Goal: Information Seeking & Learning: Compare options

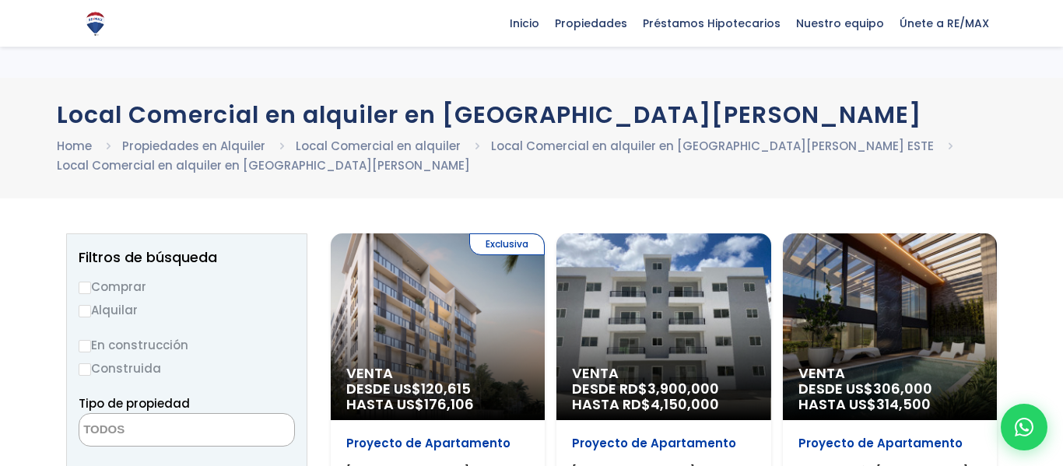
select select
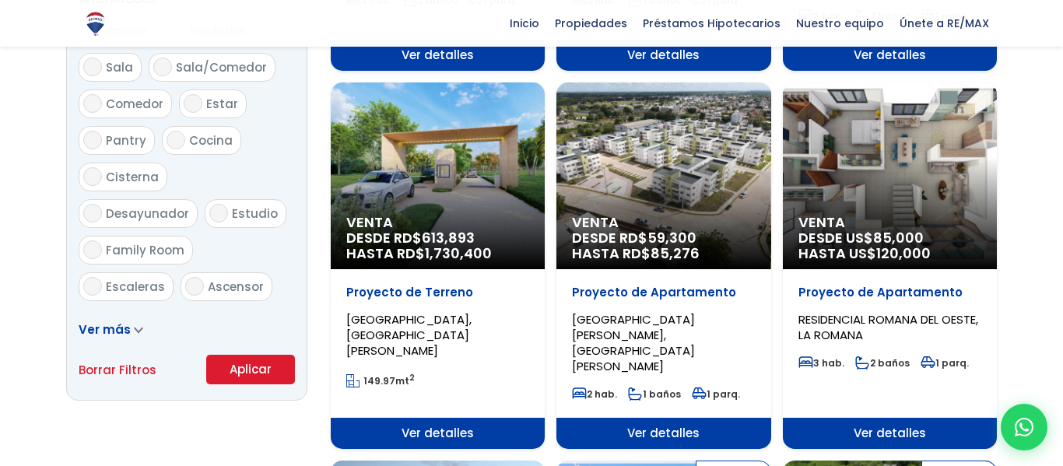
scroll to position [893, 0]
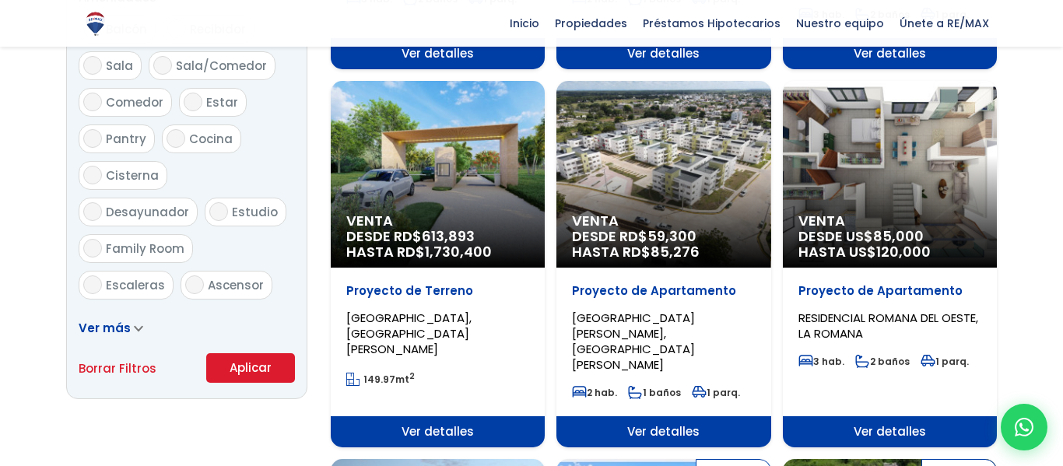
click at [243, 379] on button "Aplicar" at bounding box center [250, 368] width 89 height 30
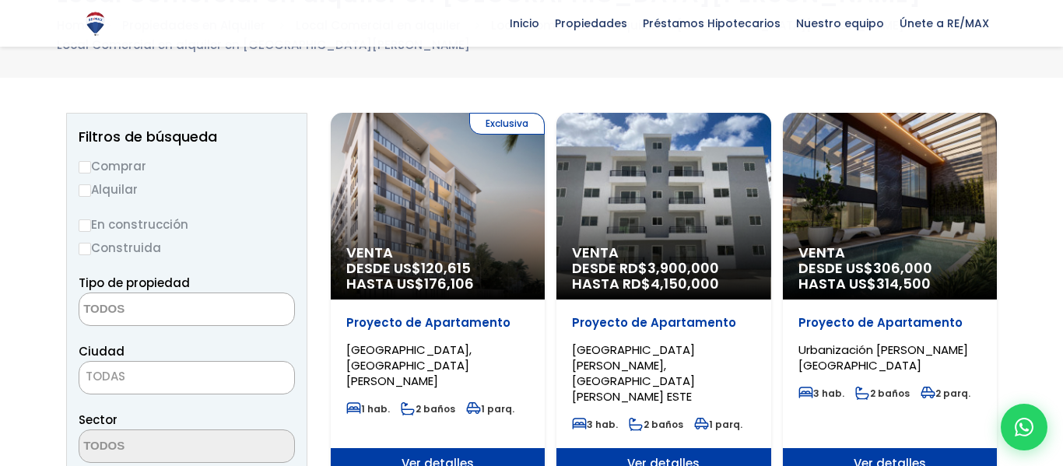
scroll to position [127, 0]
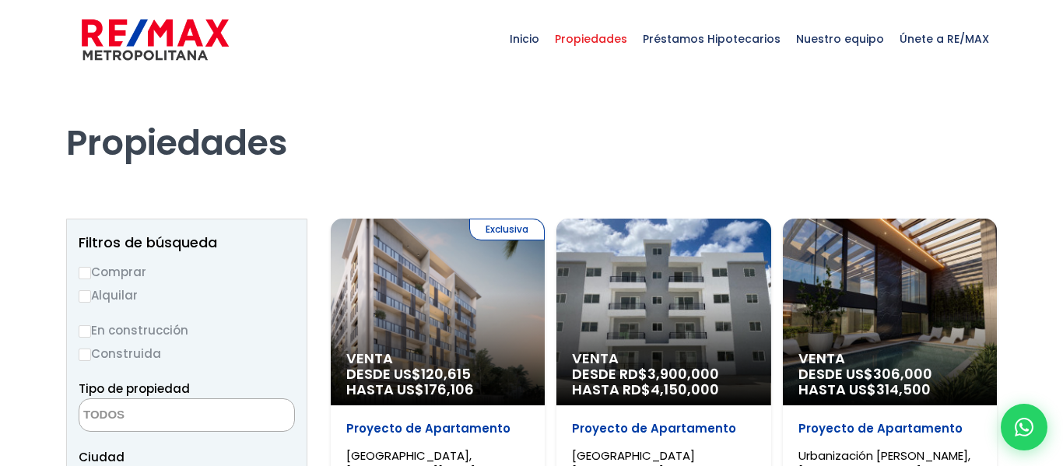
select select
click at [86, 290] on input "Alquilar" at bounding box center [85, 296] width 12 height 12
radio input "true"
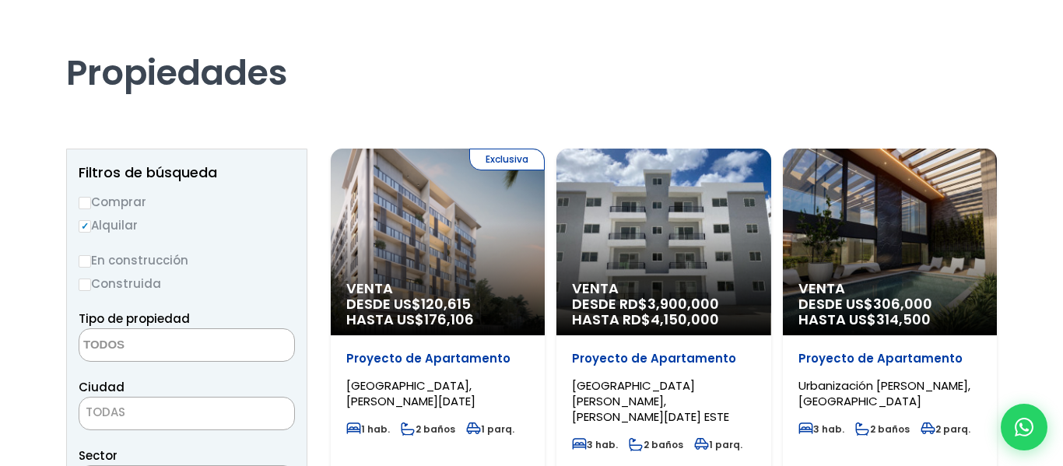
scroll to position [71, 0]
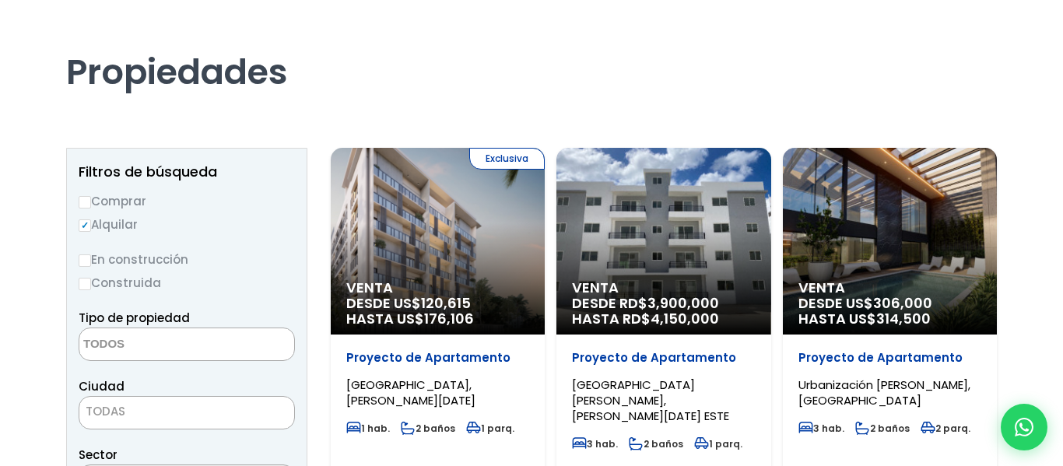
click at [97, 283] on label "Construida" at bounding box center [187, 282] width 216 height 19
click at [0, 0] on input "Construida" at bounding box center [0, 0] width 0 height 0
click at [85, 285] on input "Construida" at bounding box center [85, 284] width 12 height 12
radio input "true"
click at [87, 201] on input "Comprar" at bounding box center [85, 202] width 12 height 12
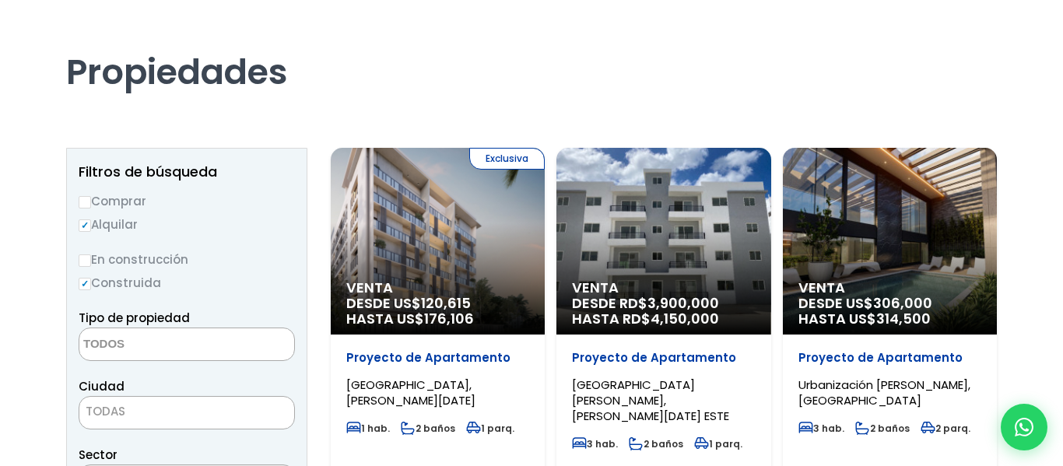
radio input "true"
click at [85, 216] on label "Alquilar" at bounding box center [187, 224] width 216 height 19
click at [85, 219] on input "Alquilar" at bounding box center [85, 225] width 12 height 12
radio input "true"
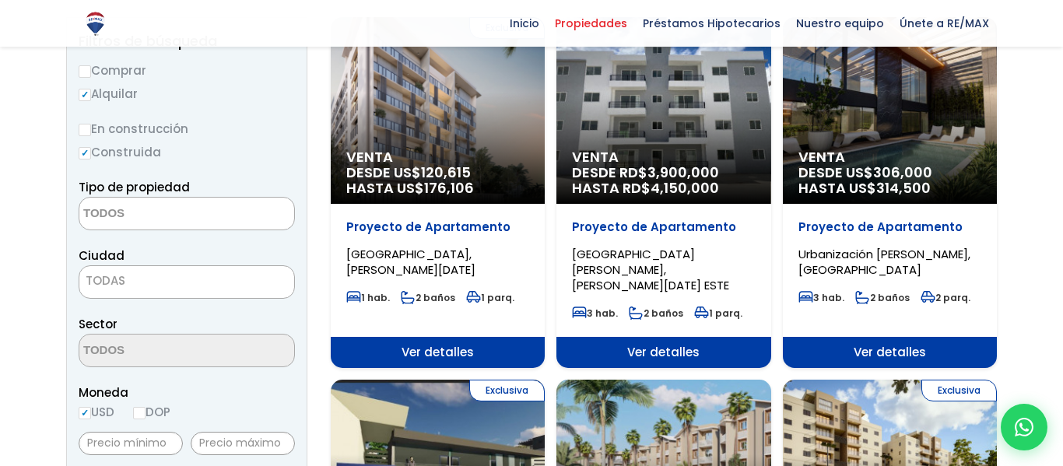
scroll to position [216, 0]
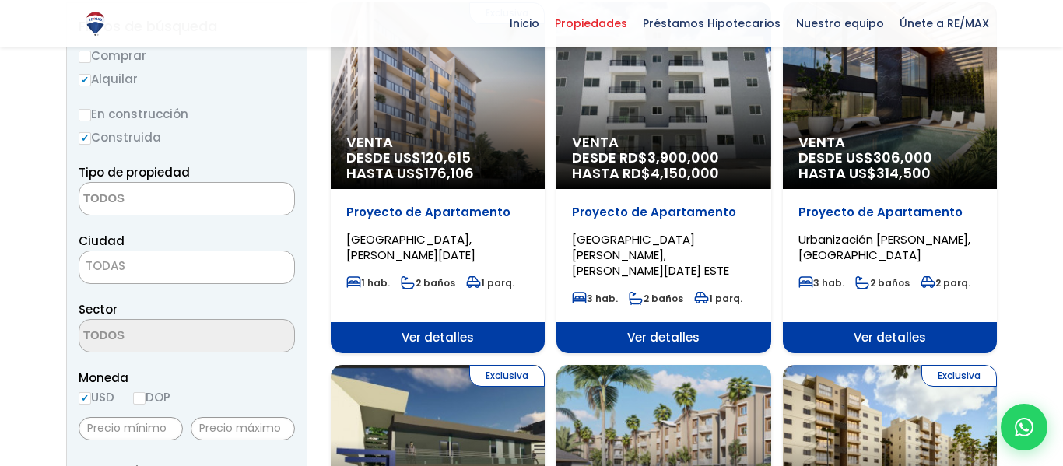
click at [160, 204] on textarea "Search" at bounding box center [154, 199] width 151 height 33
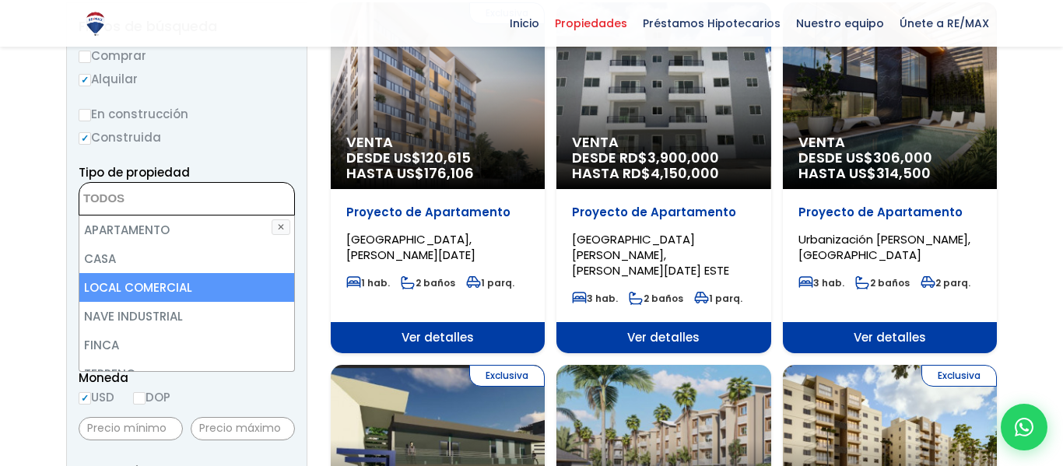
click at [167, 283] on li "LOCAL COMERCIAL" at bounding box center [186, 287] width 215 height 29
select select "comercial+site"
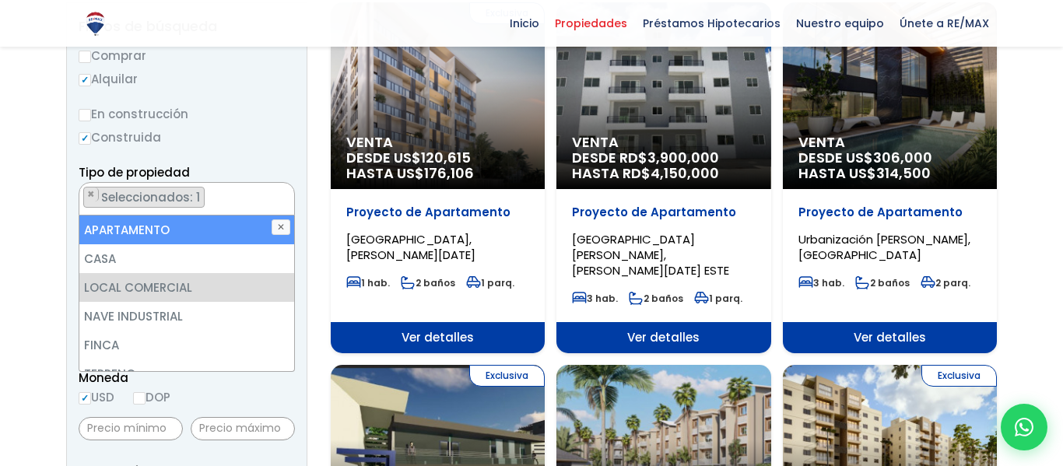
click at [217, 176] on div "Tipo de propiedad APARTAMENTO CASA LOCAL COMERCIAL NAVE INDUSTRIAL FINCA TERREN…" at bounding box center [187, 189] width 216 height 53
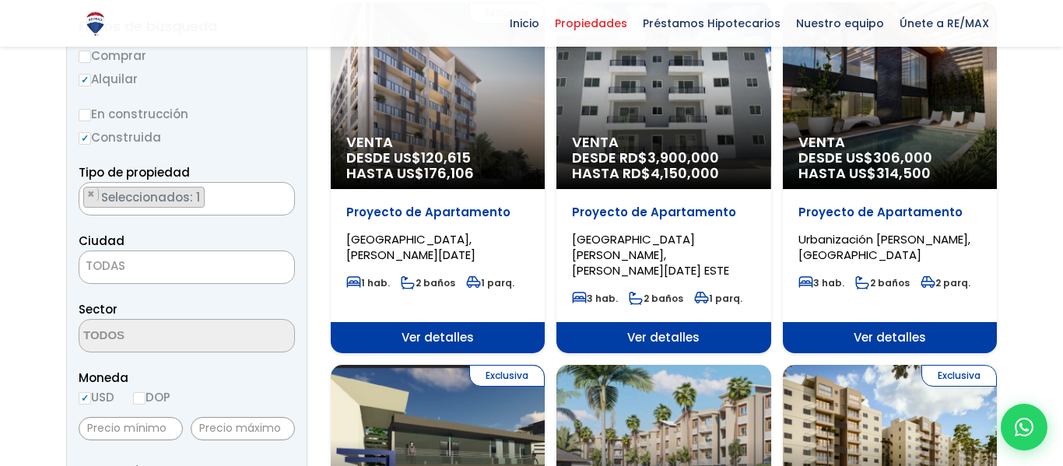
click at [178, 256] on span "TODAS" at bounding box center [186, 266] width 215 height 22
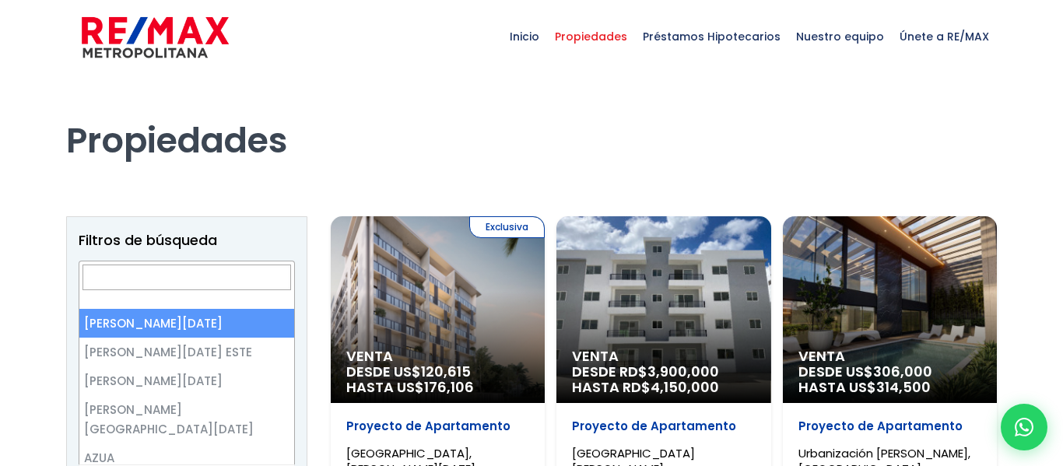
scroll to position [0, 0]
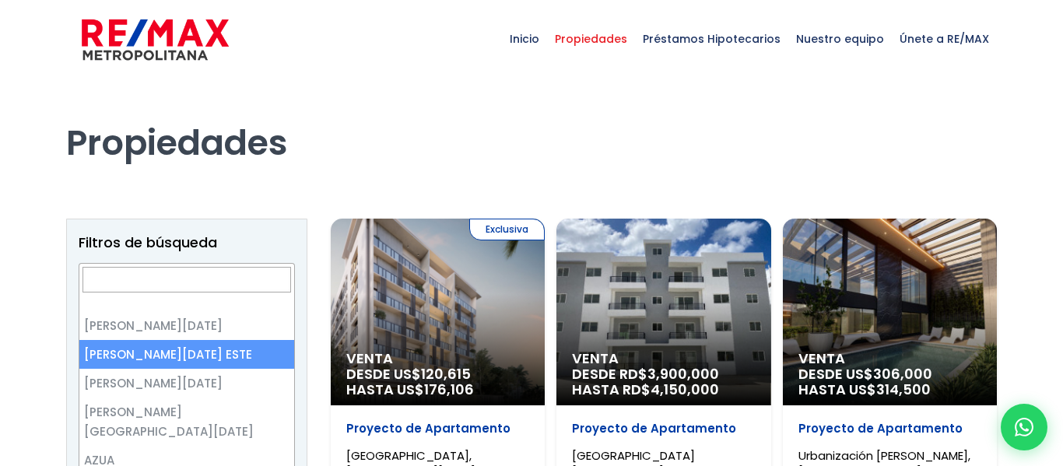
select select "148"
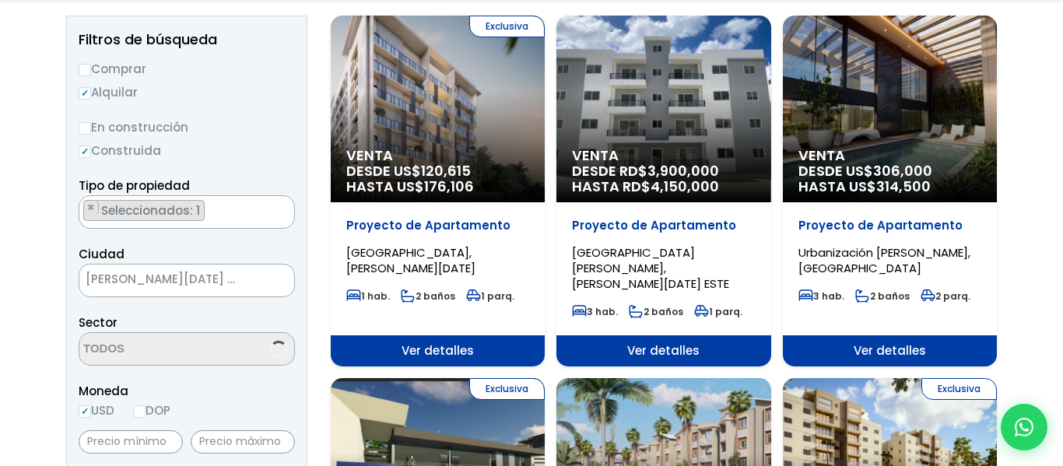
scroll to position [204, 0]
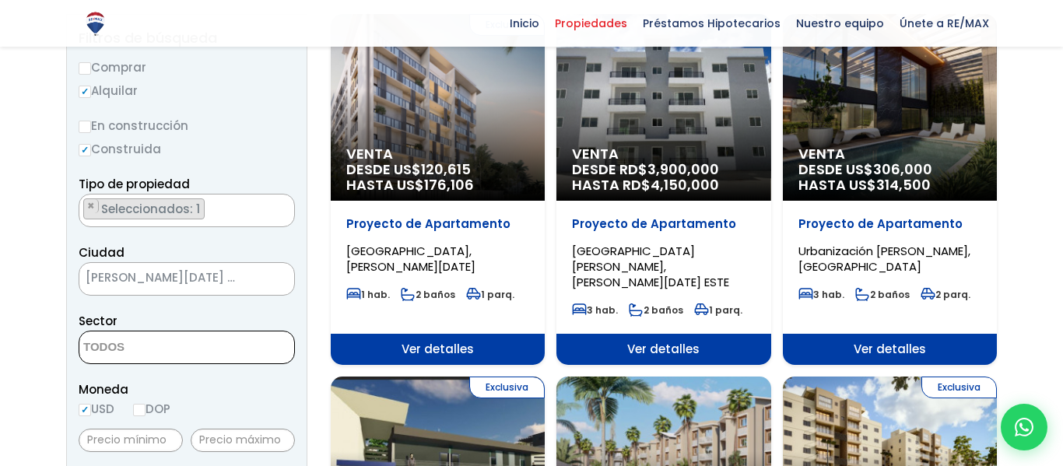
click at [189, 336] on textarea "Search" at bounding box center [154, 348] width 151 height 33
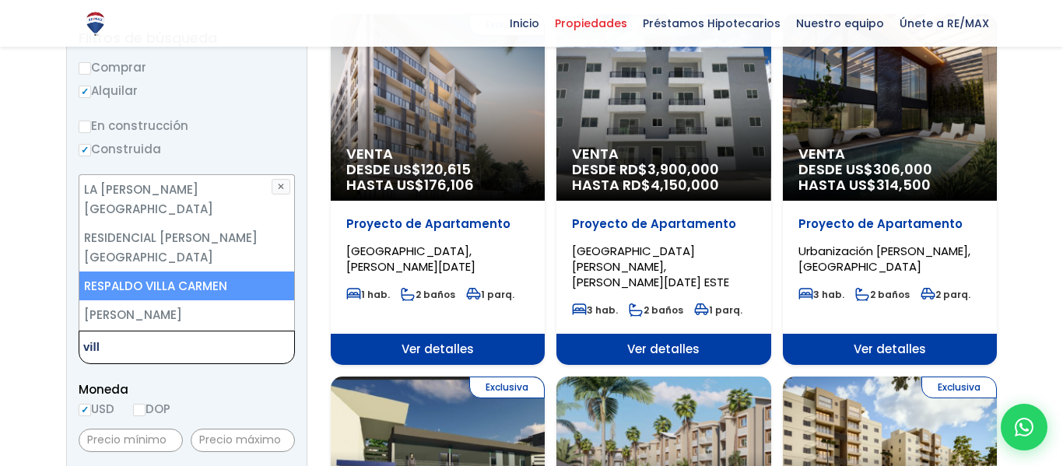
type textarea "vill"
click at [283, 272] on li "RESPALDO VILLA CARMEN" at bounding box center [186, 286] width 215 height 29
select select "13303"
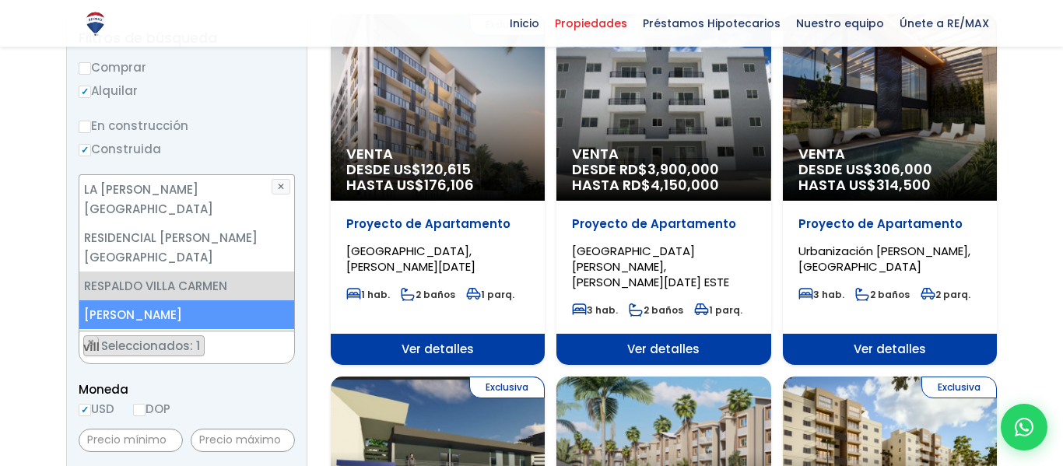
click at [225, 300] on li "VILLA CARMEN" at bounding box center [186, 314] width 215 height 29
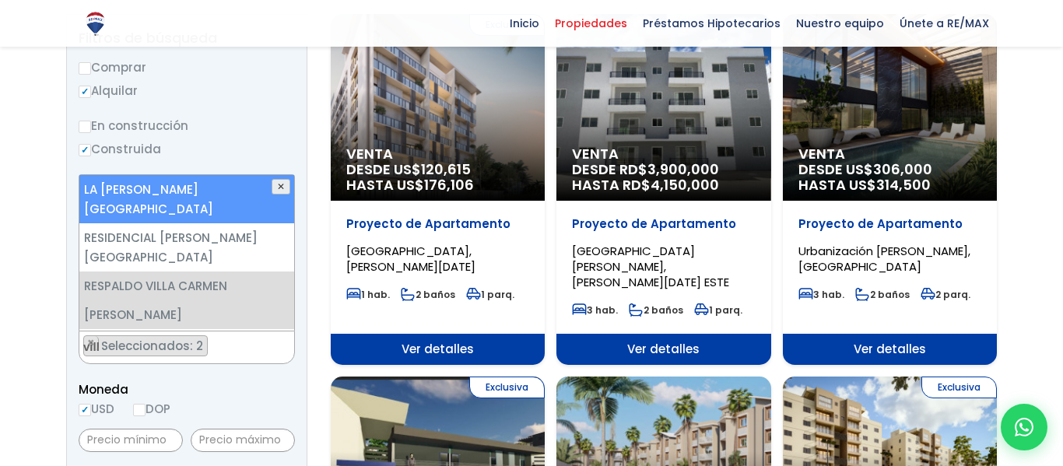
click at [279, 188] on button "✕" at bounding box center [281, 187] width 19 height 16
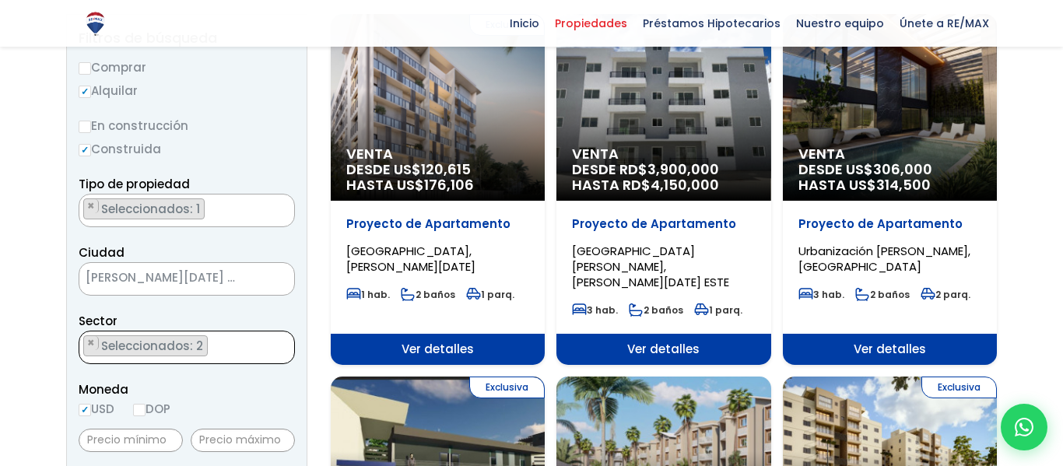
click at [238, 212] on ul "× Seleccionados: 1" at bounding box center [176, 211] width 195 height 33
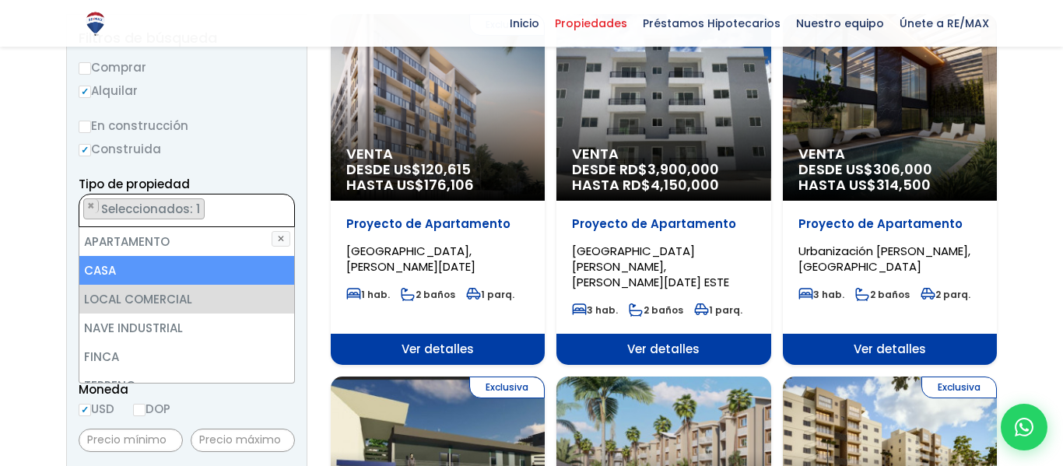
click at [228, 275] on li "CASA" at bounding box center [186, 270] width 215 height 29
select select "house"
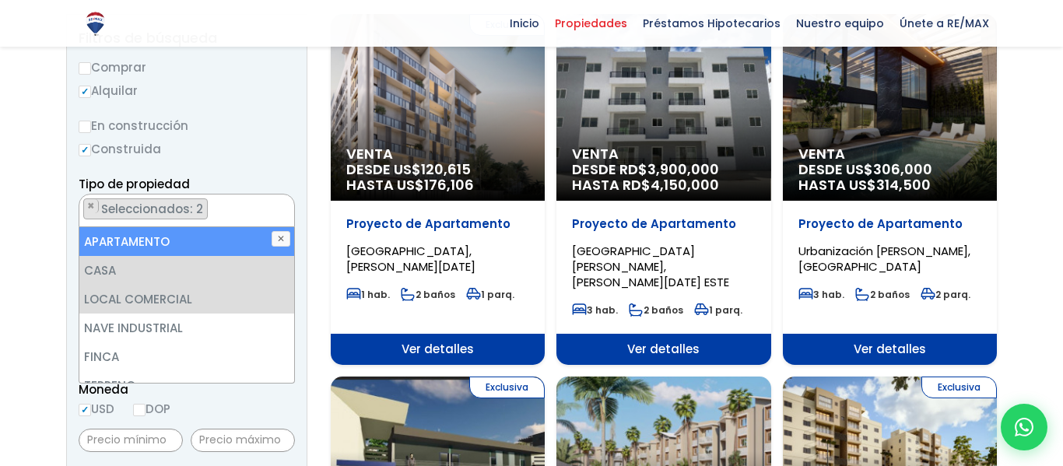
click at [285, 195] on span "× × Seleccionados: 2 × Seleccionados: 2" at bounding box center [187, 210] width 216 height 33
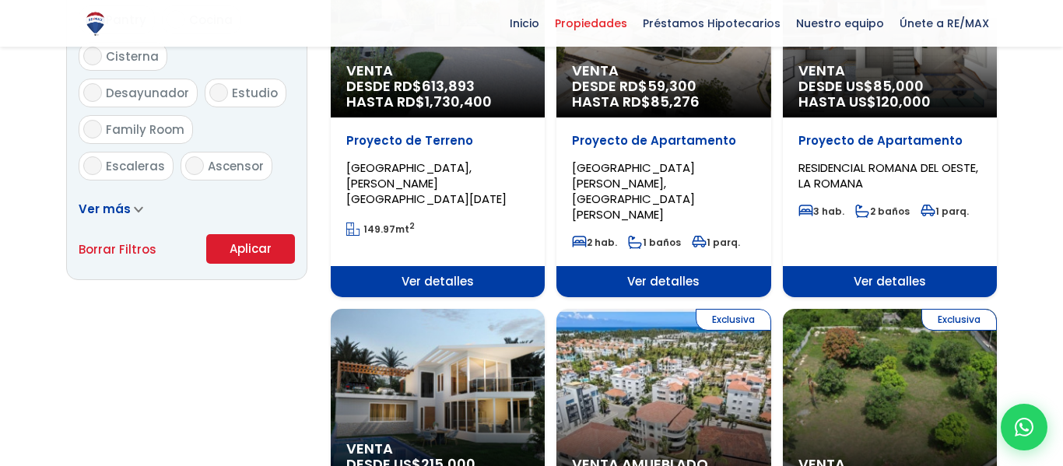
scroll to position [1009, 0]
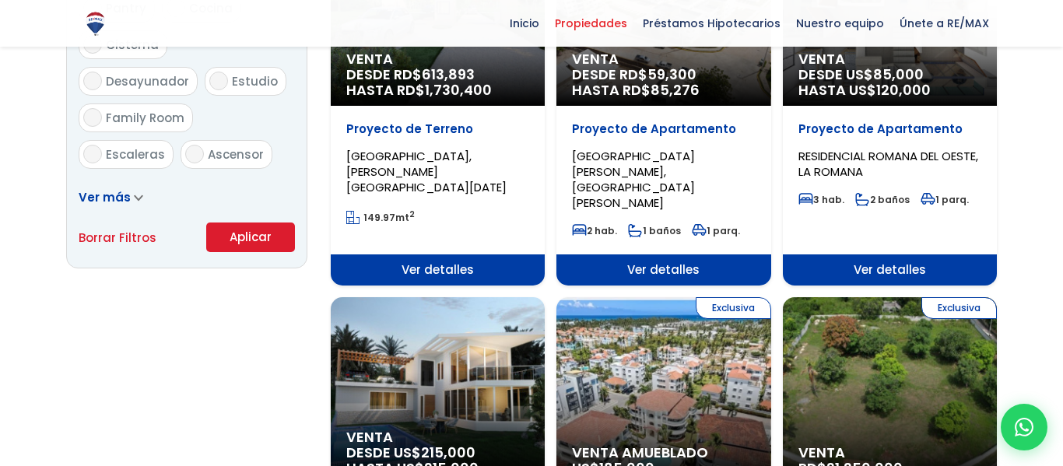
click at [251, 235] on button "Aplicar" at bounding box center [250, 238] width 89 height 30
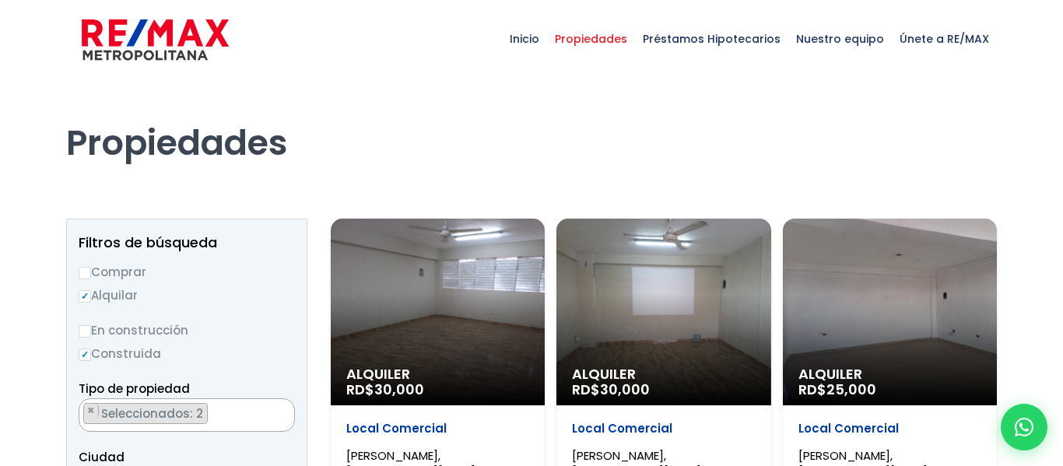
select select "13303"
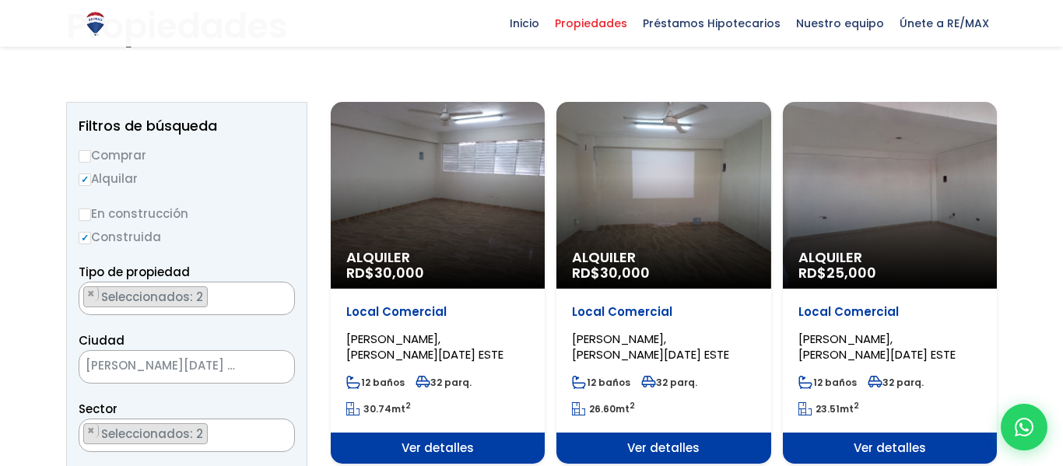
scroll to position [118, 0]
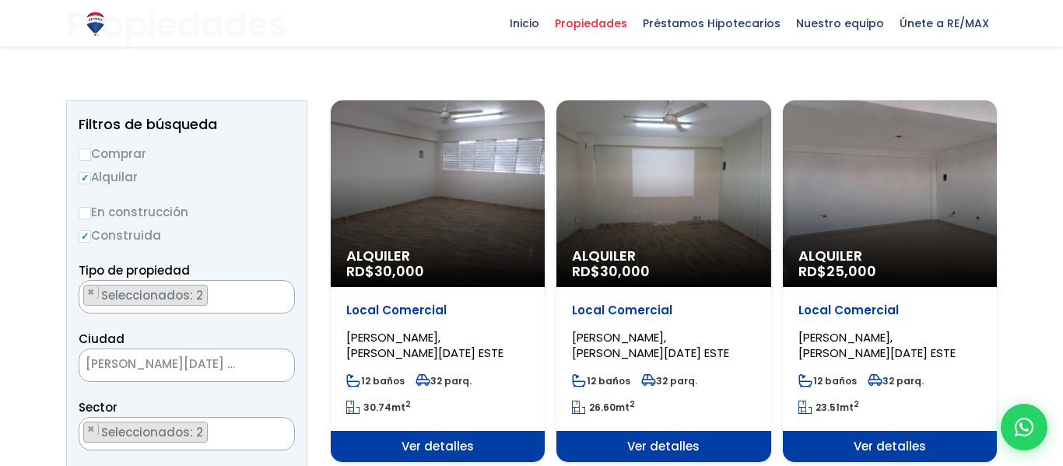
click at [441, 214] on div "Alquiler RD$ 30,000" at bounding box center [438, 193] width 214 height 187
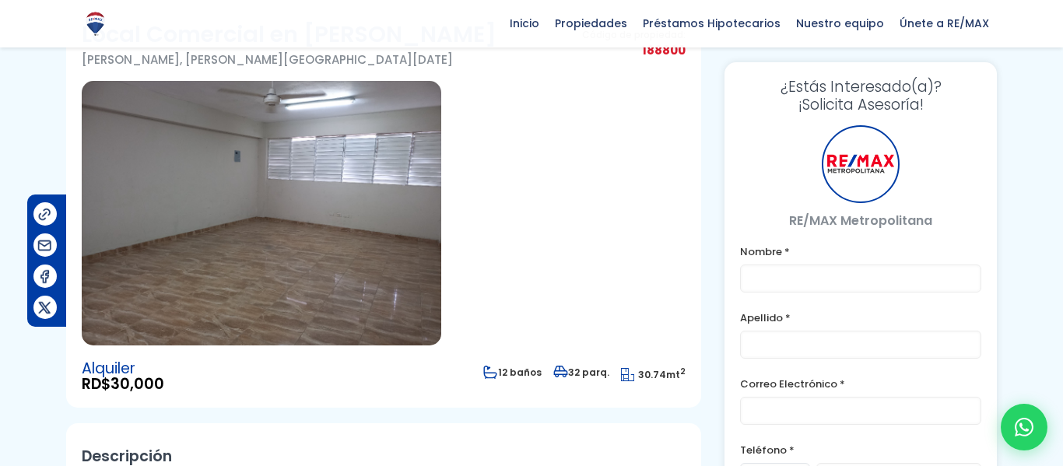
scroll to position [102, 0]
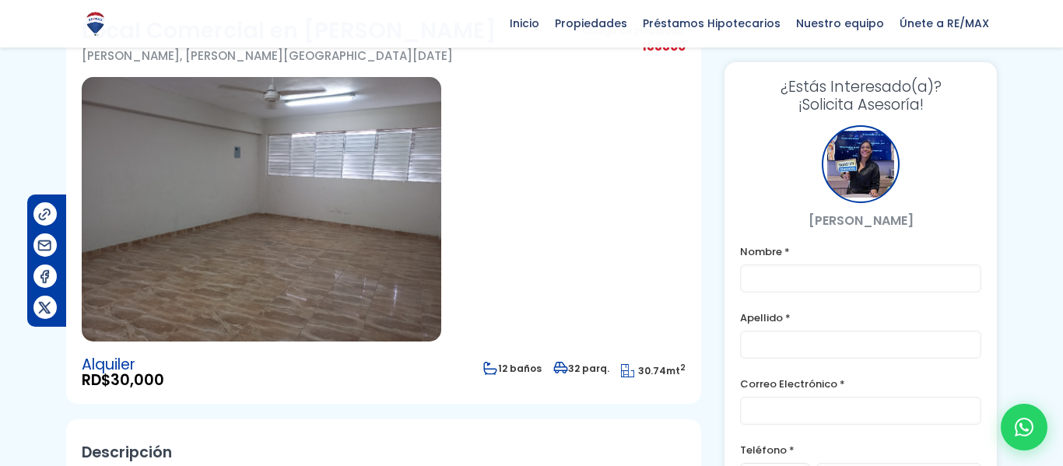
click at [404, 207] on img at bounding box center [262, 209] width 360 height 265
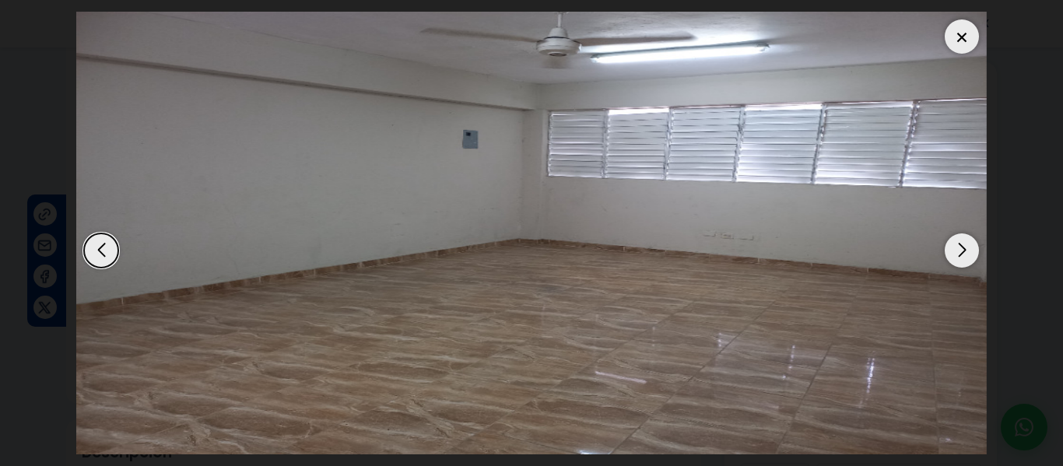
click at [949, 251] on div "Next slide" at bounding box center [962, 250] width 34 height 34
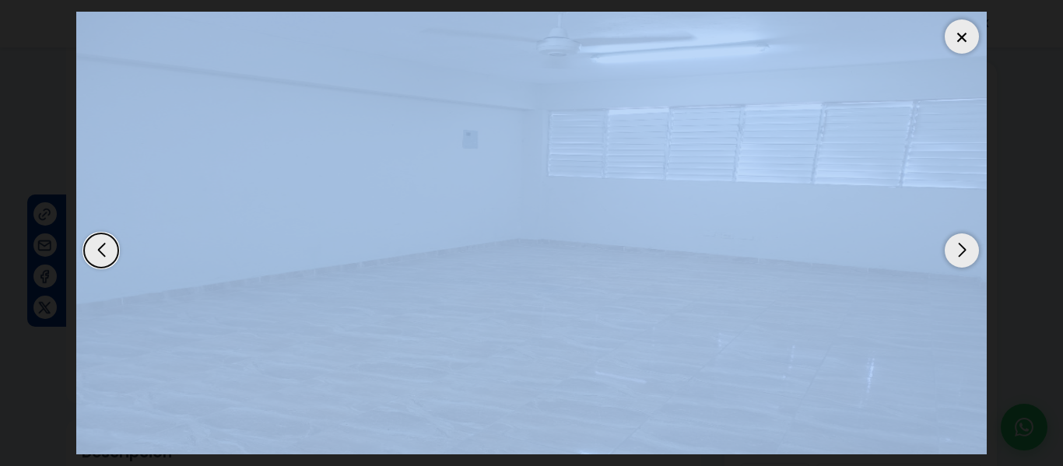
click at [949, 251] on div "Next slide" at bounding box center [962, 250] width 34 height 34
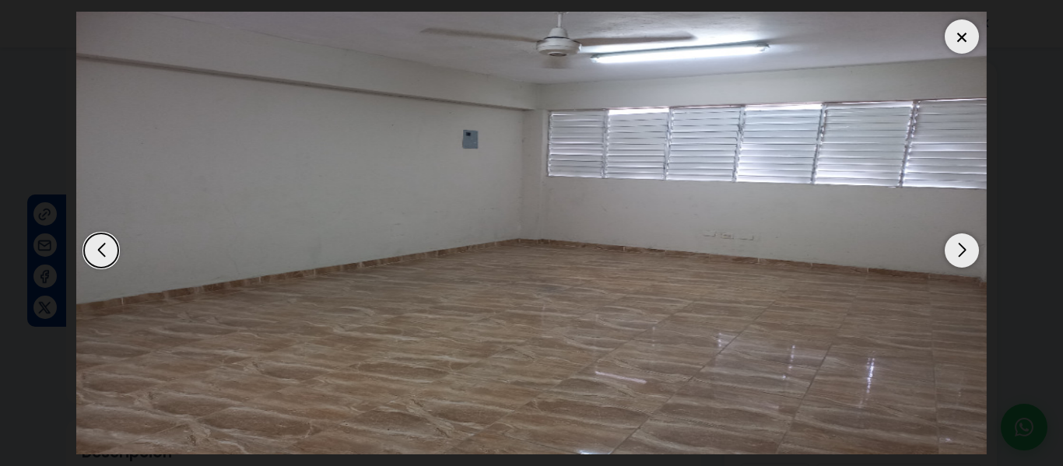
click at [949, 251] on div "Next slide" at bounding box center [962, 250] width 34 height 34
click at [969, 19] on img "1 / 1" at bounding box center [531, 233] width 911 height 443
click at [963, 26] on div at bounding box center [962, 36] width 34 height 34
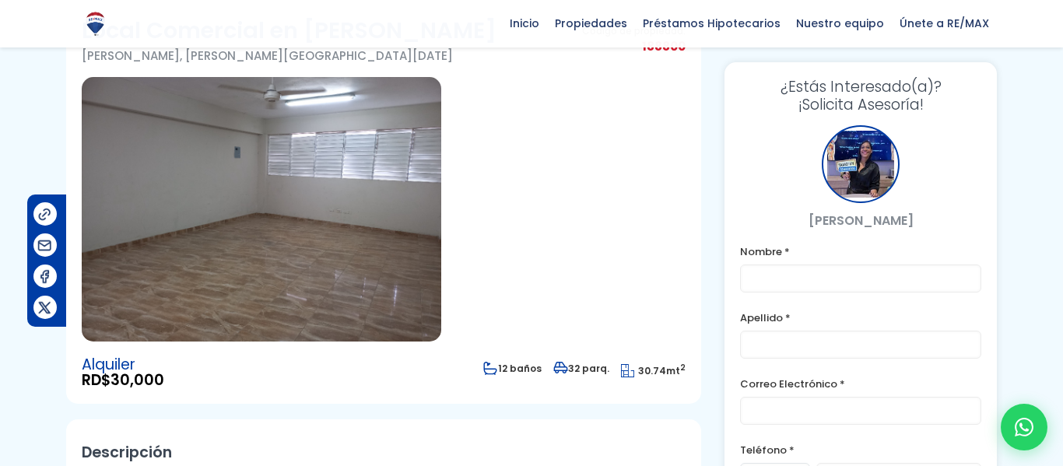
click at [856, 174] on div at bounding box center [861, 164] width 78 height 78
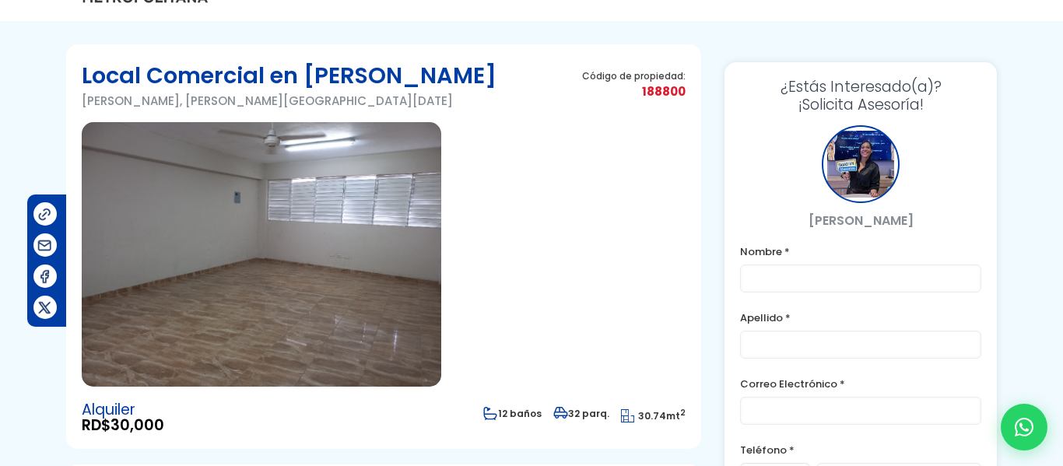
scroll to position [0, 0]
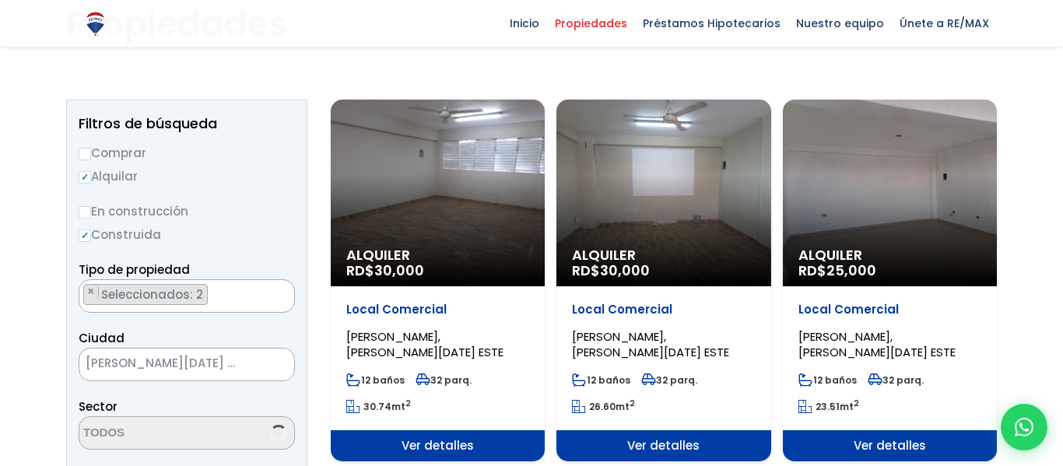
select select "13303"
click at [591, 212] on div "Alquiler RD$ 30,000" at bounding box center [663, 193] width 214 height 187
click at [644, 267] on span "30,000" at bounding box center [625, 270] width 50 height 19
click at [649, 114] on div "Alquiler RD$ 30,000" at bounding box center [663, 193] width 214 height 187
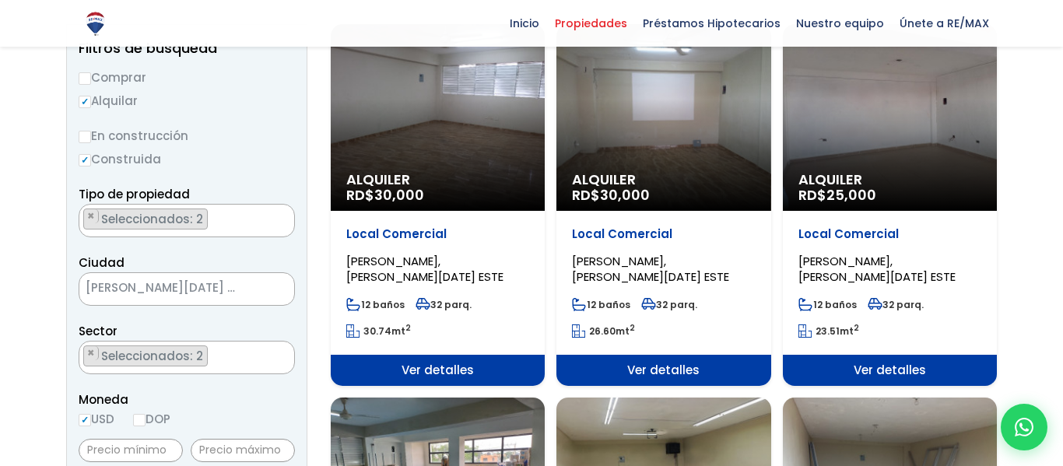
scroll to position [202, 0]
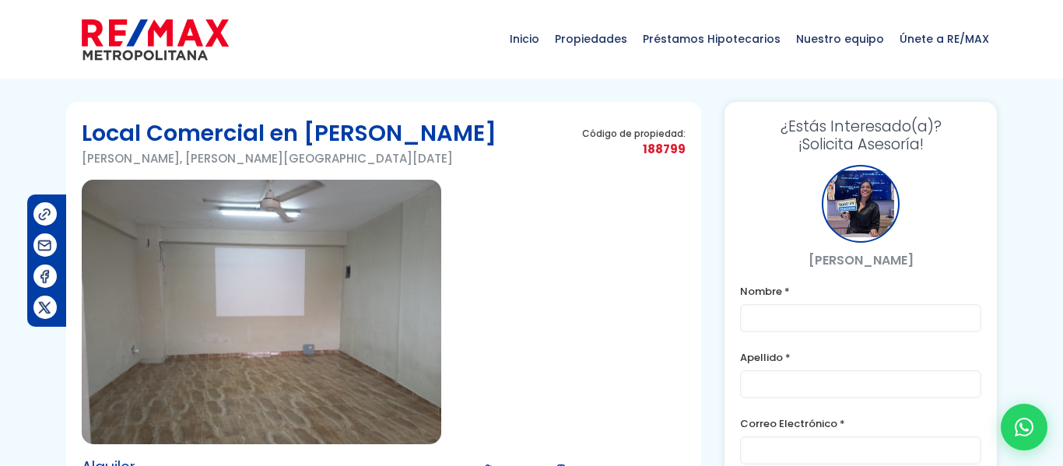
click at [352, 255] on img at bounding box center [262, 312] width 360 height 265
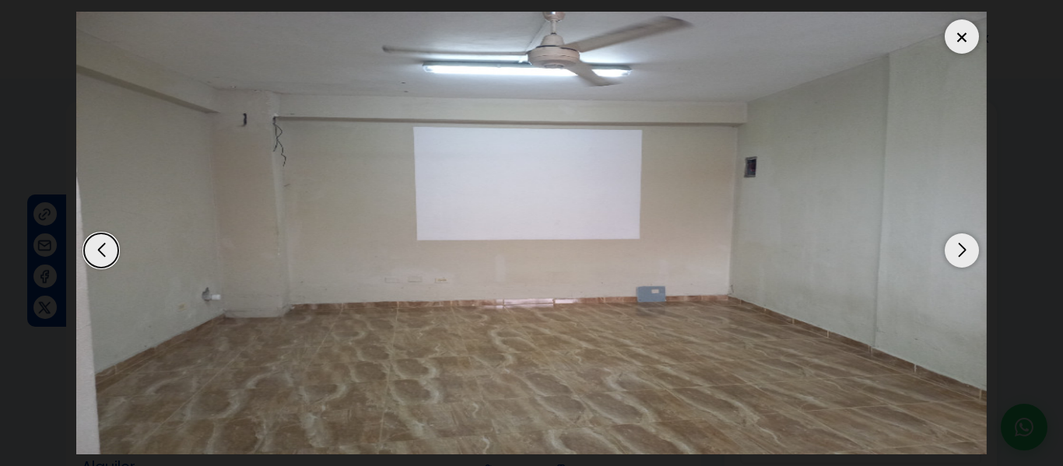
click at [968, 260] on div "Next slide" at bounding box center [962, 250] width 34 height 34
click at [965, 26] on div at bounding box center [962, 36] width 34 height 34
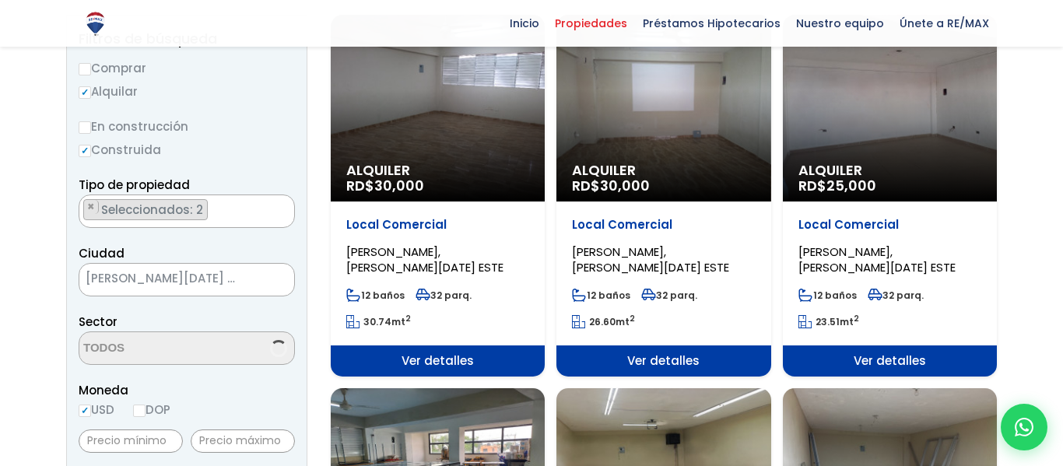
click at [702, 214] on div "Local Comercial VILLA CARMEN, SANTO DOMINGO ESTE 12 baños 32 parq. 26.60 mt 2" at bounding box center [663, 274] width 214 height 144
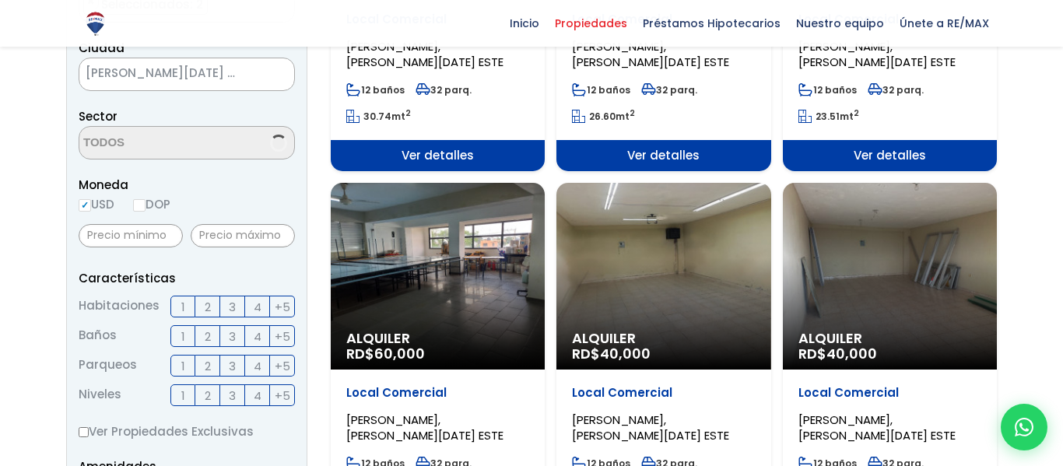
select select "13303"
click at [454, 239] on div "Alquiler RD$ 60,000" at bounding box center [438, 276] width 214 height 187
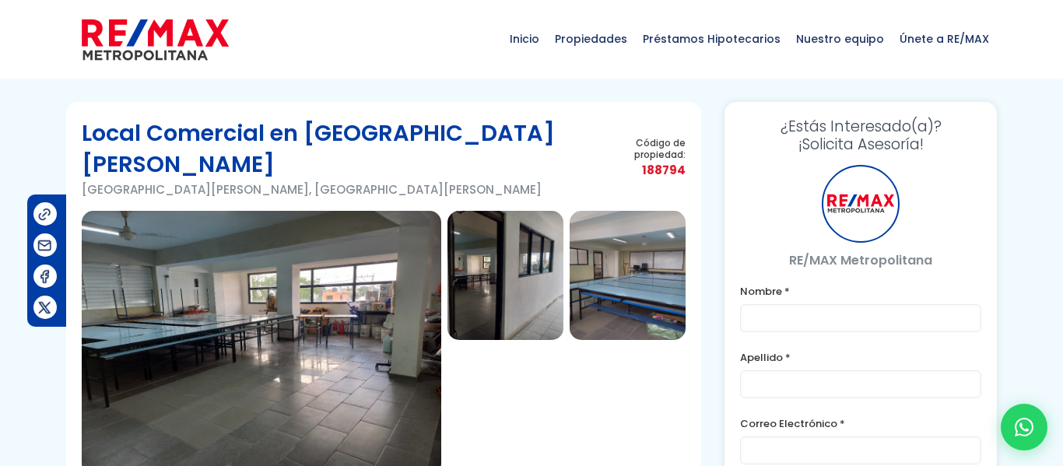
click at [256, 346] on img at bounding box center [262, 343] width 360 height 265
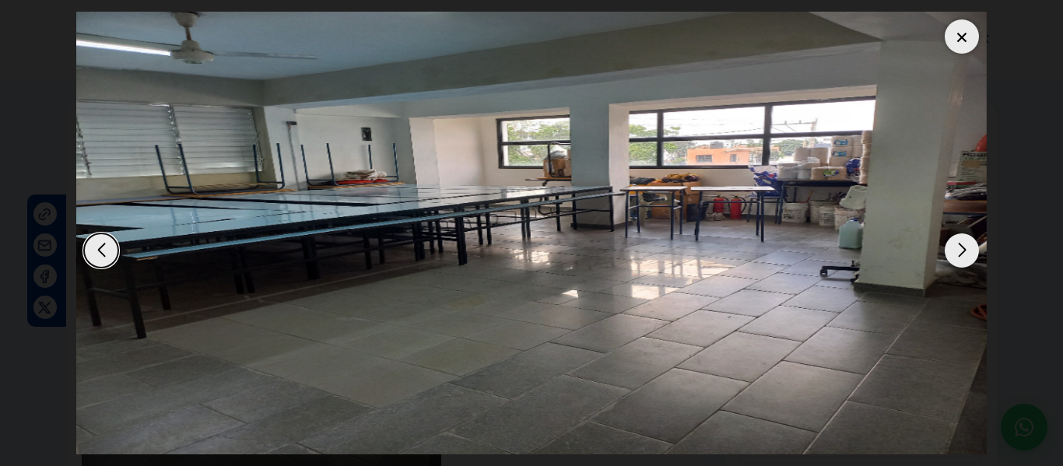
click at [949, 248] on div "Next slide" at bounding box center [962, 250] width 34 height 34
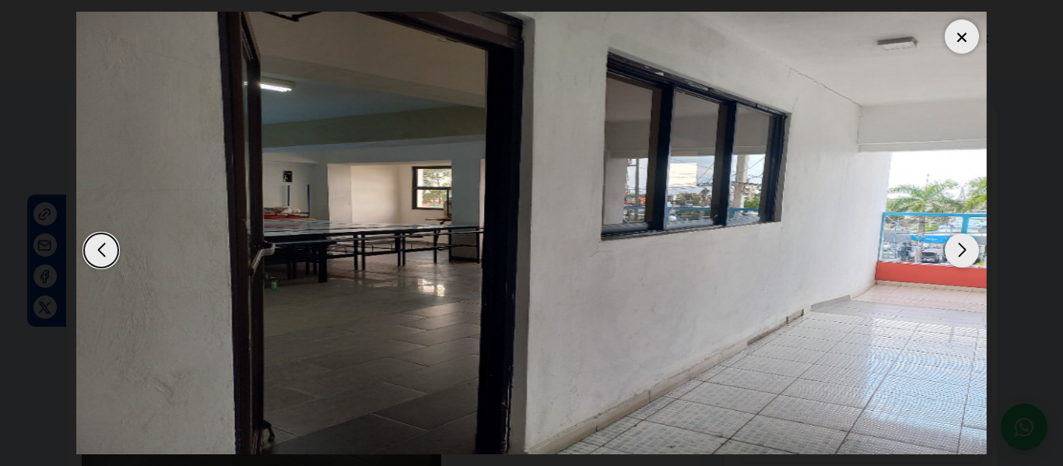
click at [949, 248] on div "Next slide" at bounding box center [962, 250] width 34 height 34
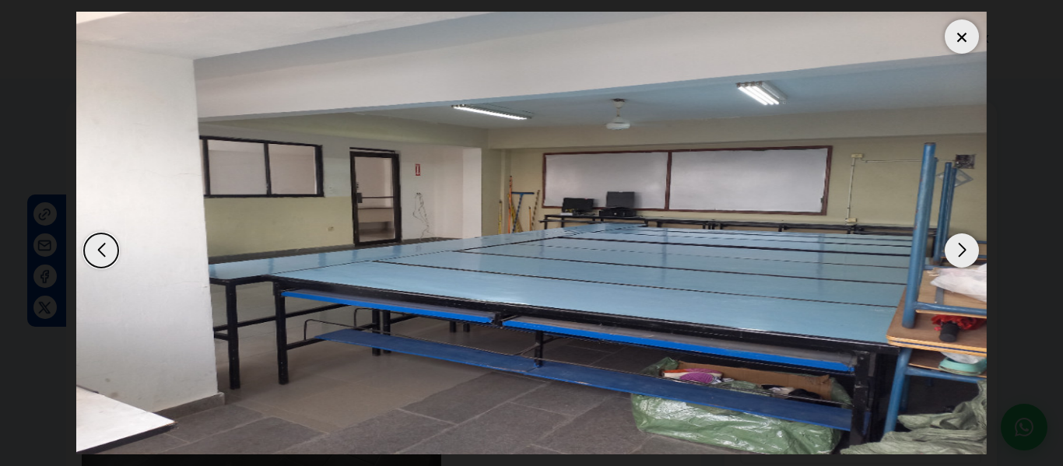
click at [949, 248] on div "Next slide" at bounding box center [962, 250] width 34 height 34
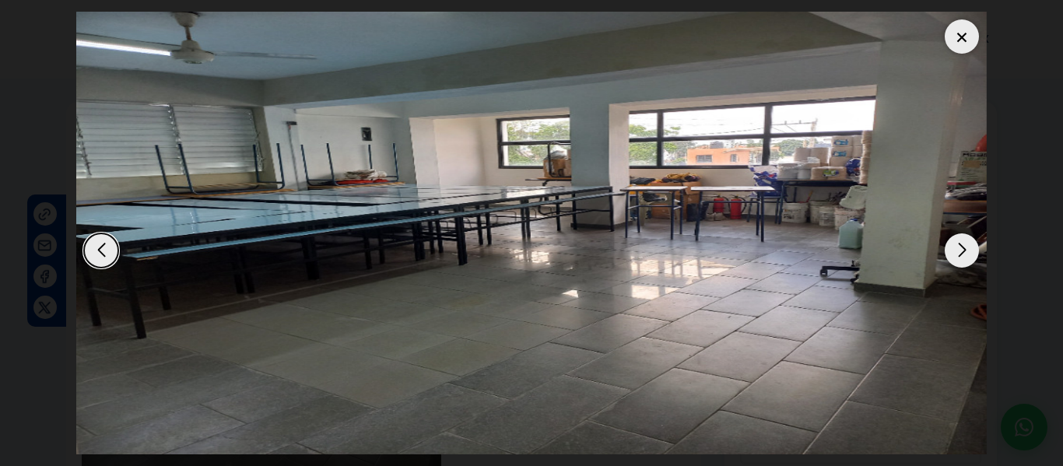
click at [949, 248] on div "Next slide" at bounding box center [962, 250] width 34 height 34
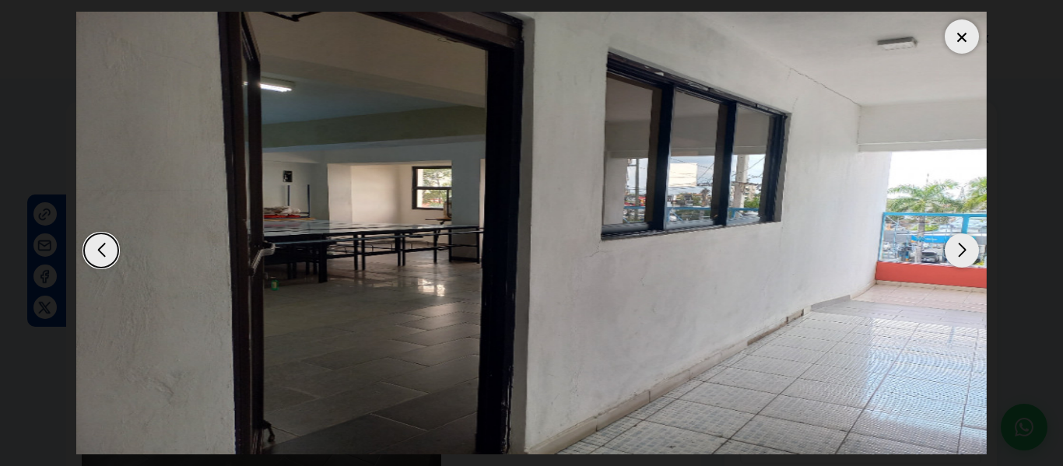
click at [949, 248] on div "Next slide" at bounding box center [962, 250] width 34 height 34
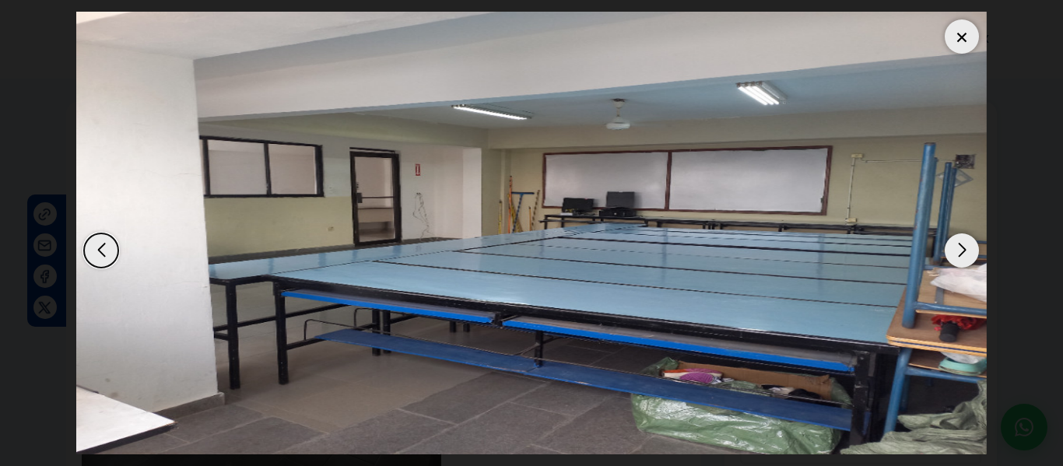
click at [949, 248] on div "Next slide" at bounding box center [962, 250] width 34 height 34
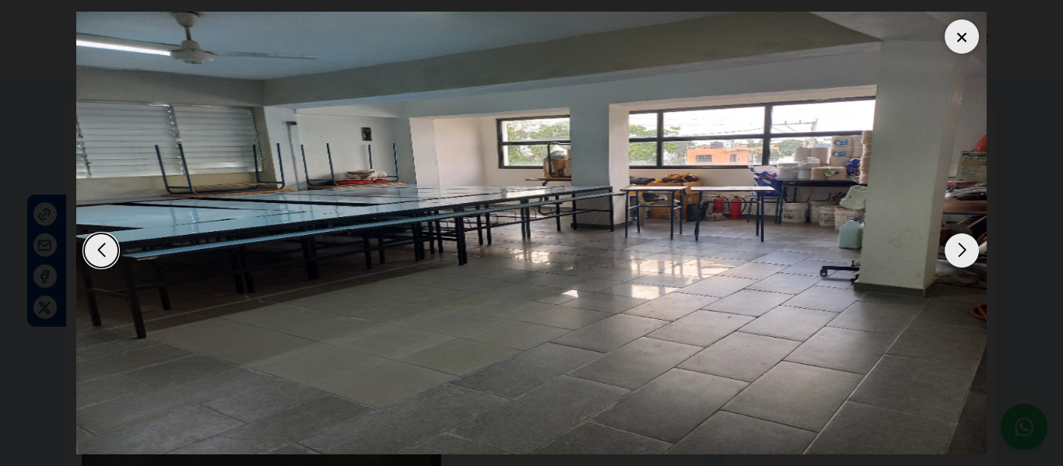
click at [949, 248] on div "Next slide" at bounding box center [962, 250] width 34 height 34
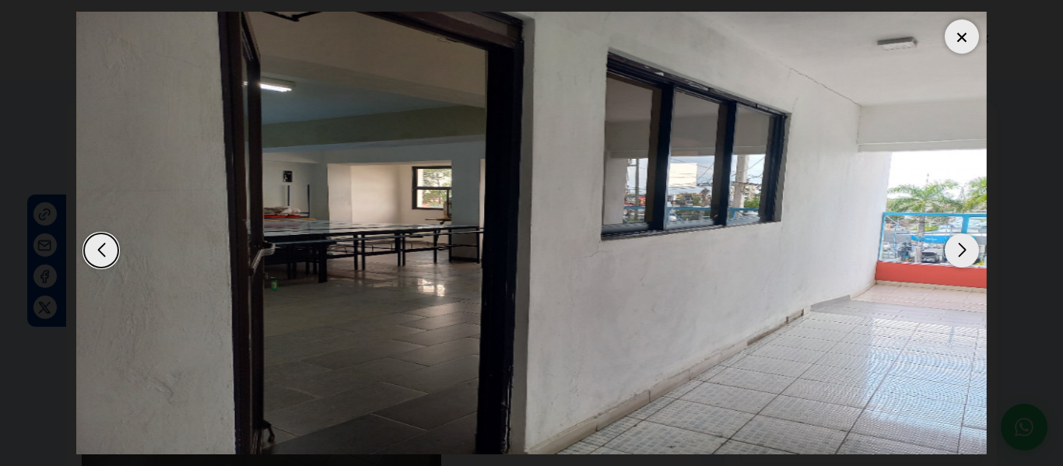
click at [969, 33] on div at bounding box center [962, 36] width 34 height 34
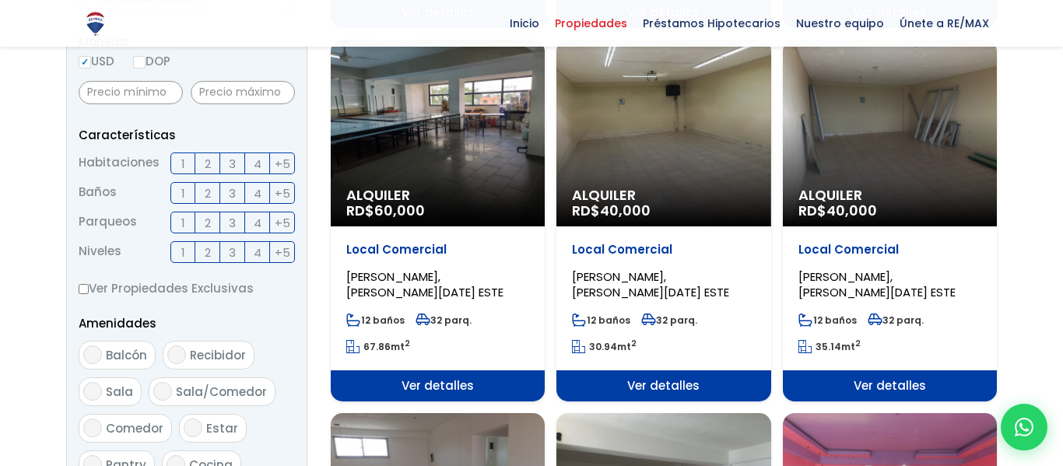
select select "13303"
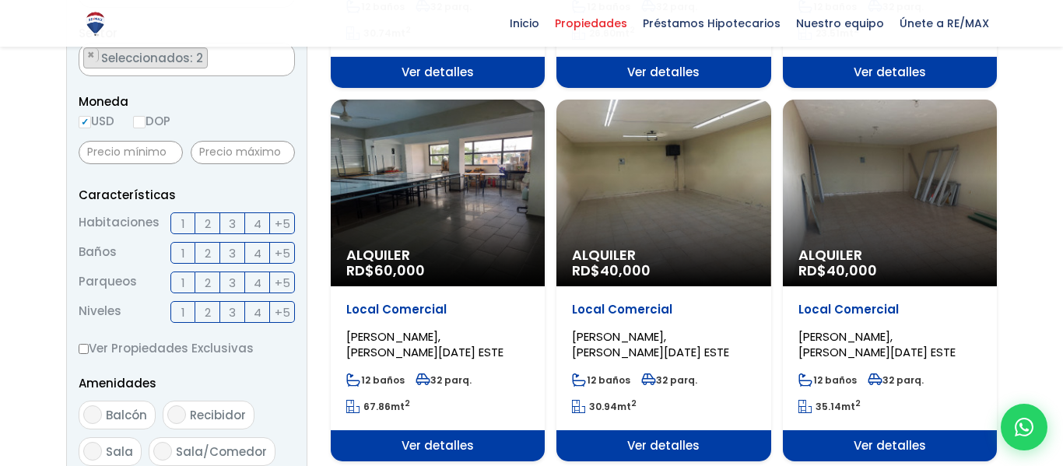
scroll to position [493, 0]
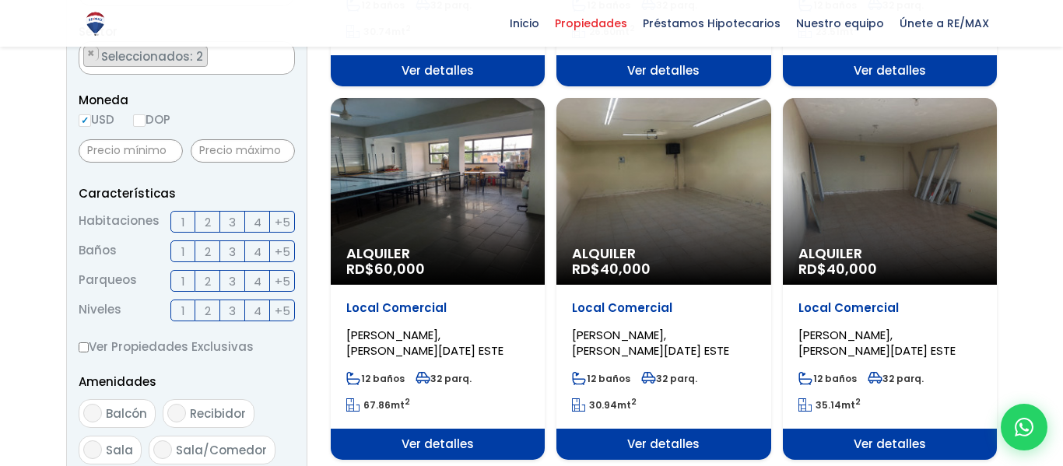
click at [379, 217] on div "Alquiler RD$ 60,000" at bounding box center [438, 191] width 214 height 187
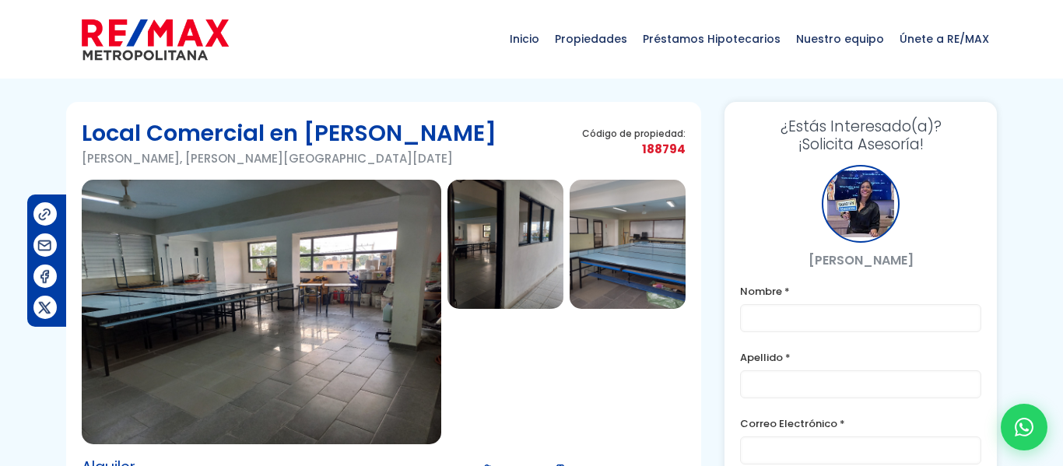
click at [315, 312] on img at bounding box center [262, 312] width 360 height 265
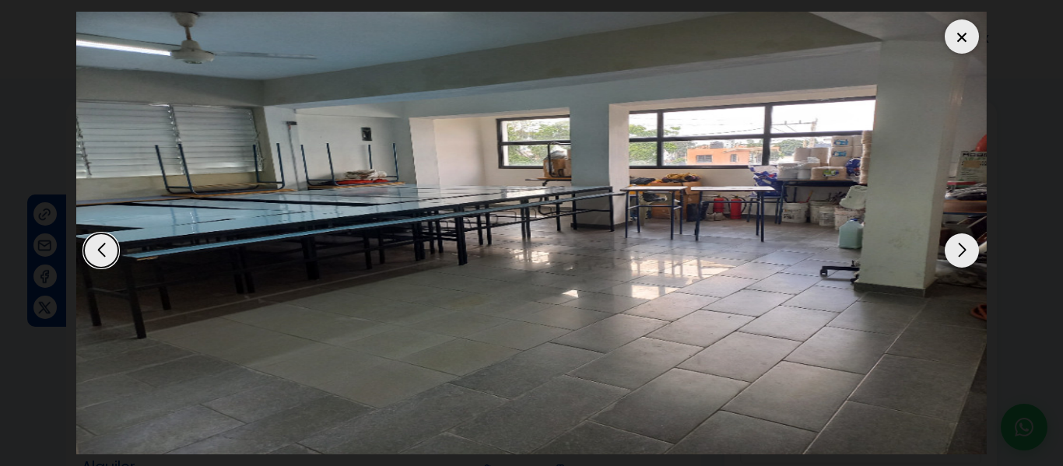
click at [959, 247] on div "Next slide" at bounding box center [962, 250] width 34 height 34
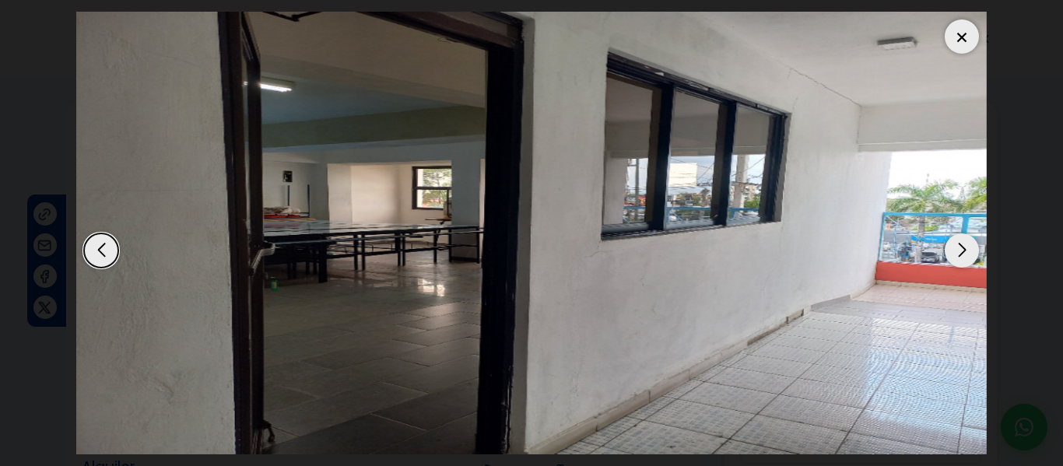
click at [959, 247] on div "Next slide" at bounding box center [962, 250] width 34 height 34
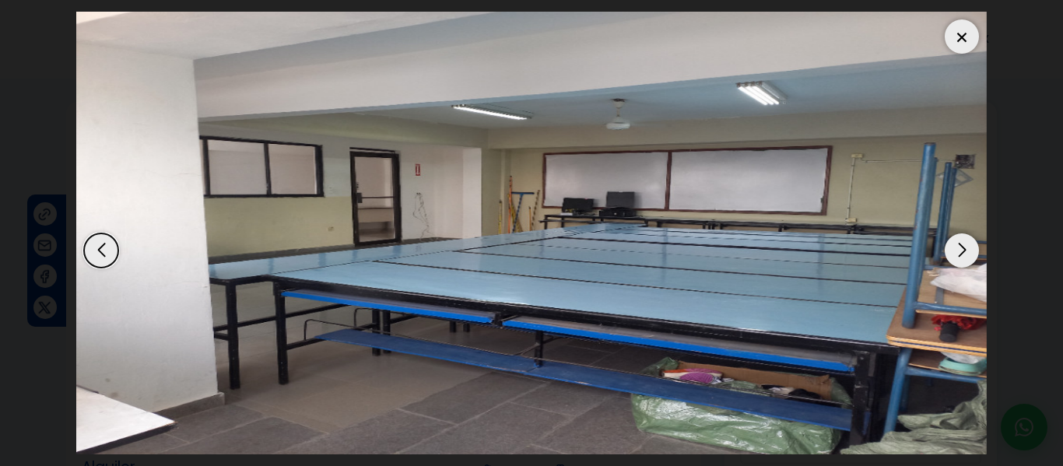
click at [972, 24] on div at bounding box center [962, 36] width 34 height 34
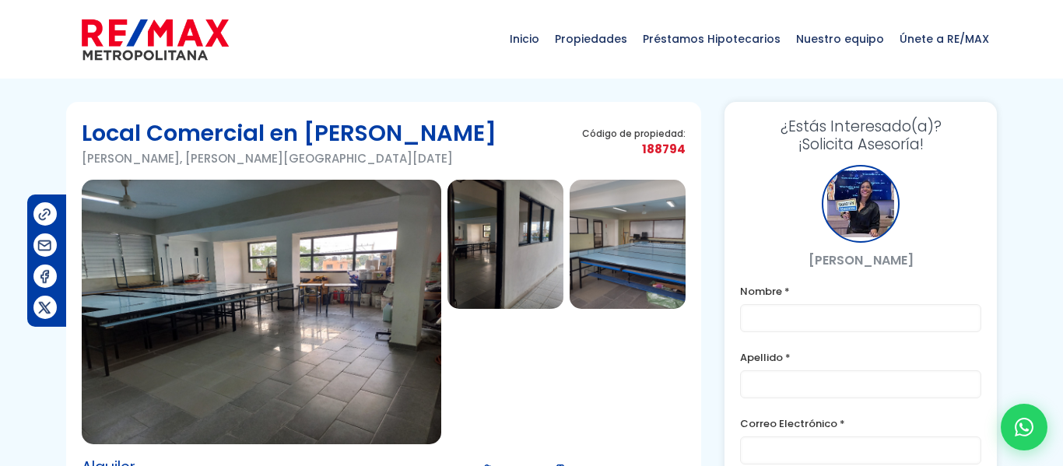
click at [284, 308] on img at bounding box center [262, 312] width 360 height 265
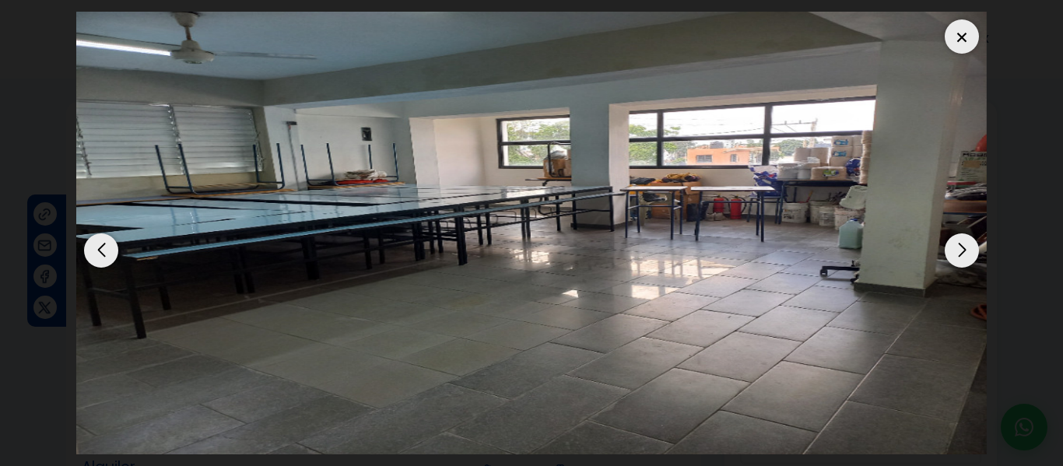
click at [959, 38] on div at bounding box center [962, 36] width 34 height 34
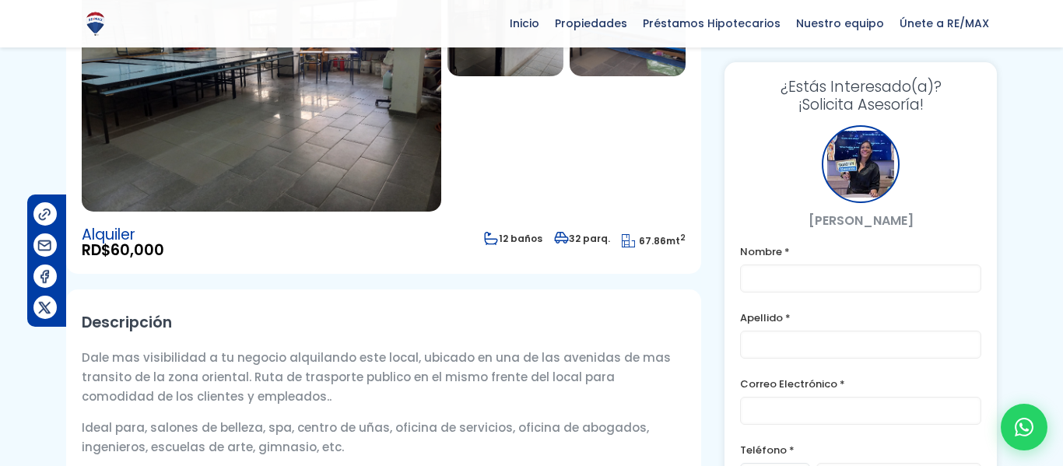
scroll to position [233, 0]
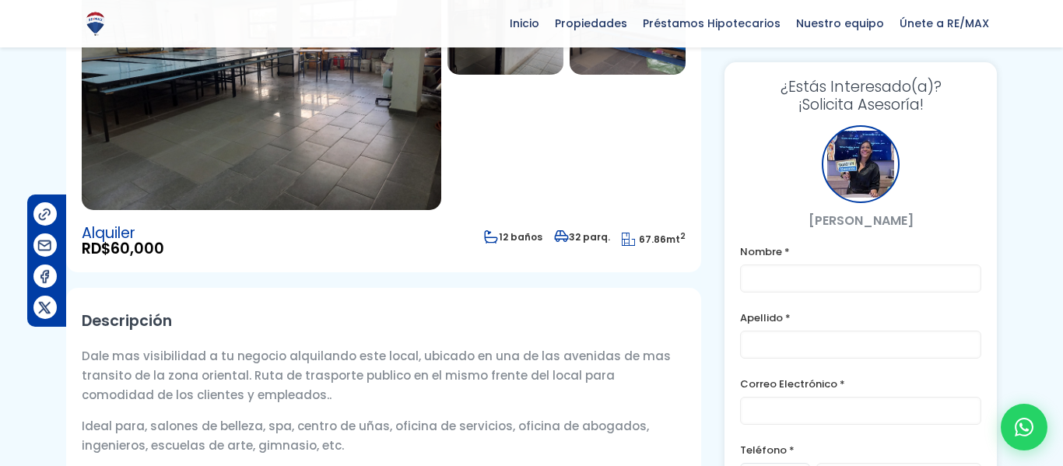
click at [650, 237] on span "67.86" at bounding box center [652, 239] width 27 height 13
copy article "67.86 mt 2"
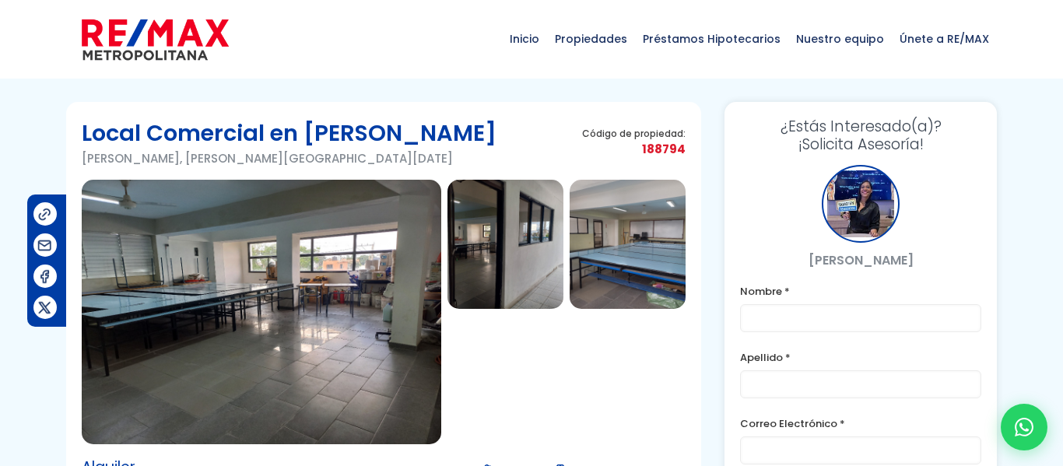
click at [314, 266] on img at bounding box center [262, 312] width 360 height 265
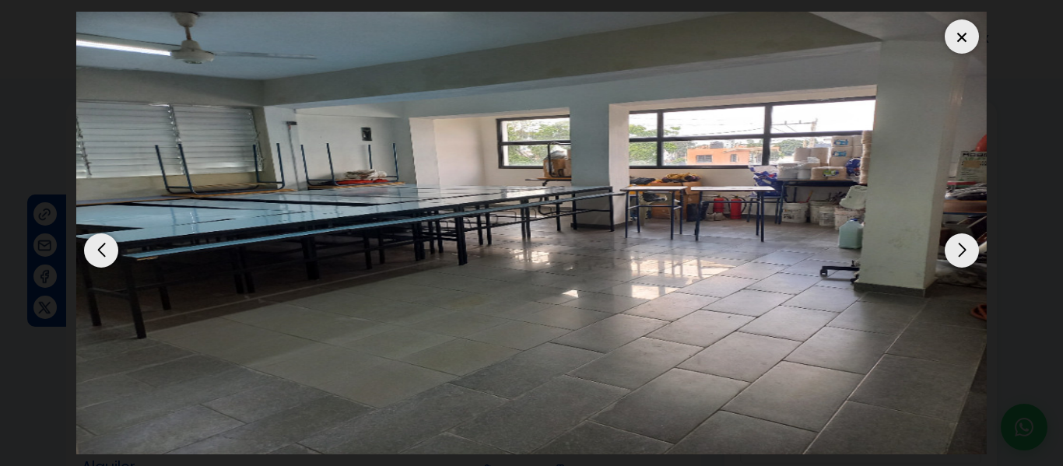
click at [946, 247] on div "Next slide" at bounding box center [962, 250] width 34 height 34
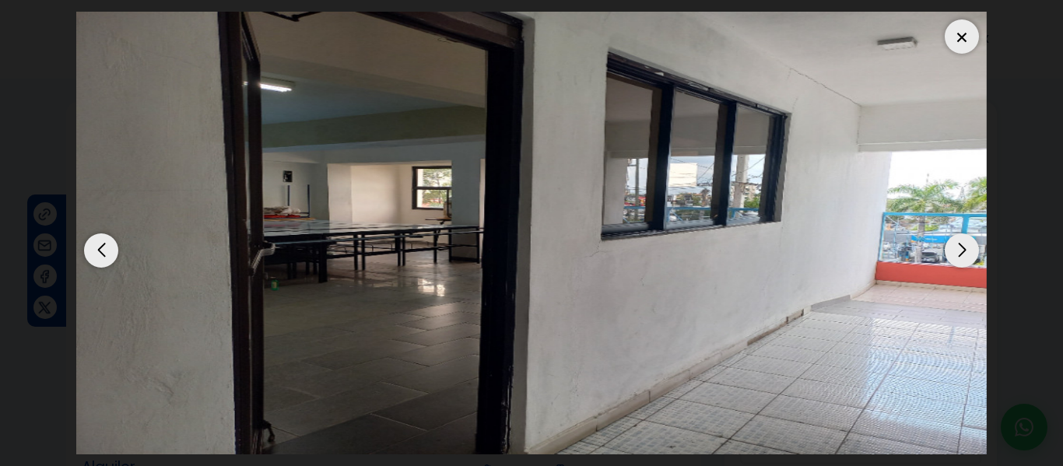
click at [946, 247] on div "Next slide" at bounding box center [962, 250] width 34 height 34
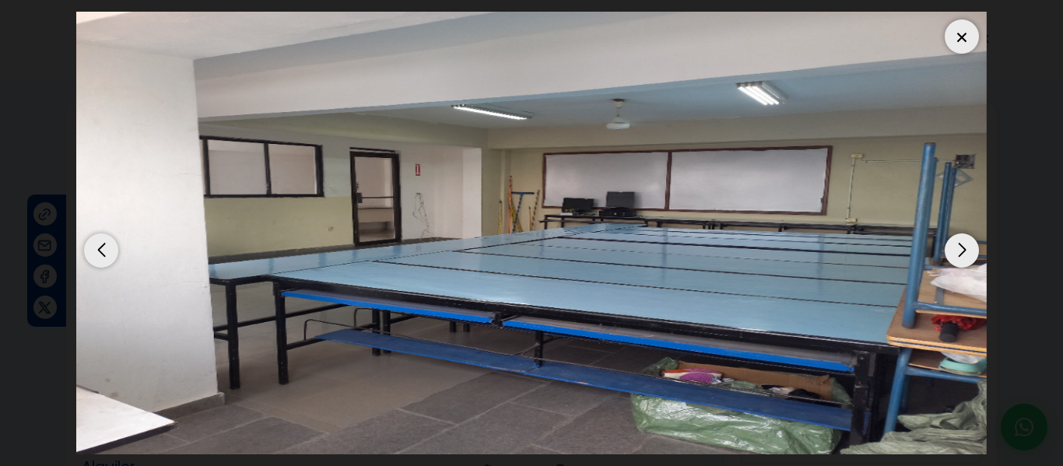
click at [961, 24] on div at bounding box center [962, 36] width 34 height 34
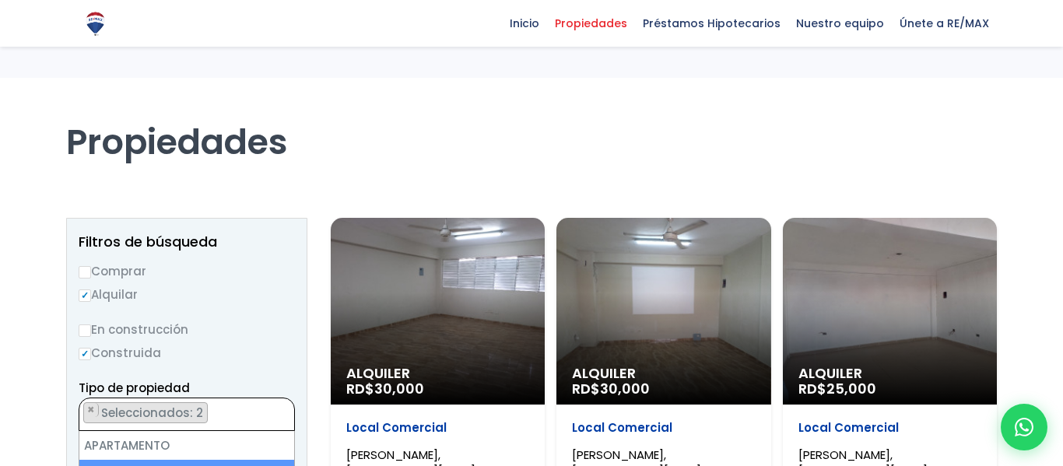
select select "13303"
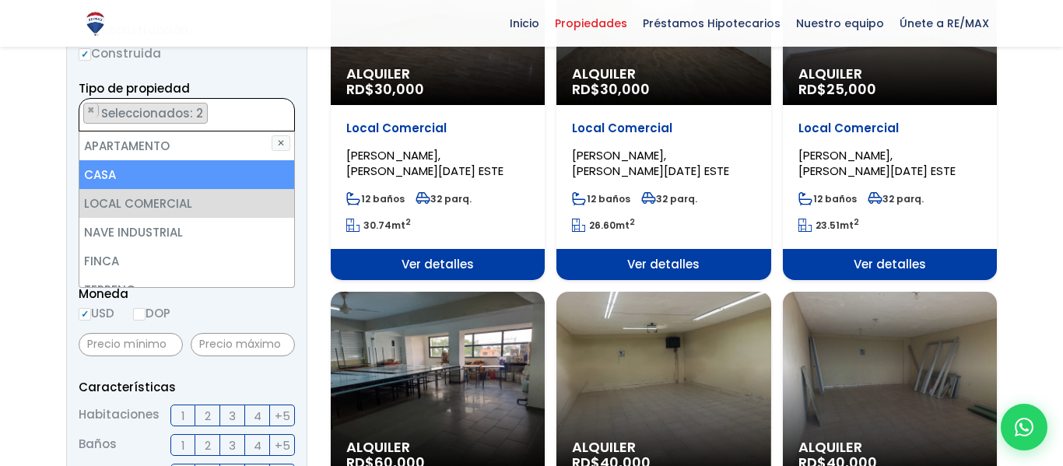
click at [207, 161] on li "CASA" at bounding box center [186, 174] width 215 height 29
select select "comercial+site"
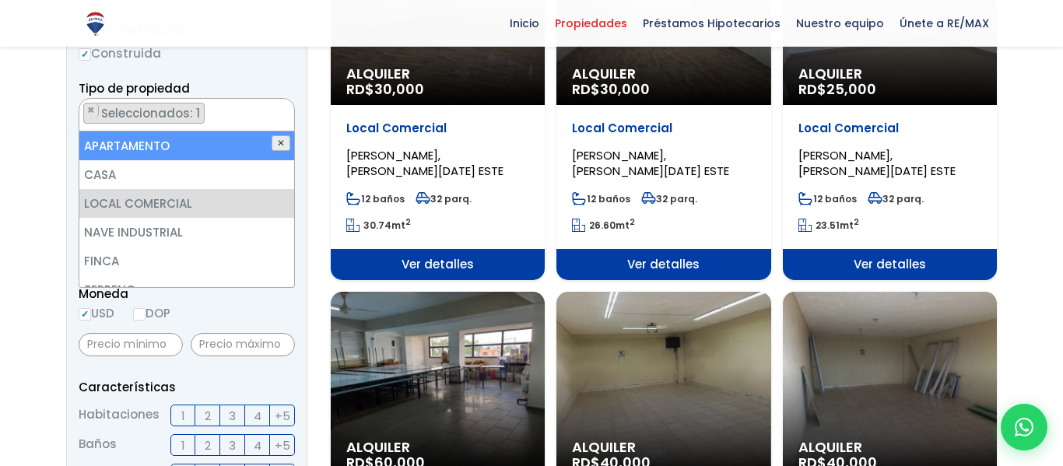
click at [282, 141] on button "✕" at bounding box center [281, 143] width 19 height 16
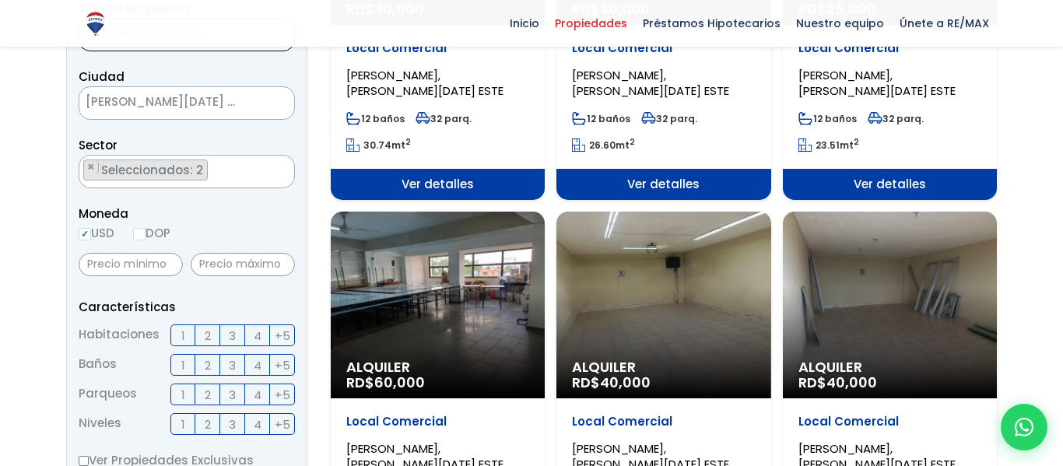
scroll to position [392, 0]
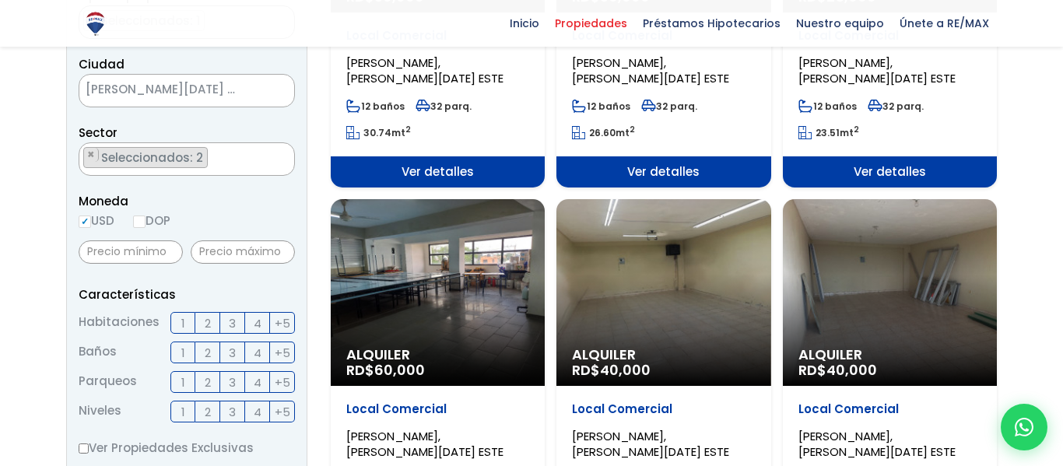
click at [175, 155] on span "Seleccionados: 2" at bounding box center [153, 157] width 107 height 16
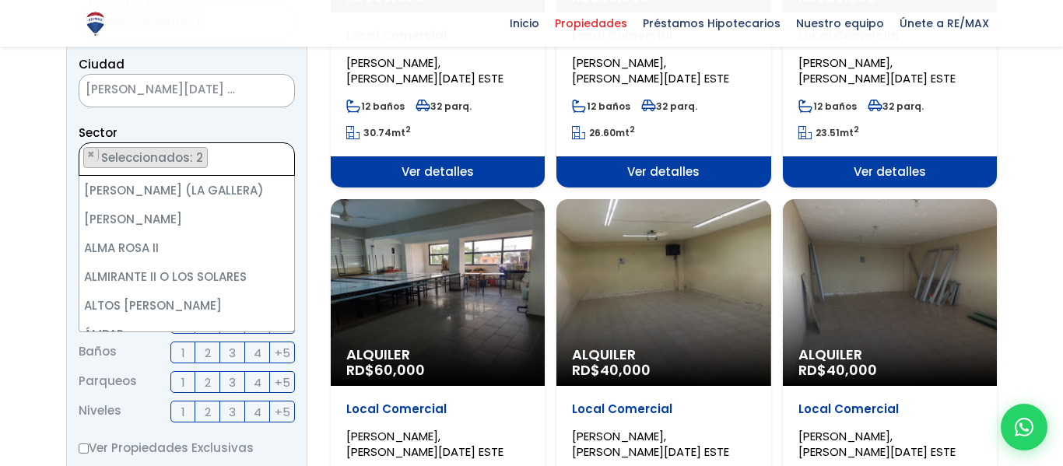
scroll to position [6202, 0]
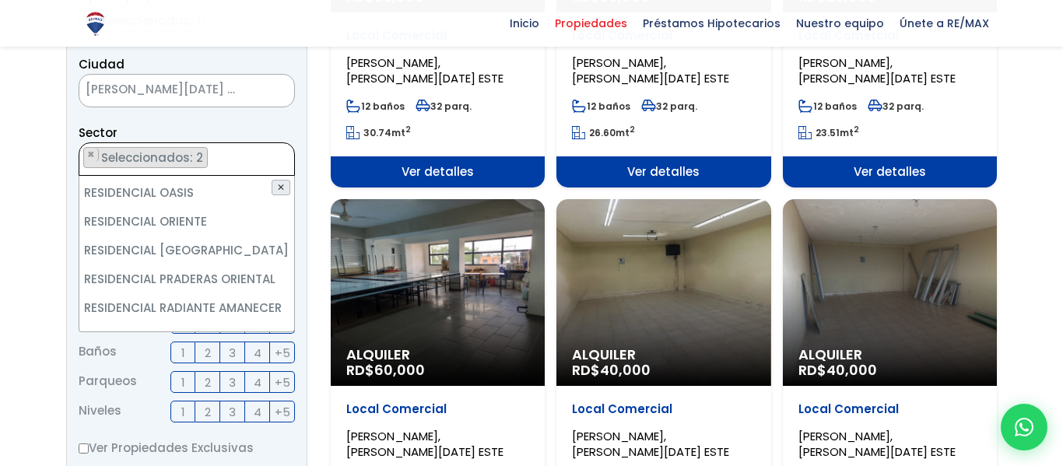
click at [284, 184] on button "✕" at bounding box center [281, 188] width 19 height 16
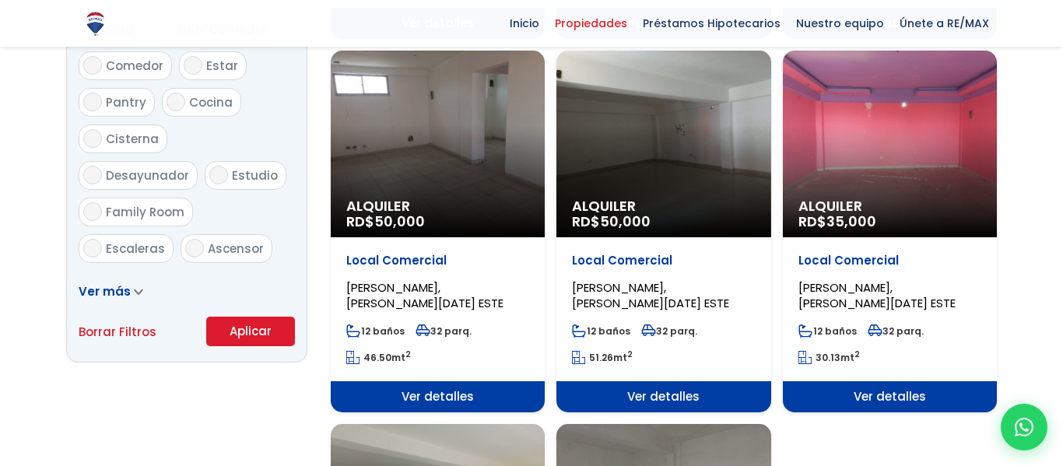
scroll to position [919, 0]
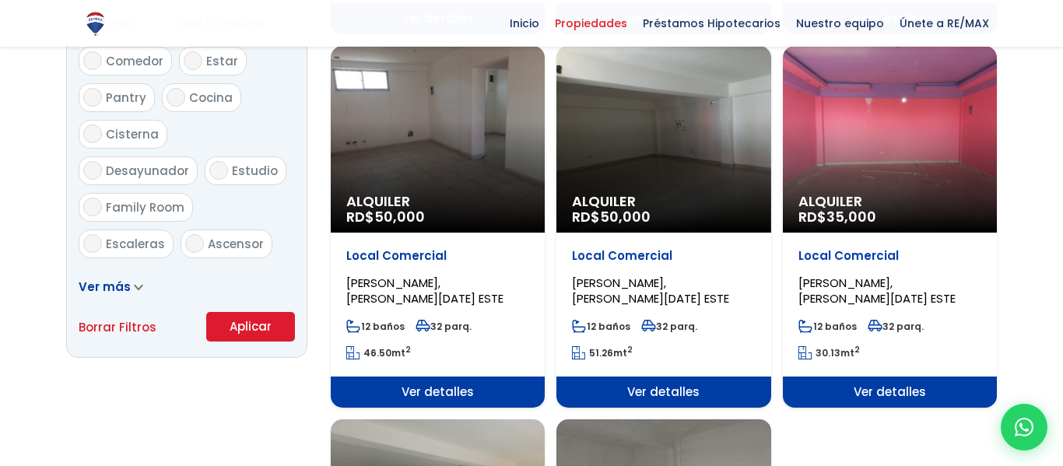
click at [216, 328] on button "Aplicar" at bounding box center [250, 327] width 89 height 30
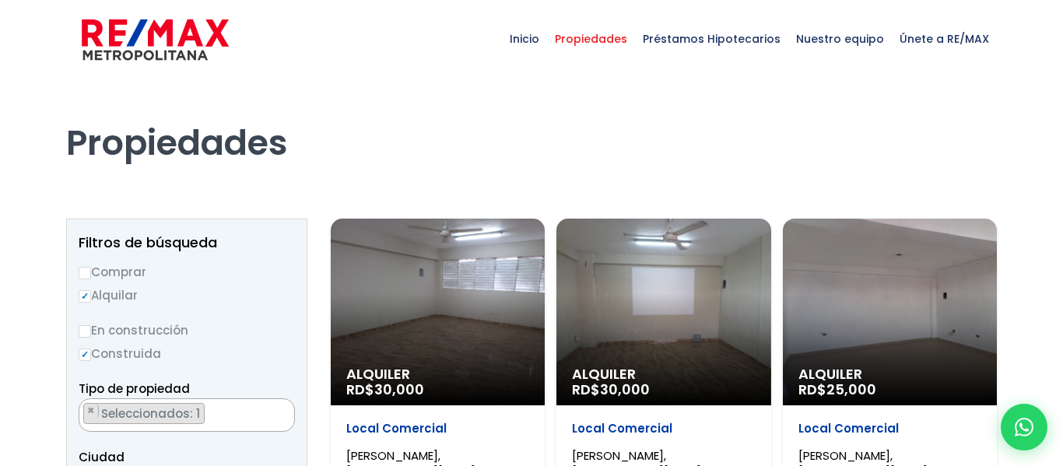
select select "13303"
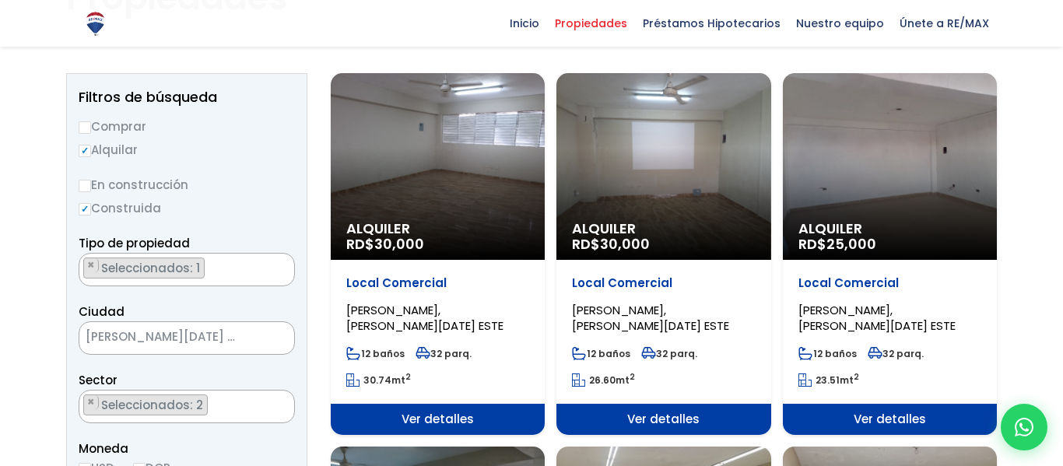
scroll to position [149, 0]
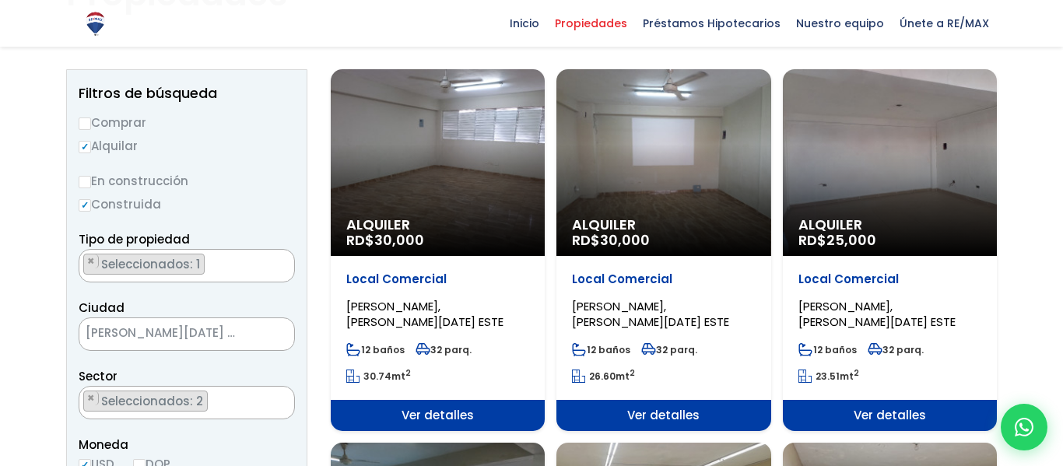
click at [92, 120] on label "Comprar" at bounding box center [187, 122] width 216 height 19
click at [91, 120] on input "Comprar" at bounding box center [85, 124] width 12 height 12
radio input "true"
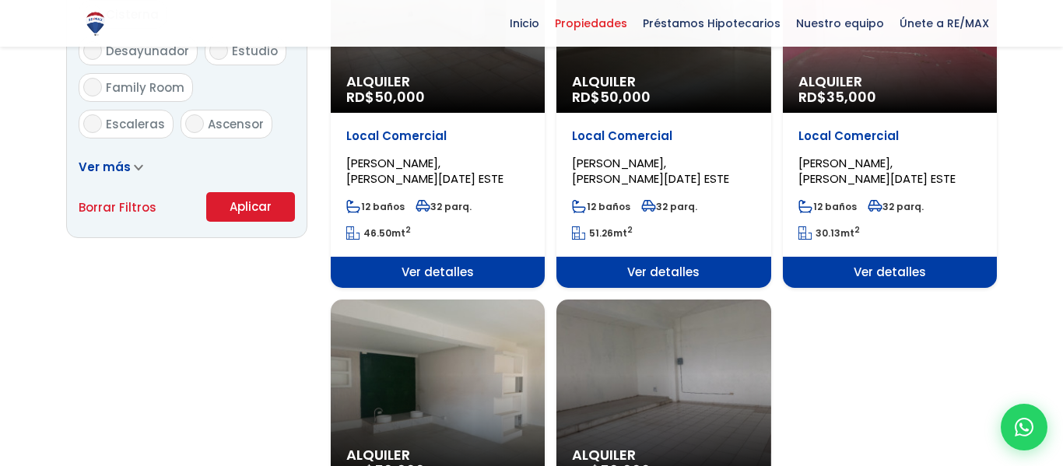
scroll to position [1044, 0]
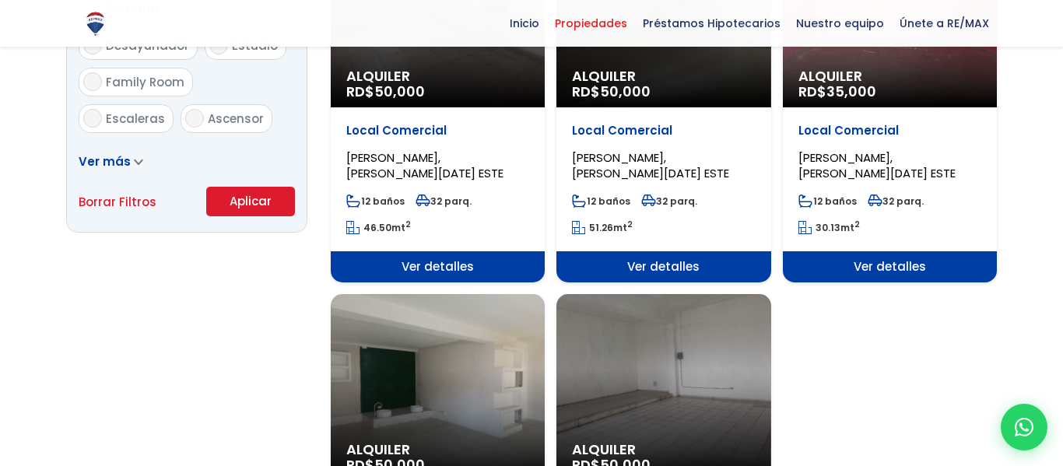
click at [251, 188] on button "Aplicar" at bounding box center [250, 202] width 89 height 30
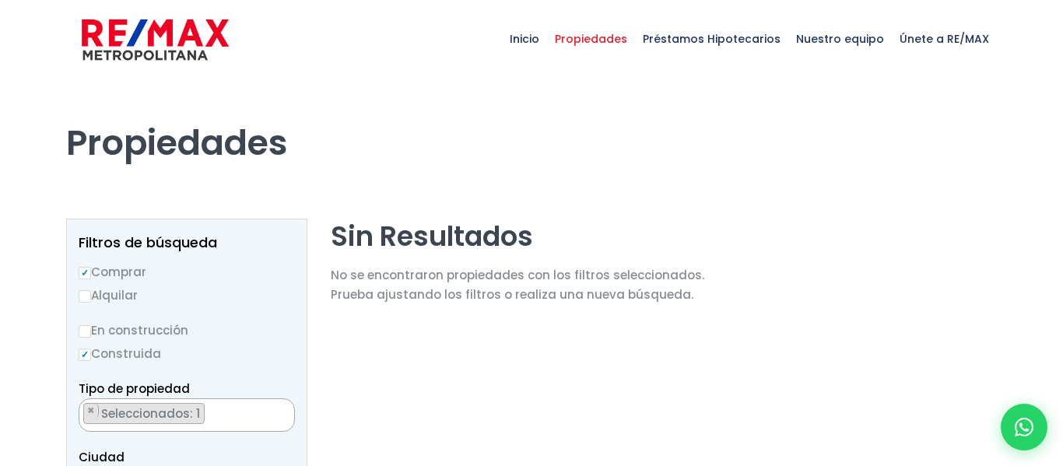
select select "13303"
click at [120, 286] on label "Alquilar" at bounding box center [187, 295] width 216 height 19
click at [91, 290] on input "Alquilar" at bounding box center [85, 296] width 12 height 12
radio input "true"
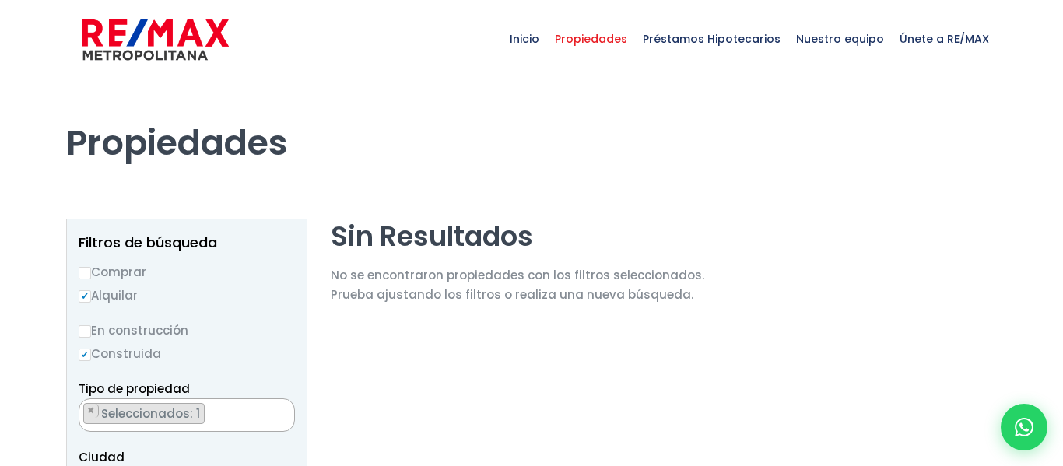
click at [119, 286] on label "Alquilar" at bounding box center [187, 295] width 216 height 19
click at [91, 290] on input "Alquilar" at bounding box center [85, 296] width 12 height 12
click at [119, 286] on label "Alquilar" at bounding box center [187, 295] width 216 height 19
click at [91, 290] on input "Alquilar" at bounding box center [85, 296] width 12 height 12
click at [119, 286] on label "Alquilar" at bounding box center [187, 295] width 216 height 19
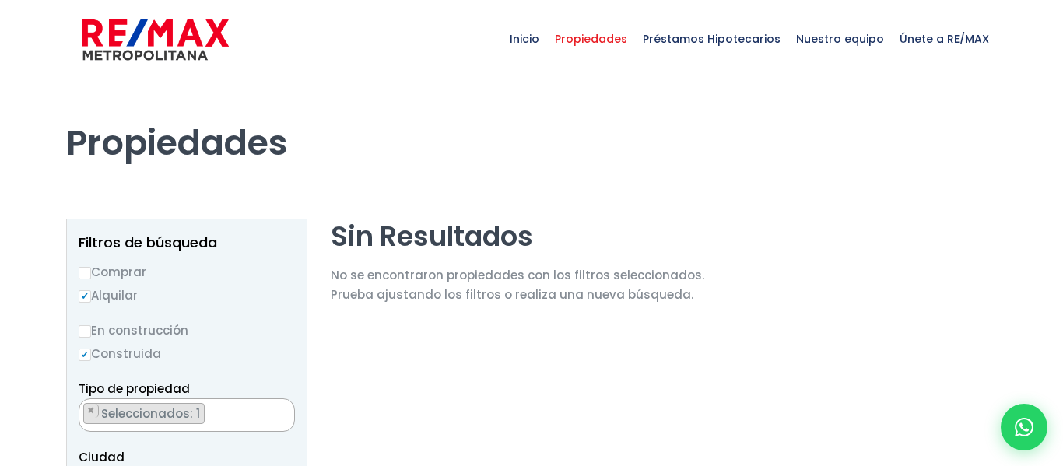
click at [91, 290] on input "Alquilar" at bounding box center [85, 296] width 12 height 12
click at [233, 302] on label "Alquilar" at bounding box center [187, 295] width 216 height 19
click at [91, 302] on input "Alquilar" at bounding box center [85, 296] width 12 height 12
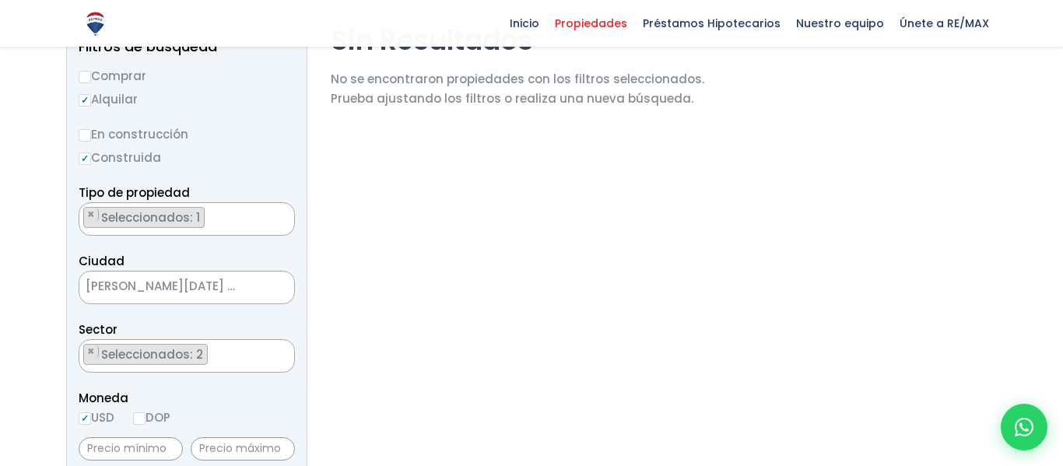
scroll to position [199, 0]
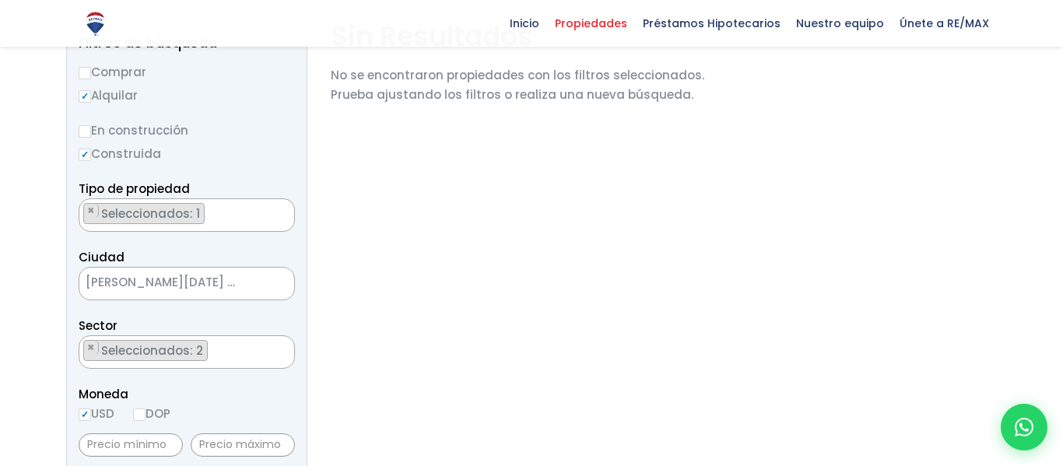
click at [139, 284] on span "[PERSON_NAME][DATE] ESTE" at bounding box center [167, 283] width 176 height 22
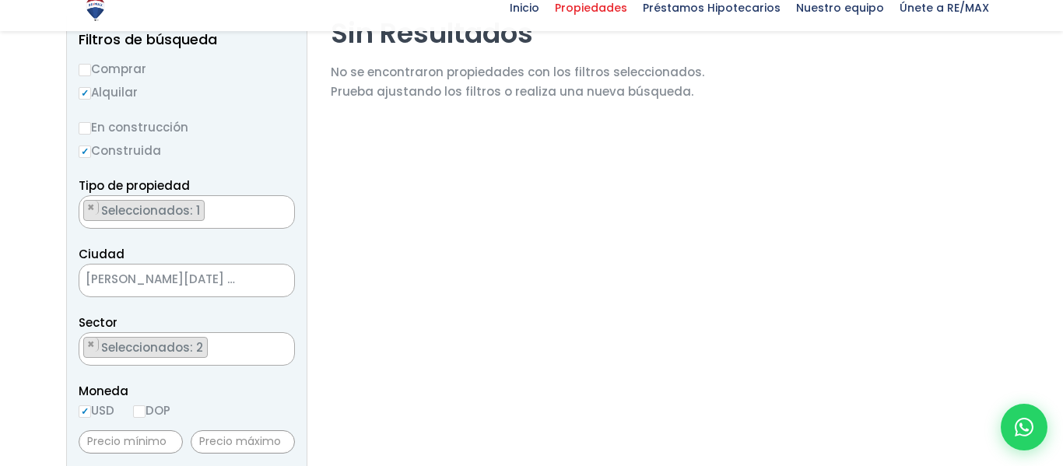
scroll to position [204, 0]
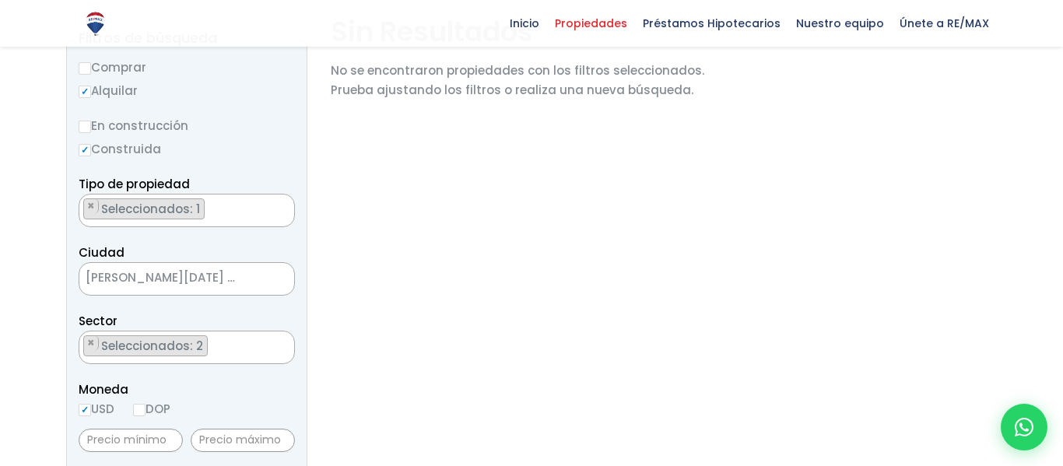
click at [217, 341] on ul "× Seleccionados: 2 × Seleccionados: 2" at bounding box center [176, 348] width 195 height 33
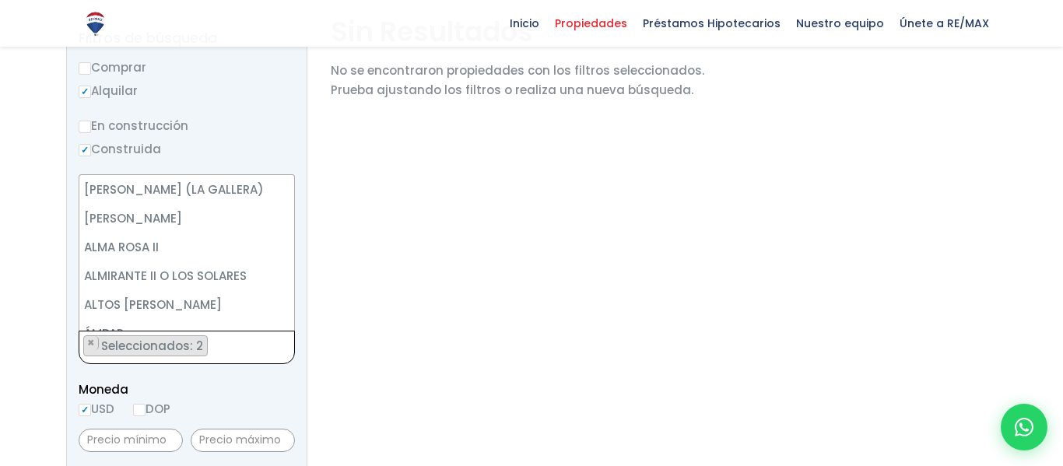
scroll to position [6202, 0]
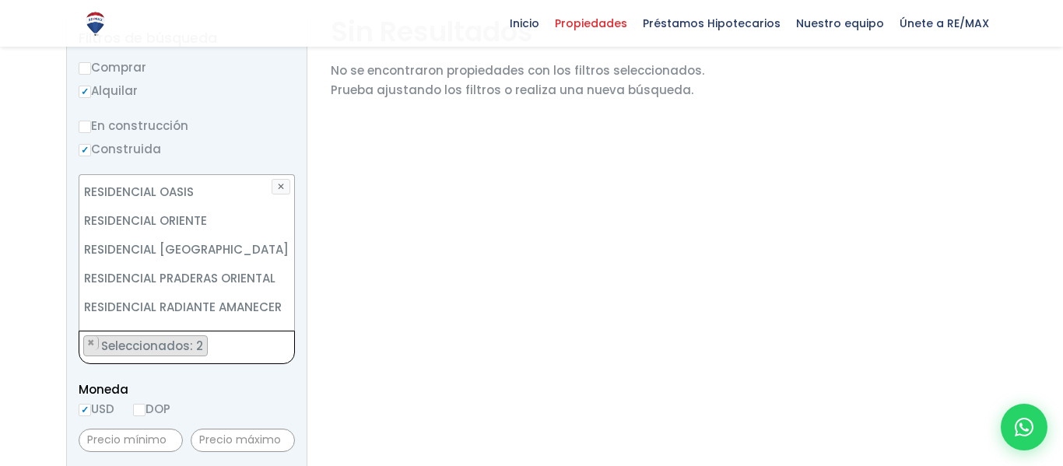
click at [209, 408] on li "RESPALDO VILLA CARMEN" at bounding box center [186, 422] width 215 height 29
select select "13310"
click at [286, 191] on button "✕" at bounding box center [281, 187] width 19 height 16
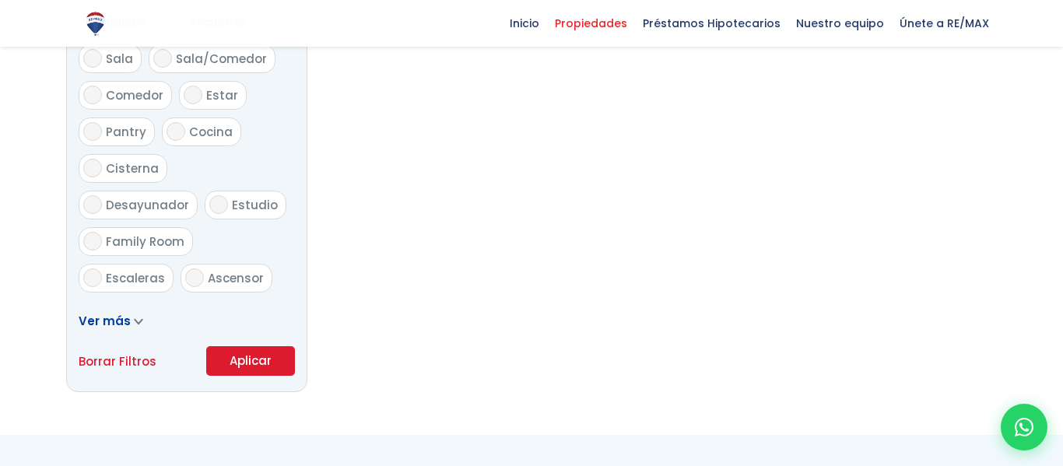
scroll to position [887, 0]
click at [233, 355] on button "Aplicar" at bounding box center [250, 359] width 89 height 30
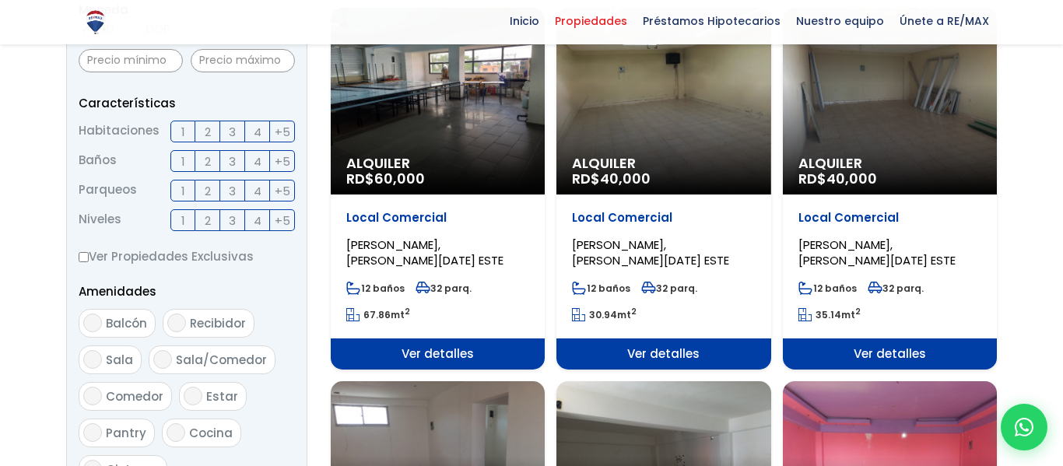
select select "13310"
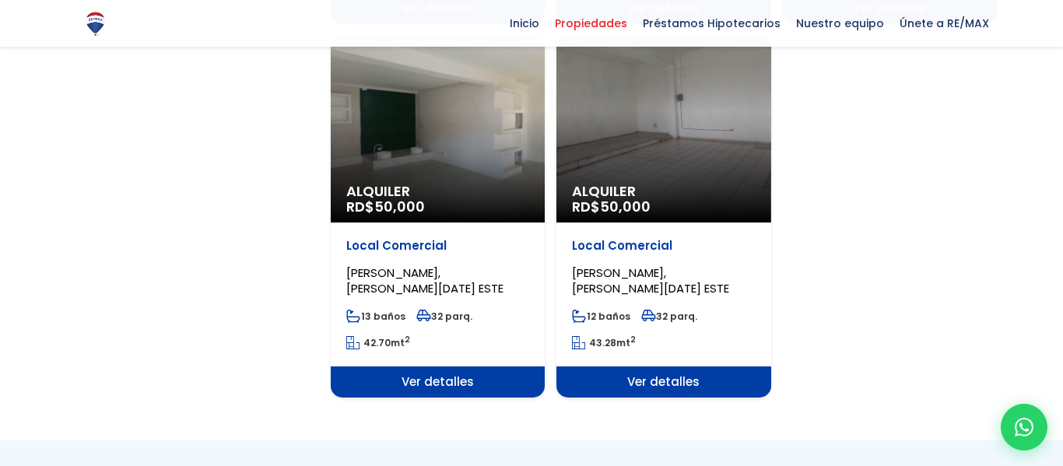
scroll to position [1302, 0]
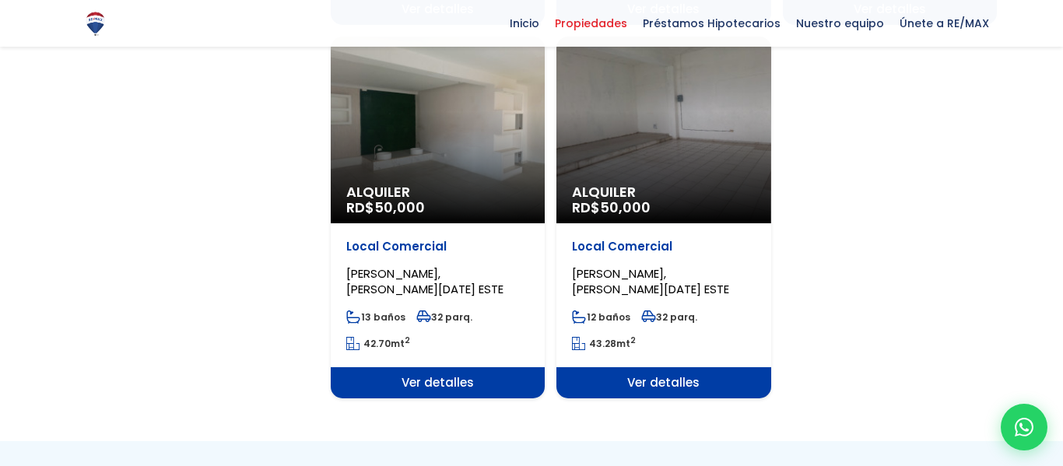
click at [350, 124] on div "Alquiler RD$ 50,000" at bounding box center [438, 130] width 214 height 187
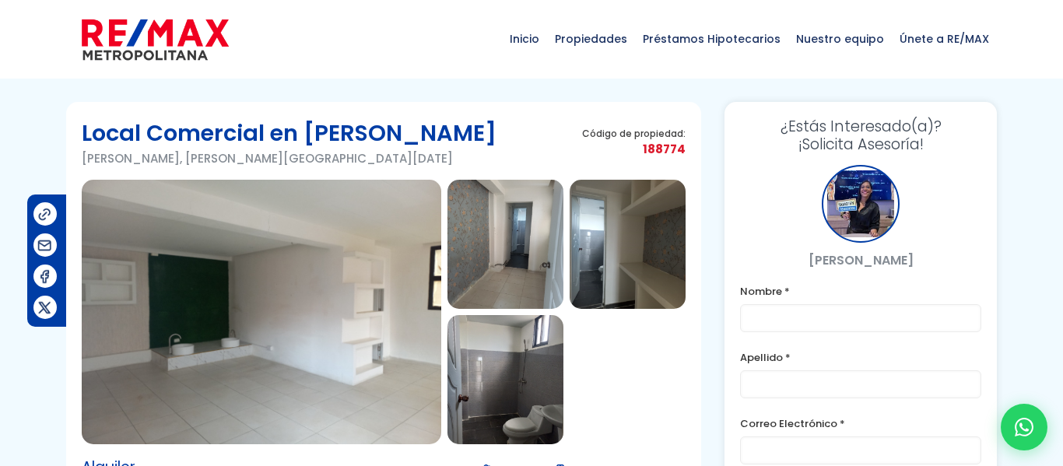
click at [344, 320] on img at bounding box center [262, 312] width 360 height 265
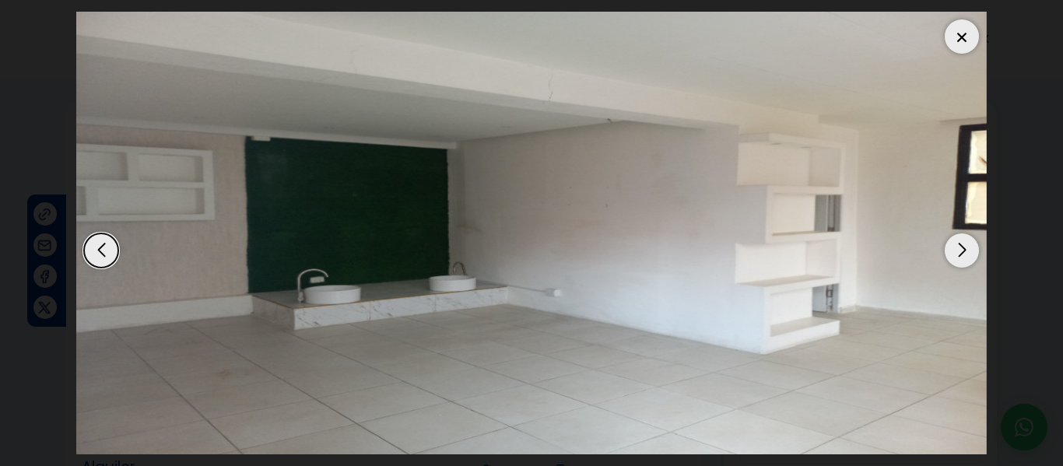
click at [986, 228] on img "1 / 4" at bounding box center [531, 233] width 911 height 443
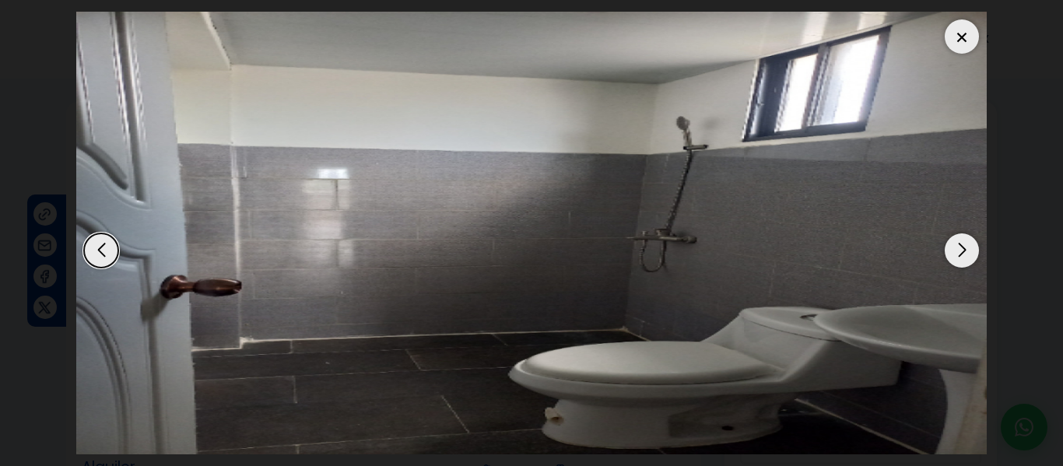
click at [986, 228] on img "4 / 4" at bounding box center [531, 233] width 911 height 443
click at [101, 265] on div "Previous slide" at bounding box center [101, 250] width 34 height 34
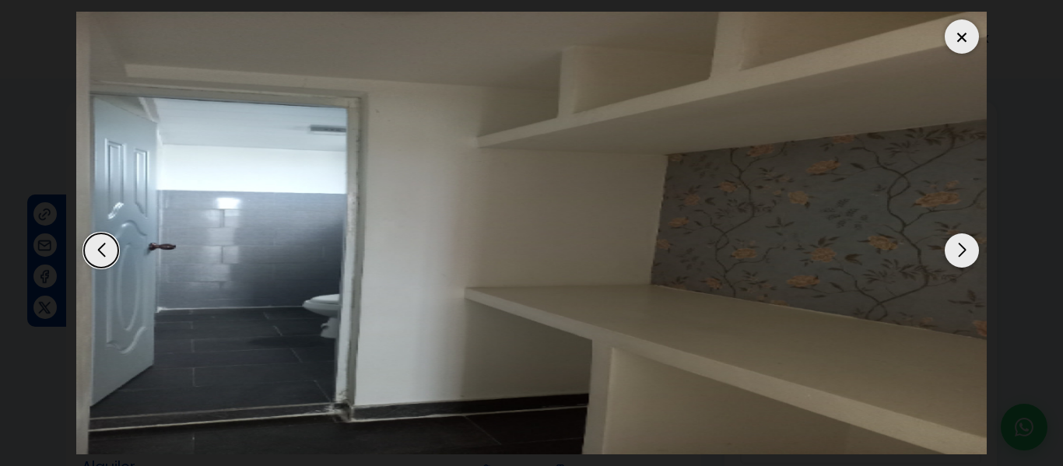
click at [101, 265] on div "Previous slide" at bounding box center [101, 250] width 34 height 34
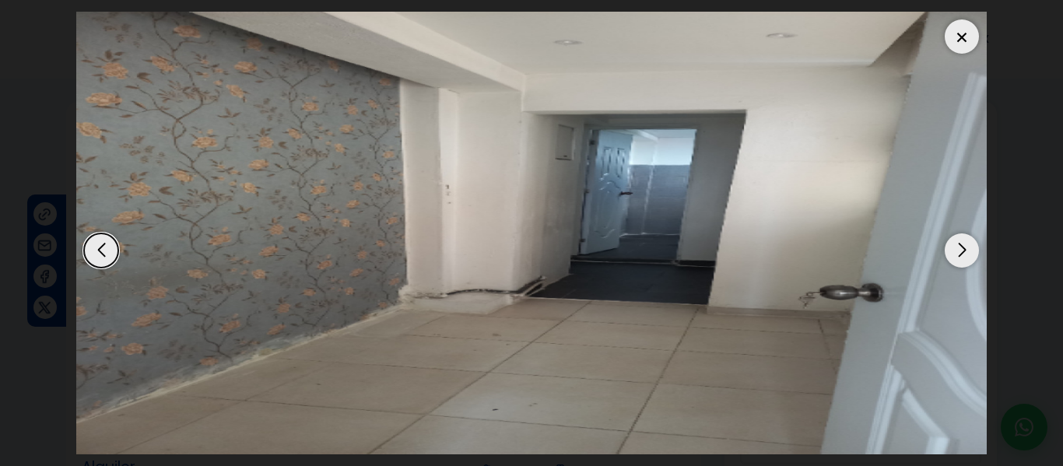
click at [101, 265] on div "Previous slide" at bounding box center [101, 250] width 34 height 34
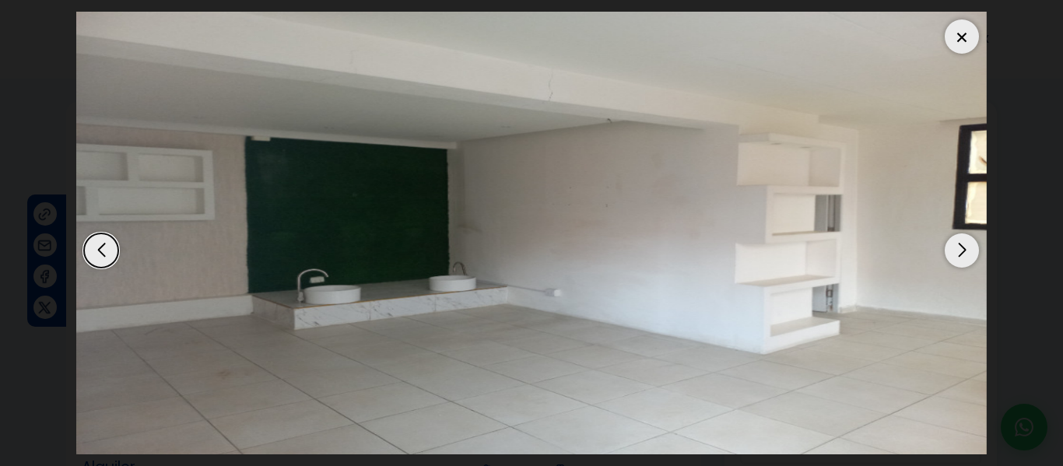
click at [952, 235] on div "Next slide" at bounding box center [962, 250] width 34 height 34
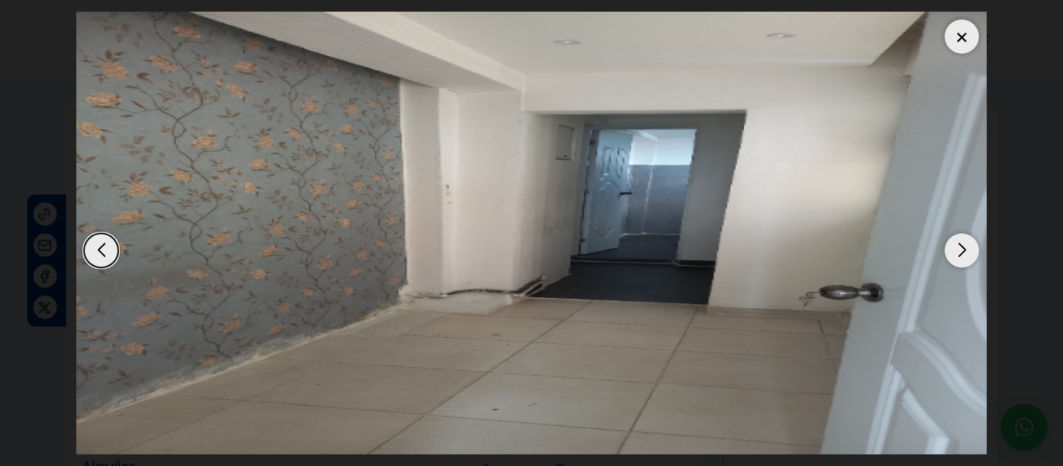
click at [952, 235] on div "Next slide" at bounding box center [962, 250] width 34 height 34
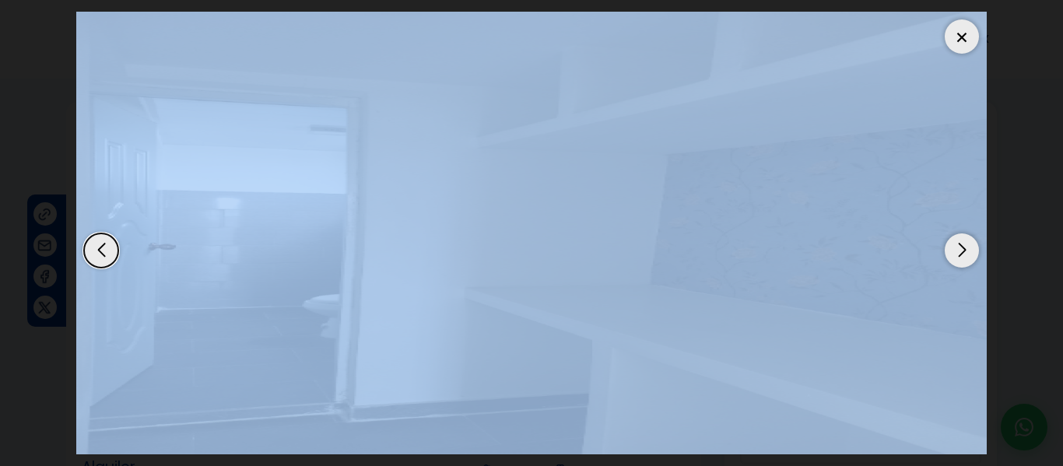
click at [952, 235] on div "Next slide" at bounding box center [962, 250] width 34 height 34
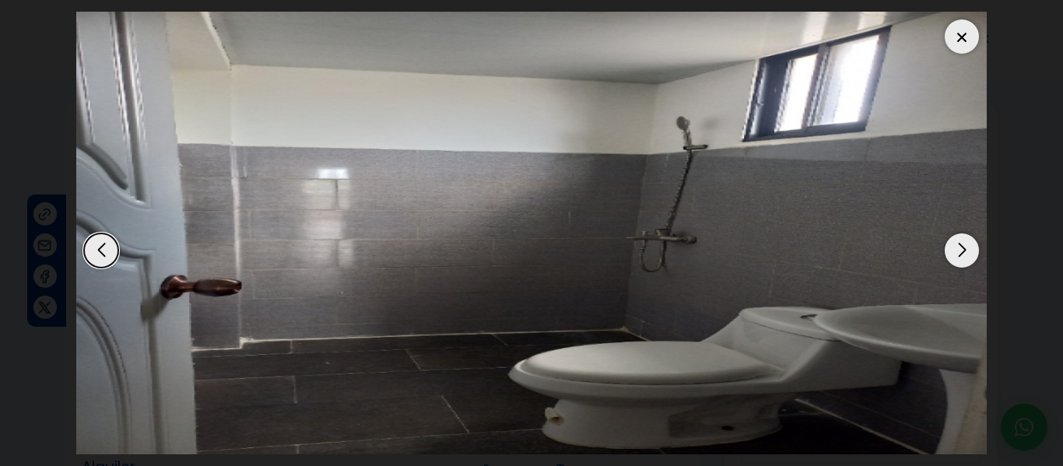
click at [952, 235] on div "Next slide" at bounding box center [962, 250] width 34 height 34
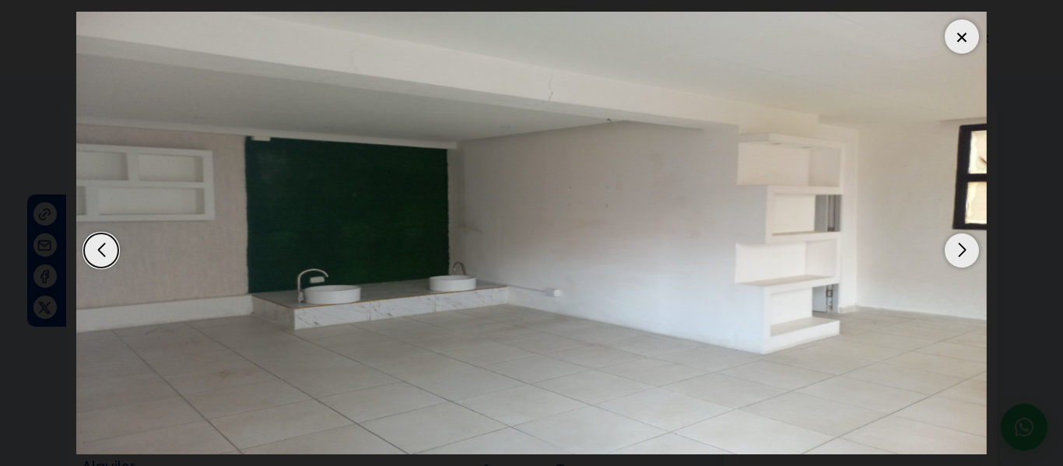
click at [952, 235] on div "Next slide" at bounding box center [962, 250] width 34 height 34
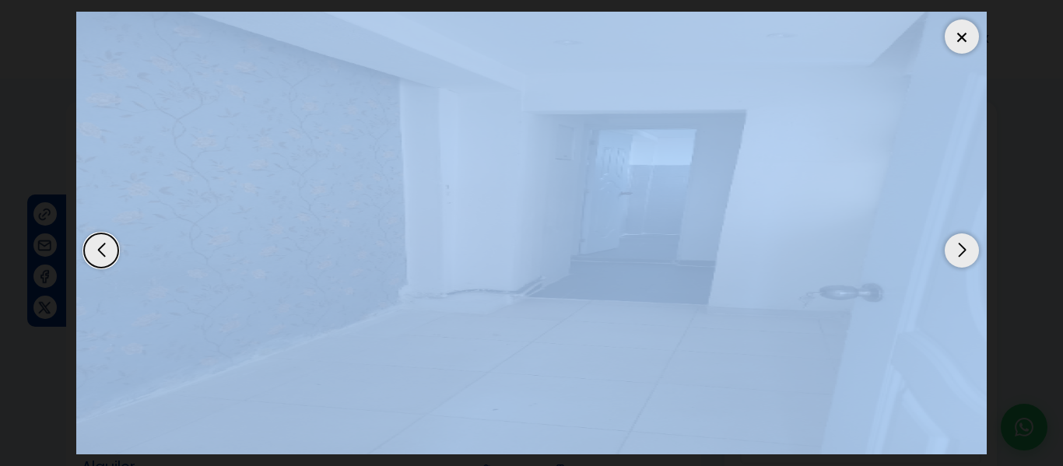
click at [964, 54] on img "2 / 4" at bounding box center [531, 233] width 911 height 443
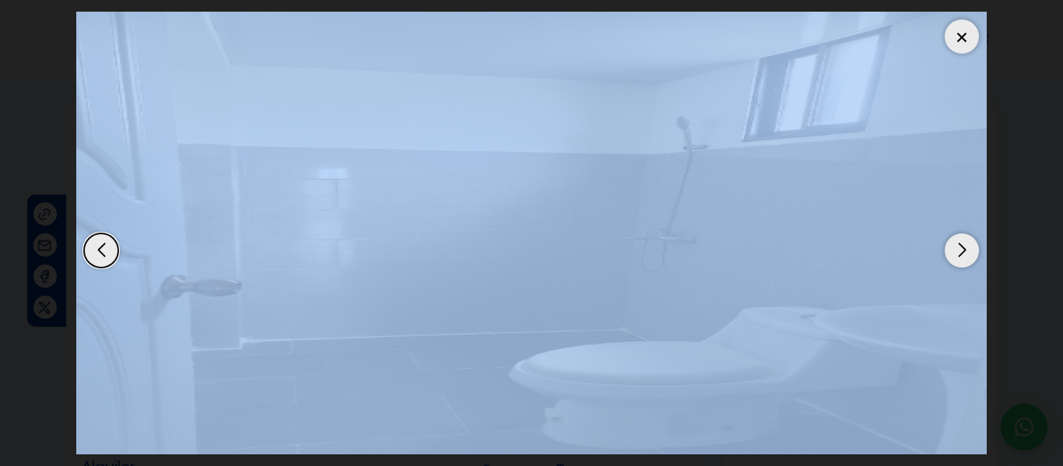
click at [924, 17] on img "4 / 4" at bounding box center [531, 233] width 911 height 443
click at [948, 36] on div at bounding box center [962, 36] width 34 height 34
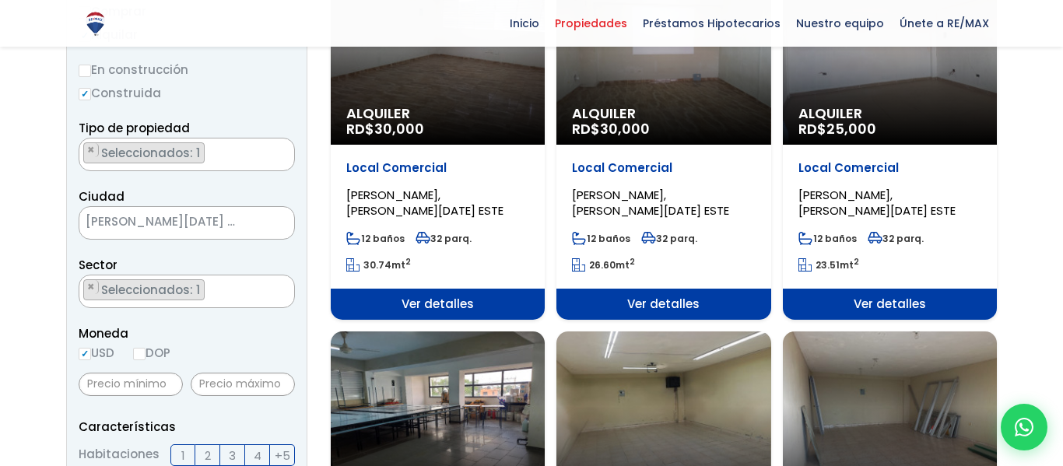
click at [233, 227] on span "[PERSON_NAME][DATE] ESTE" at bounding box center [167, 222] width 176 height 22
click at [224, 304] on ul "× Seleccionados: 1" at bounding box center [176, 291] width 195 height 33
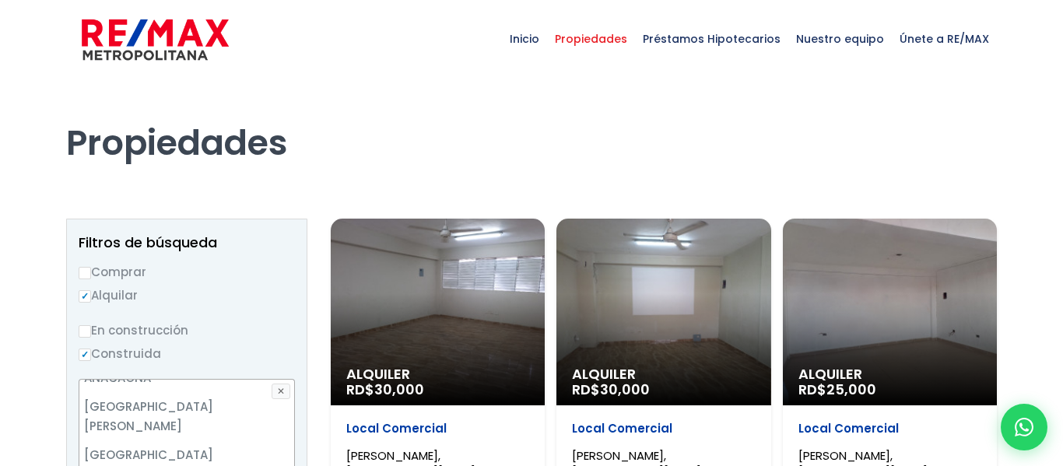
scroll to position [215, 0]
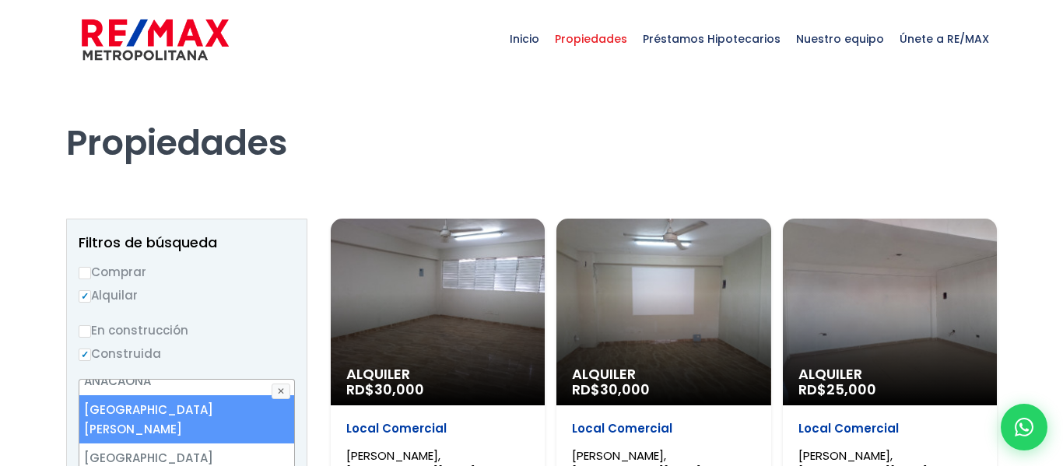
click at [229, 410] on li "Avenida Charles de Gaulle" at bounding box center [186, 419] width 215 height 48
click at [231, 407] on li "Avenida Charles de Gaulle" at bounding box center [186, 419] width 215 height 48
click at [202, 403] on li "Avenida Charles de Gaulle" at bounding box center [186, 419] width 215 height 48
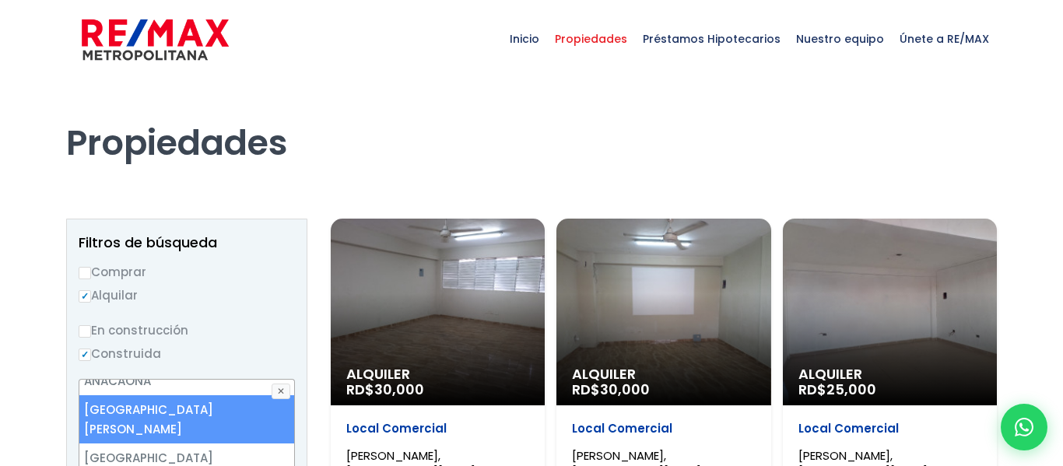
select select "16419"
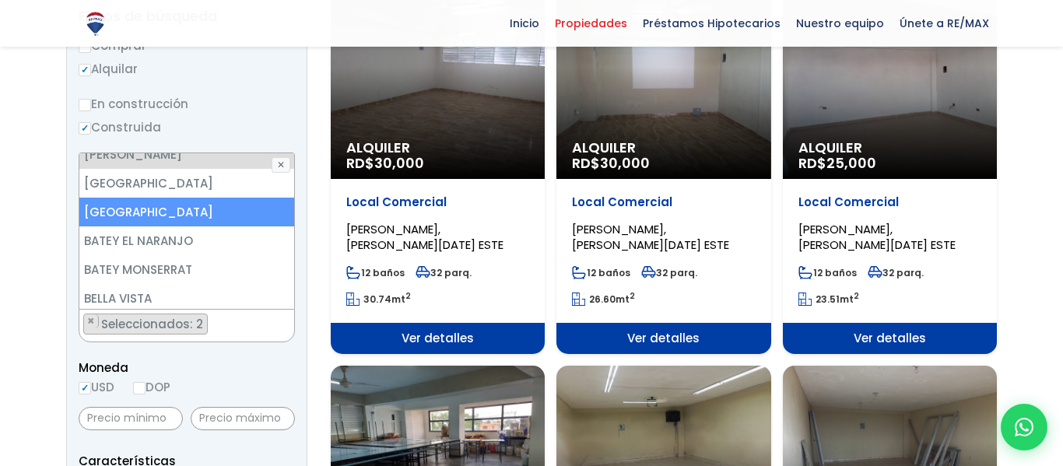
scroll to position [227, 0]
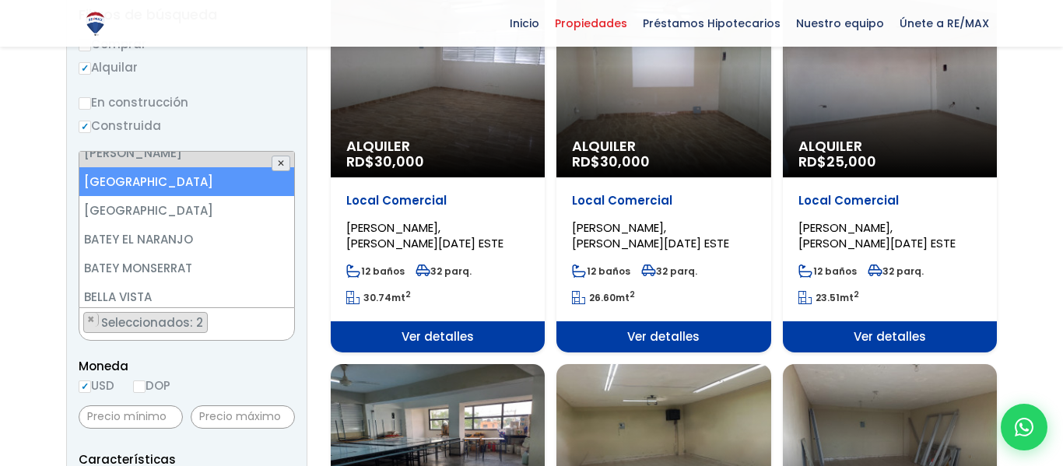
click at [281, 160] on button "✕" at bounding box center [281, 164] width 19 height 16
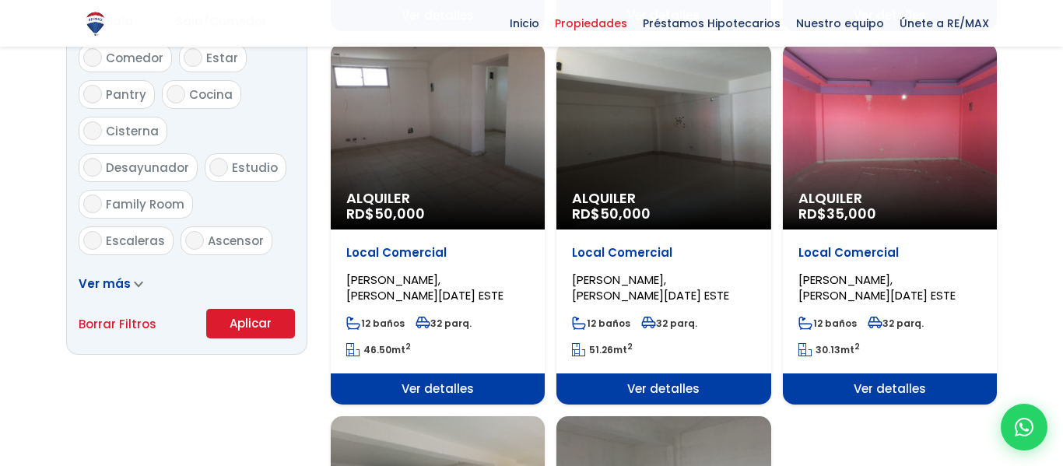
scroll to position [926, 0]
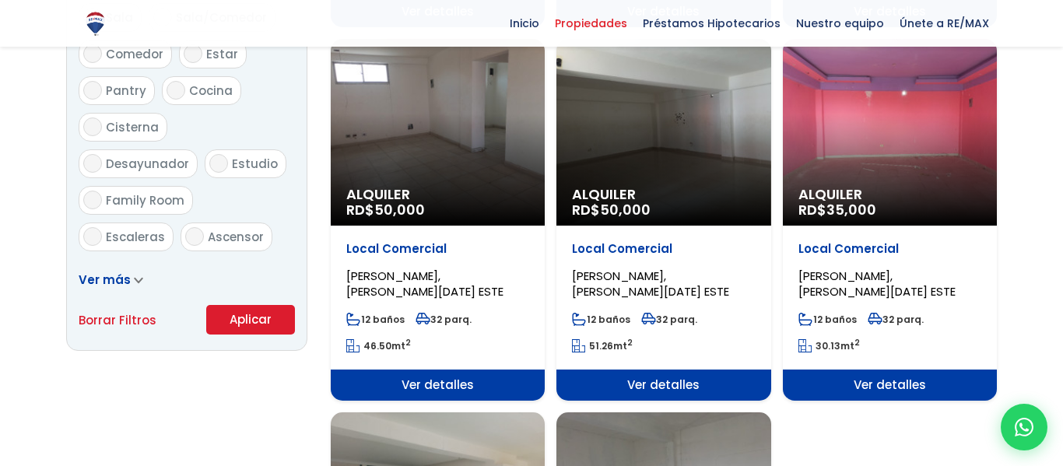
click at [244, 327] on button "Aplicar" at bounding box center [250, 320] width 89 height 30
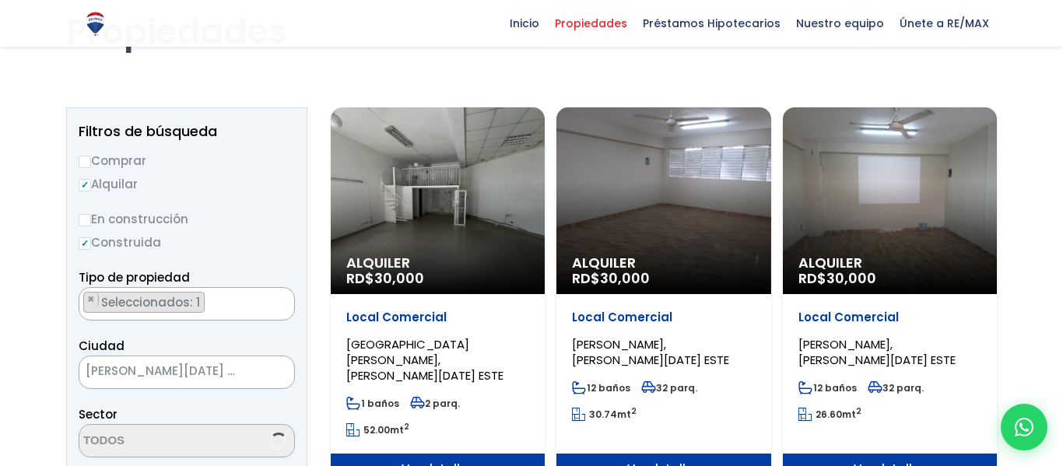
select select "16419"
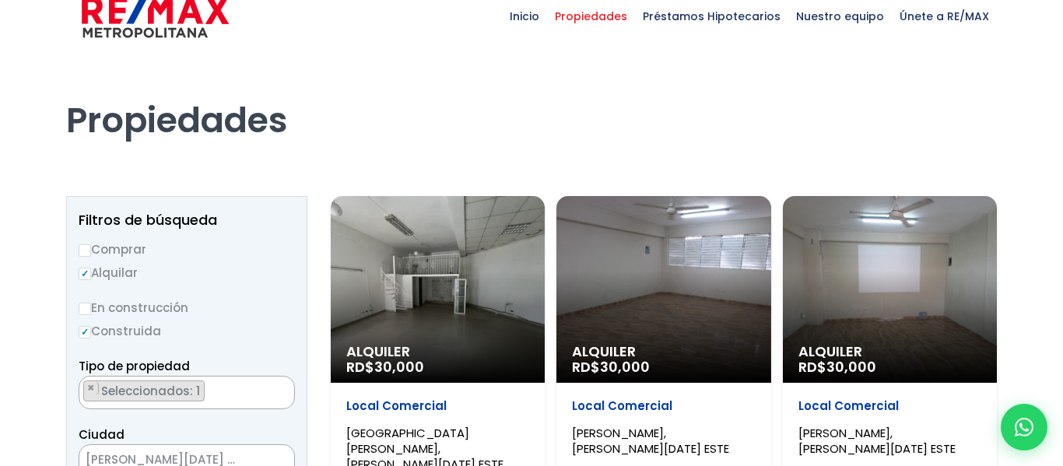
scroll to position [21, 0]
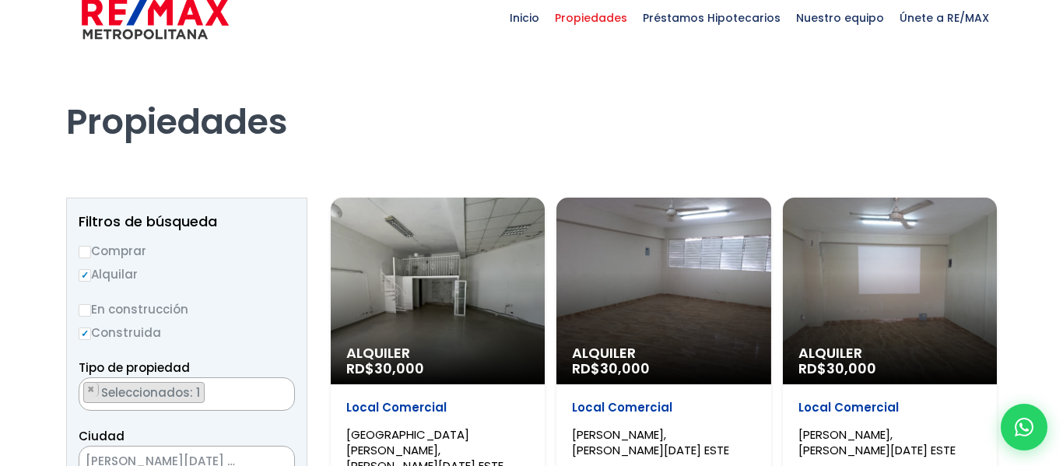
click at [405, 274] on div "Alquiler RD$ 30,000" at bounding box center [438, 291] width 214 height 187
click at [375, 240] on div "Alquiler RD$ 30,000" at bounding box center [438, 291] width 214 height 187
click at [399, 246] on div "Alquiler RD$ 30,000" at bounding box center [438, 291] width 214 height 187
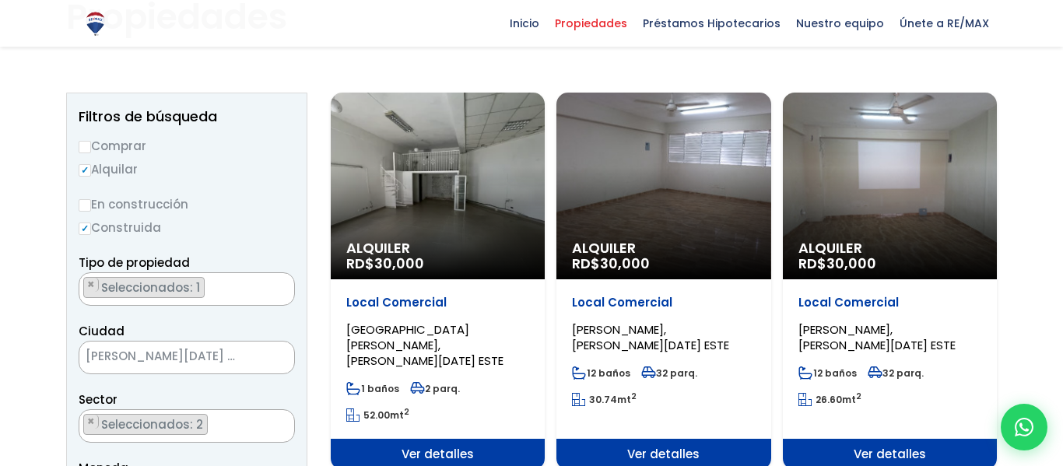
scroll to position [125, 0]
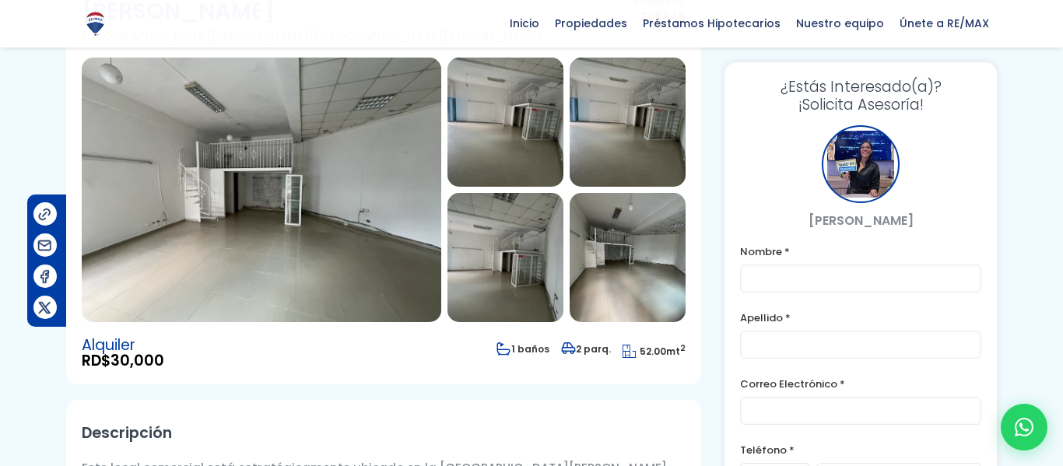
scroll to position [153, 0]
click at [318, 205] on img at bounding box center [262, 189] width 360 height 265
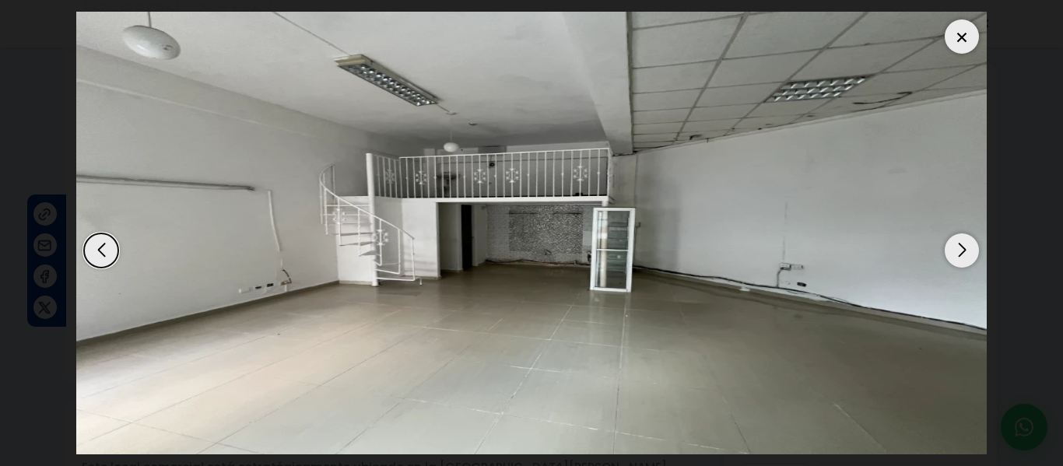
click at [975, 261] on div "Next slide" at bounding box center [962, 250] width 34 height 34
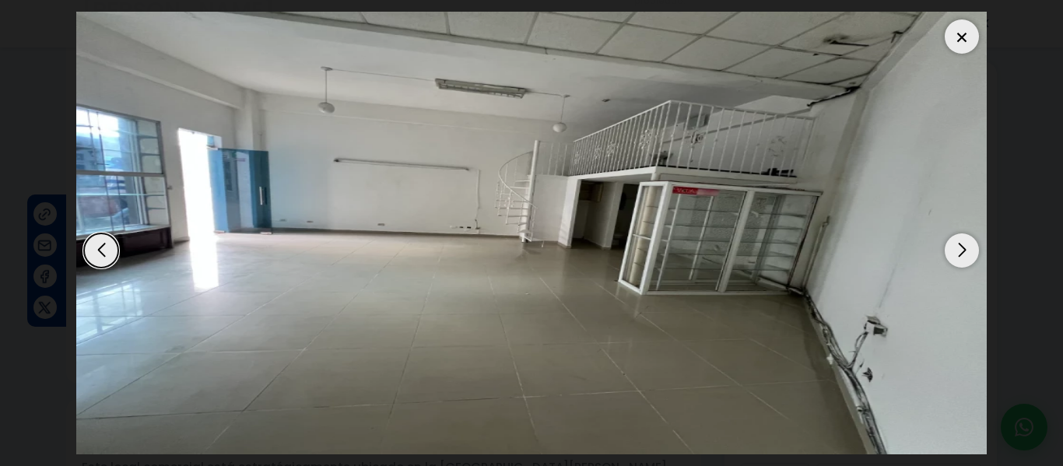
click at [956, 252] on div "Next slide" at bounding box center [962, 250] width 34 height 34
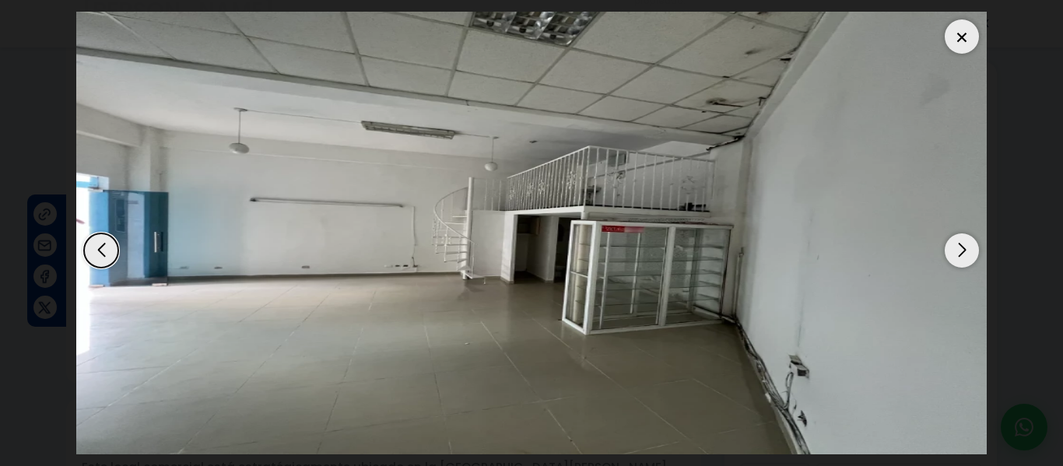
click at [956, 252] on div "Next slide" at bounding box center [962, 250] width 34 height 34
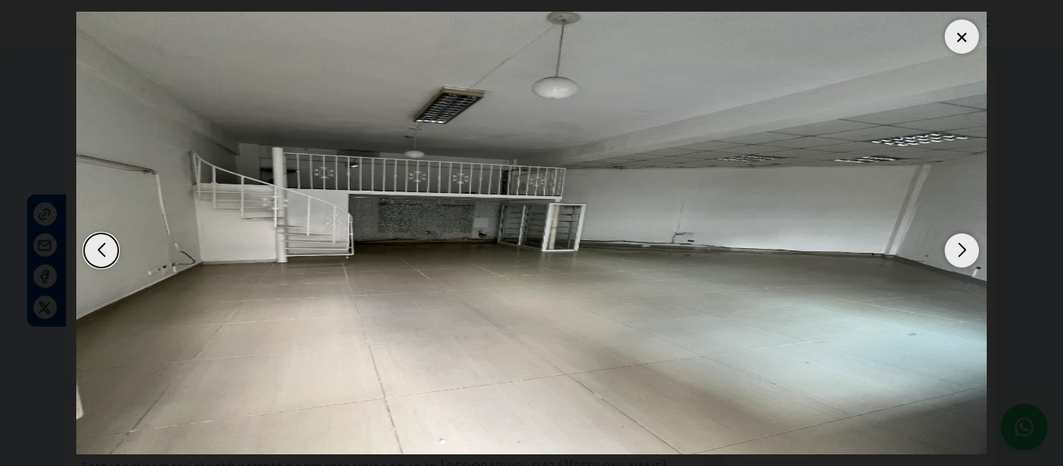
click at [956, 252] on div "Next slide" at bounding box center [962, 250] width 34 height 34
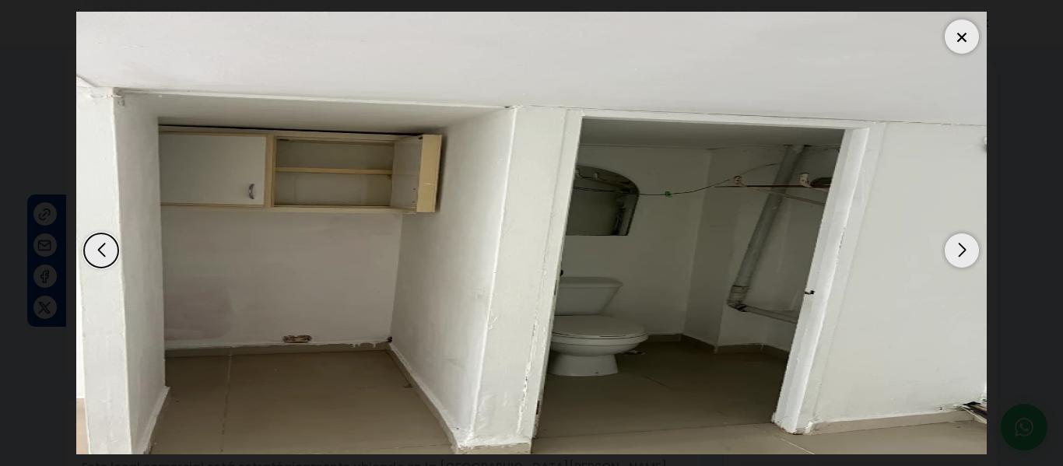
click at [956, 252] on div "Next slide" at bounding box center [962, 250] width 34 height 34
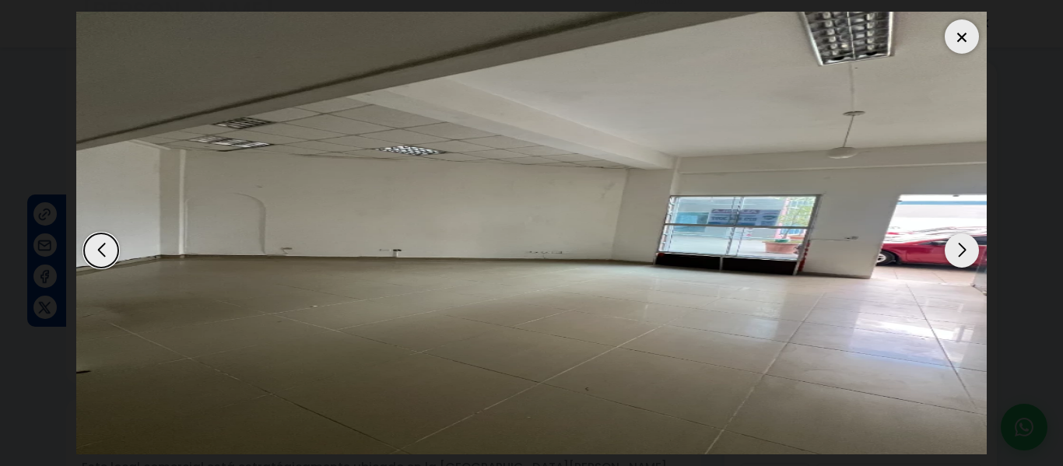
click at [956, 252] on div "Next slide" at bounding box center [962, 250] width 34 height 34
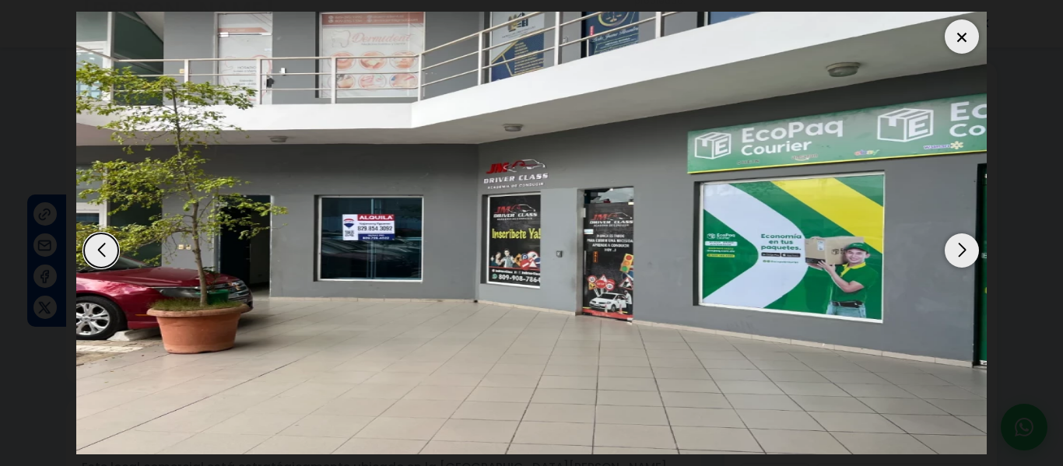
click at [956, 252] on div "Next slide" at bounding box center [962, 250] width 34 height 34
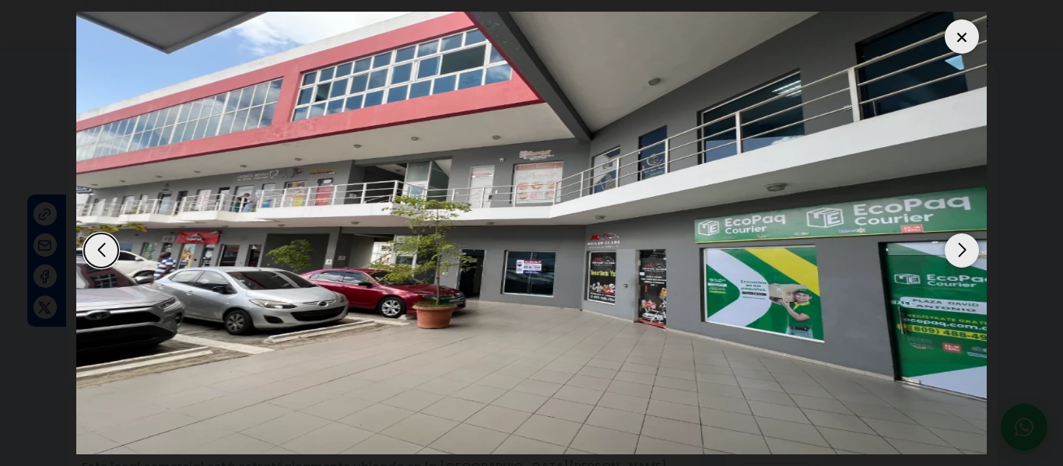
click at [956, 252] on div "Next slide" at bounding box center [962, 250] width 34 height 34
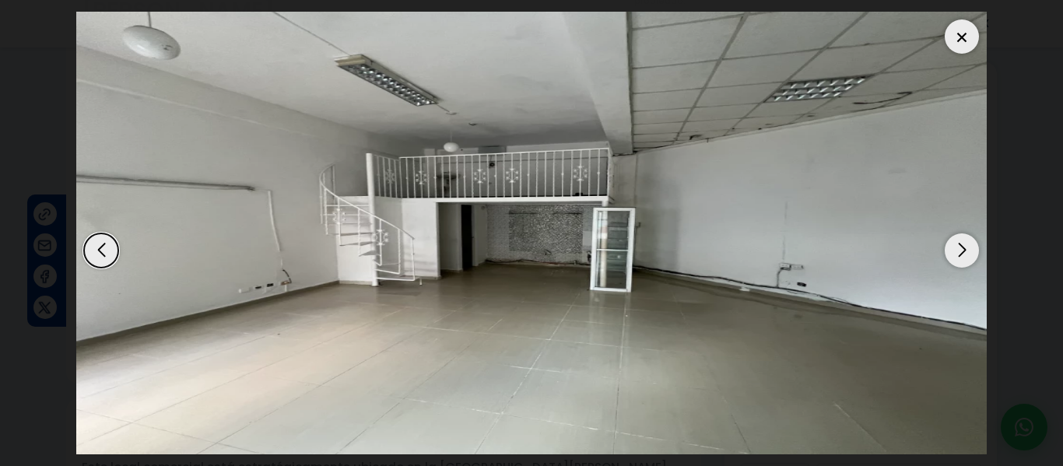
click at [956, 252] on div "Next slide" at bounding box center [962, 250] width 34 height 34
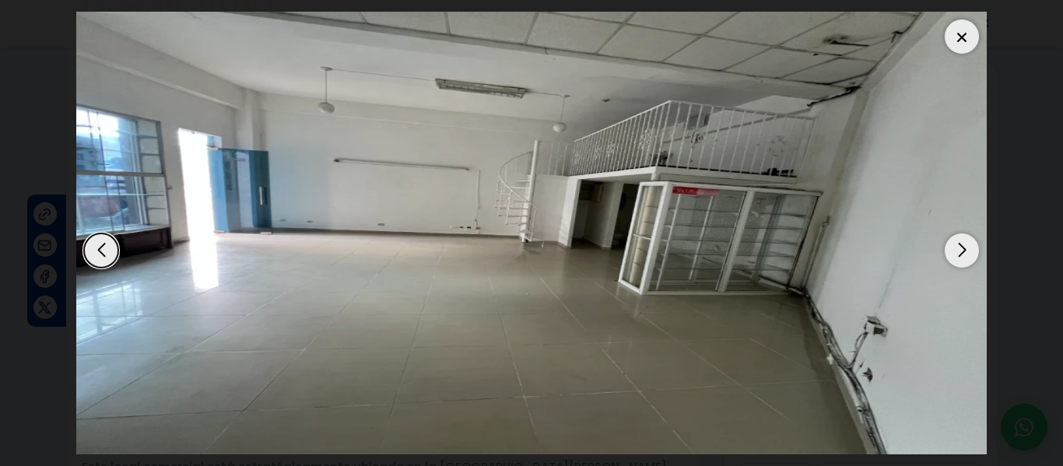
click at [97, 275] on img "2 / 10" at bounding box center [531, 233] width 911 height 443
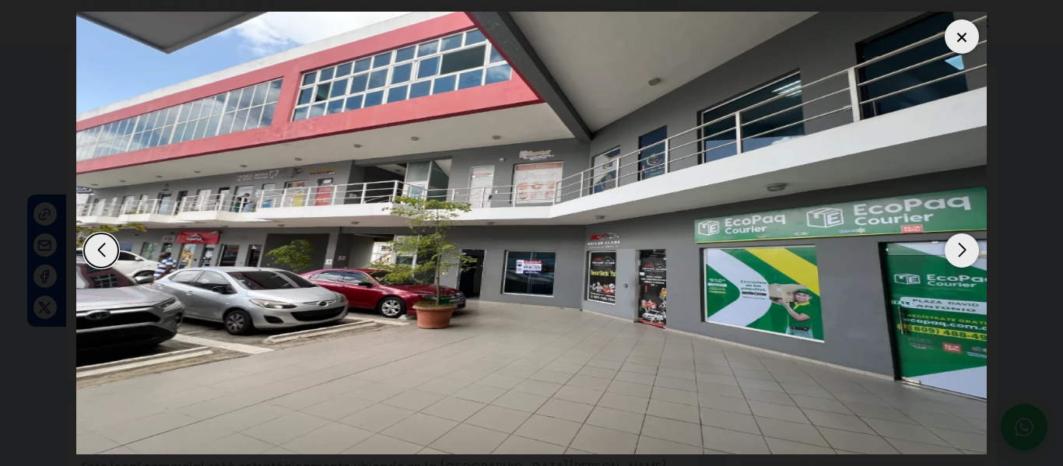
click at [98, 257] on div "Previous slide" at bounding box center [101, 250] width 34 height 34
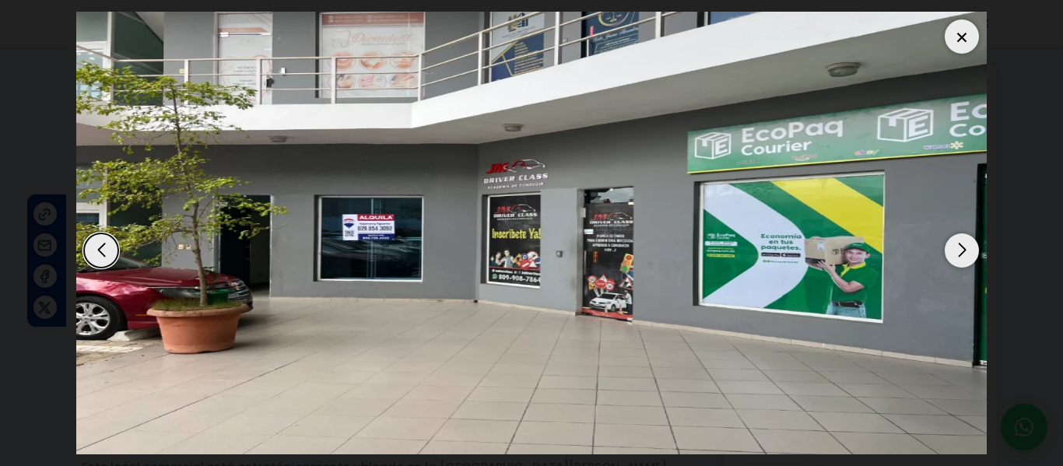
click at [972, 247] on div "Next slide" at bounding box center [962, 250] width 34 height 34
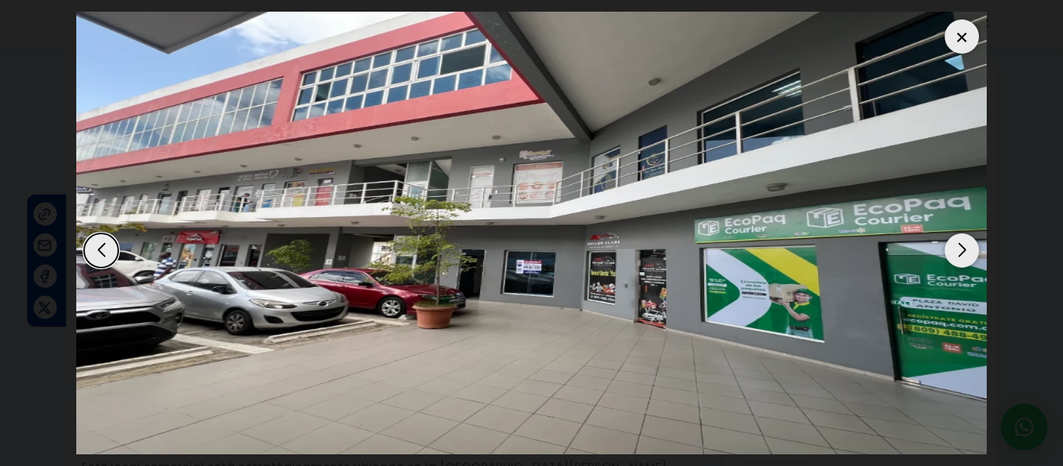
click at [960, 40] on div at bounding box center [962, 36] width 34 height 34
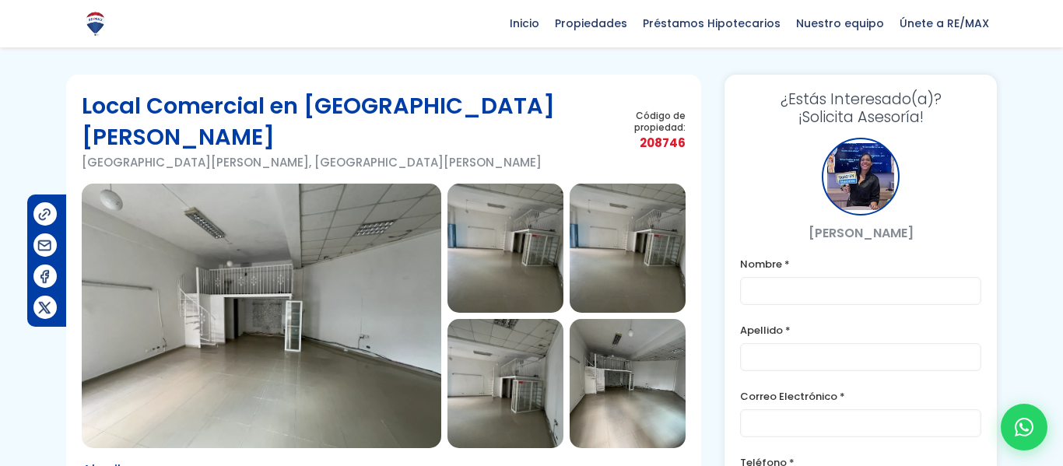
scroll to position [0, 0]
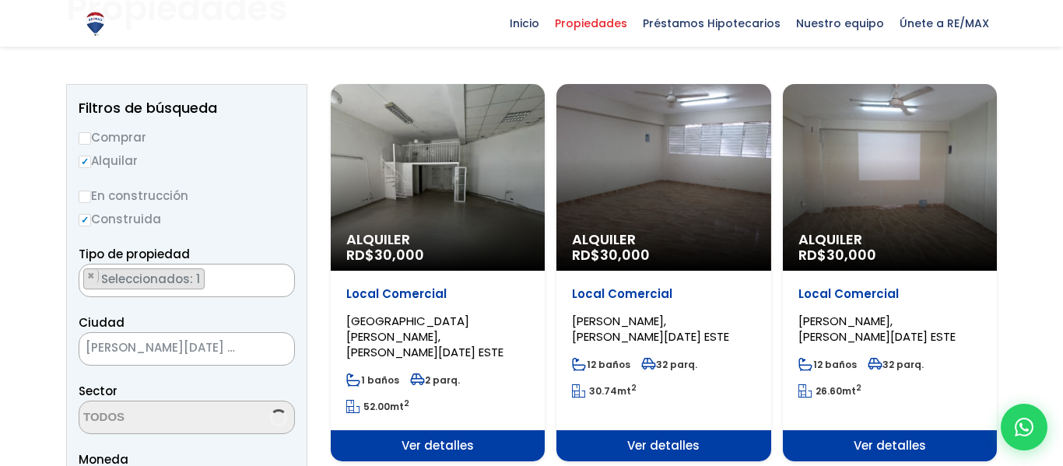
select select "16419"
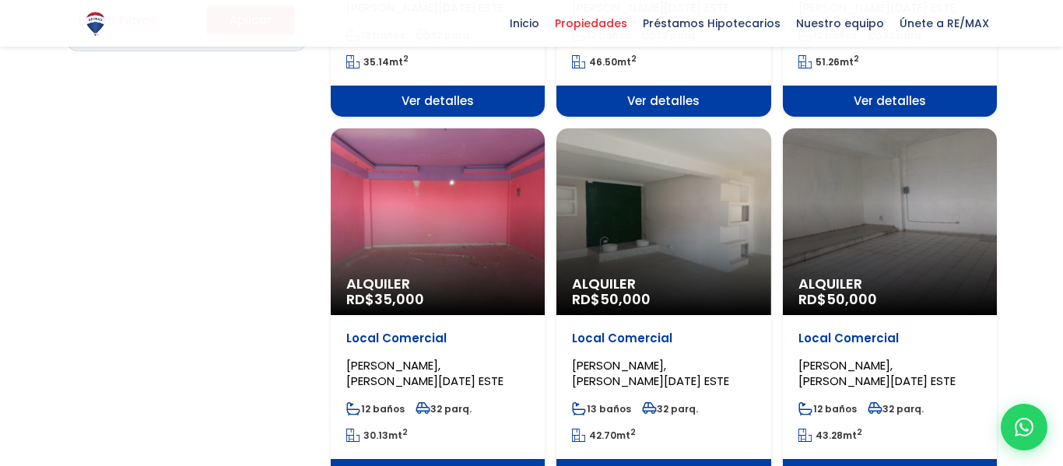
scroll to position [1224, 0]
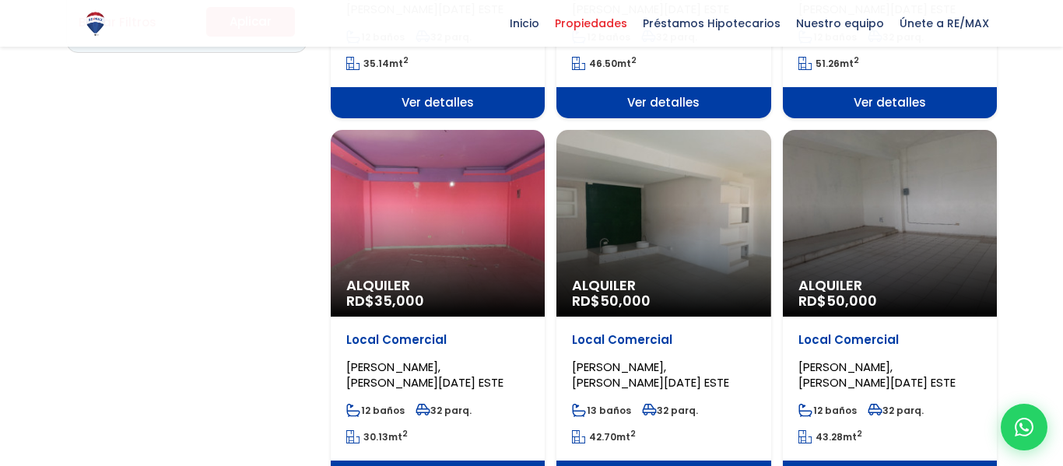
click at [893, 193] on div "Alquiler RD$ 50,000" at bounding box center [890, 223] width 214 height 187
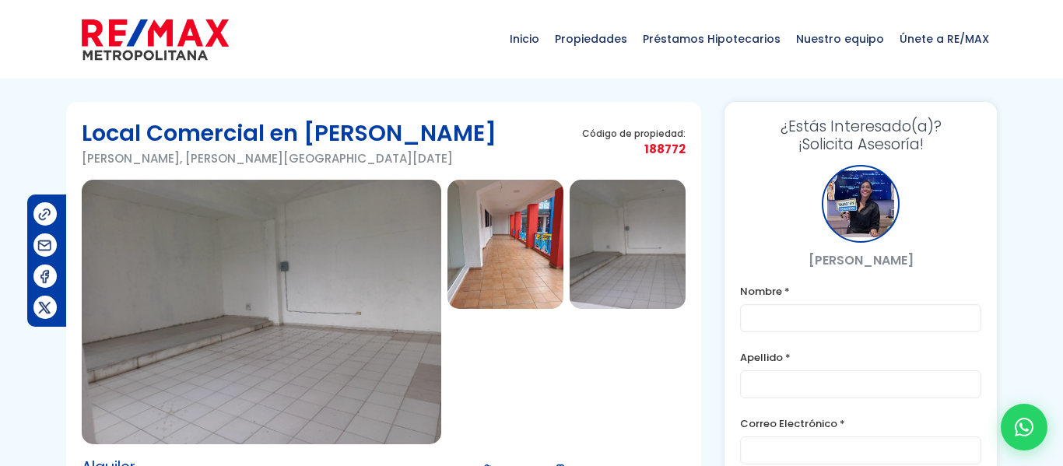
click at [394, 241] on img at bounding box center [262, 312] width 360 height 265
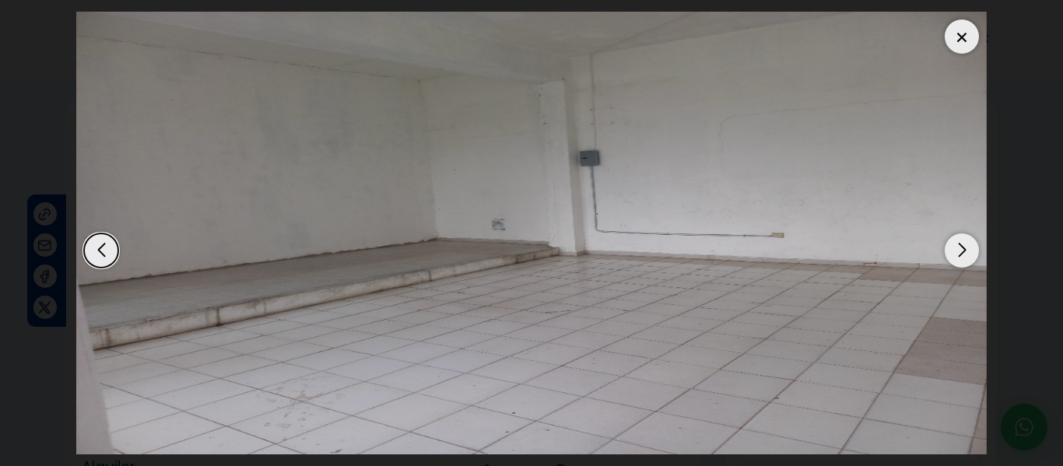
click at [956, 244] on div "Next slide" at bounding box center [962, 250] width 34 height 34
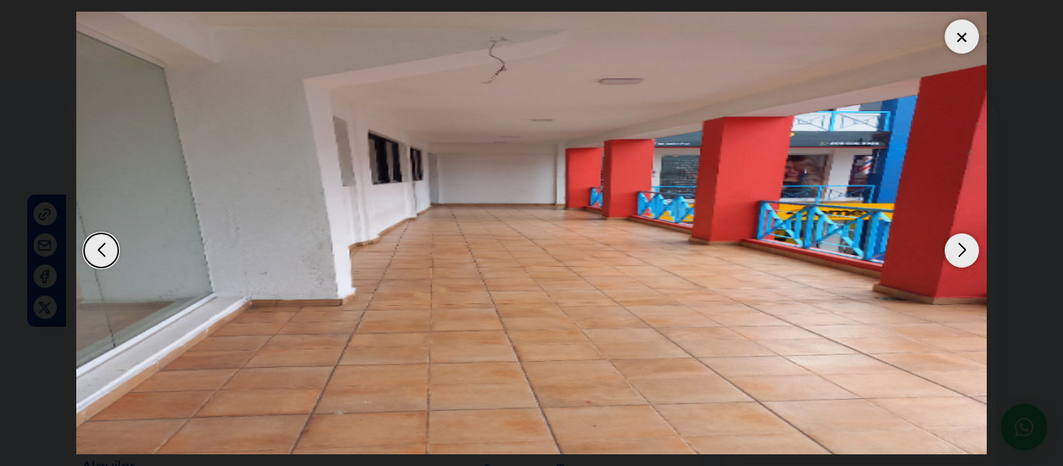
click at [956, 244] on div "Next slide" at bounding box center [962, 250] width 34 height 34
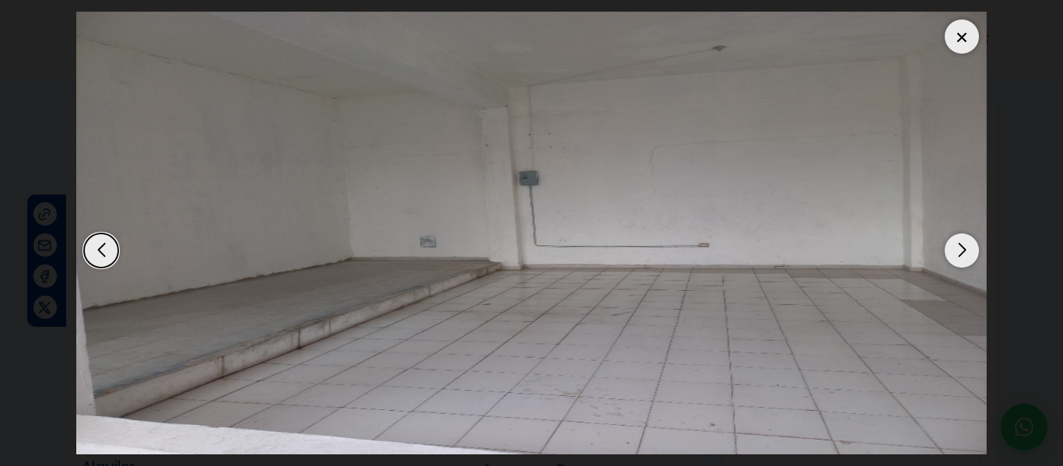
click at [956, 244] on div "Next slide" at bounding box center [962, 250] width 34 height 34
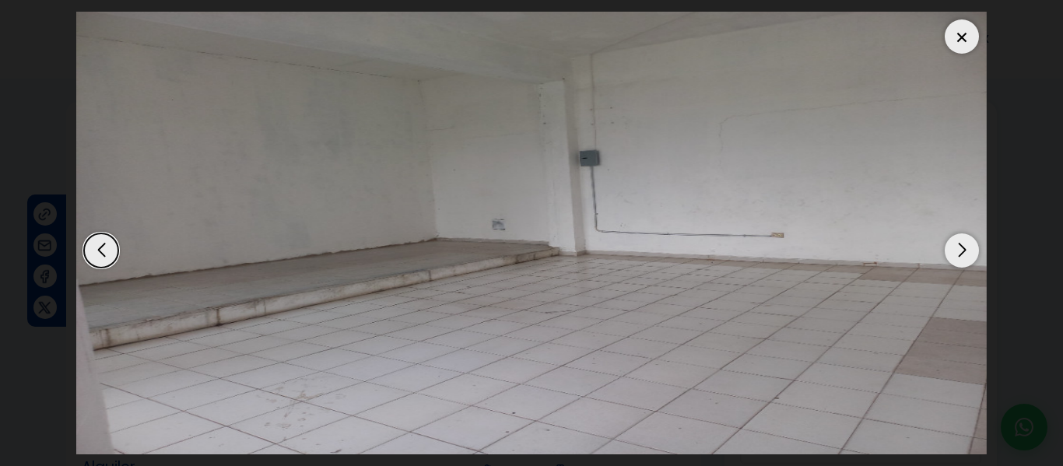
click at [971, 41] on div at bounding box center [962, 36] width 34 height 34
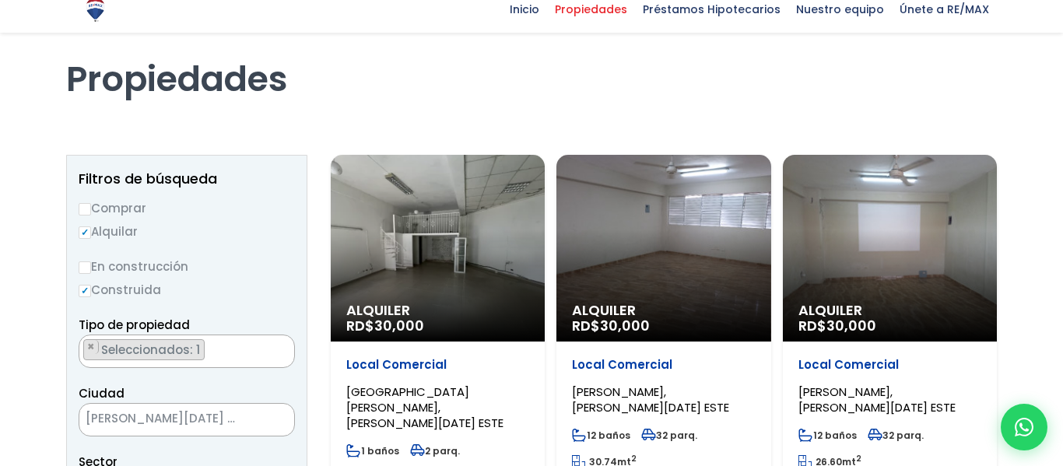
select select "16419"
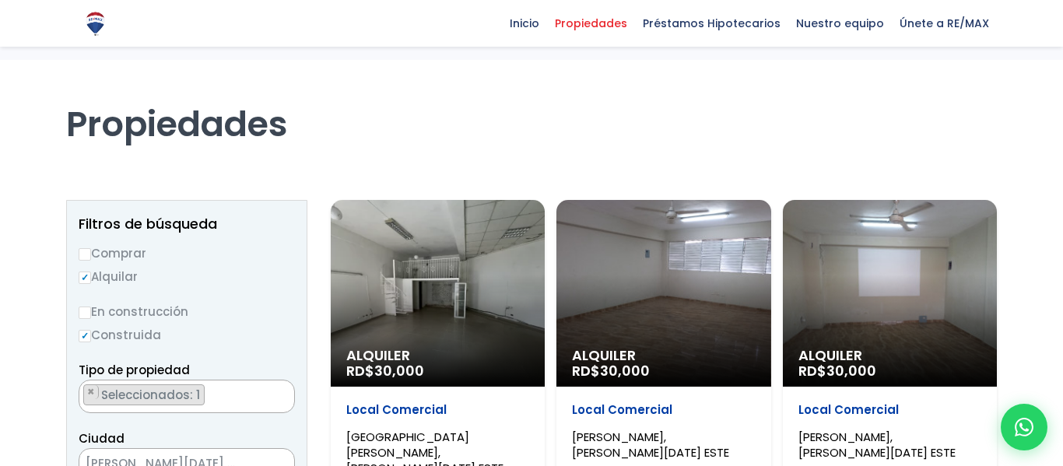
scroll to position [4636, 0]
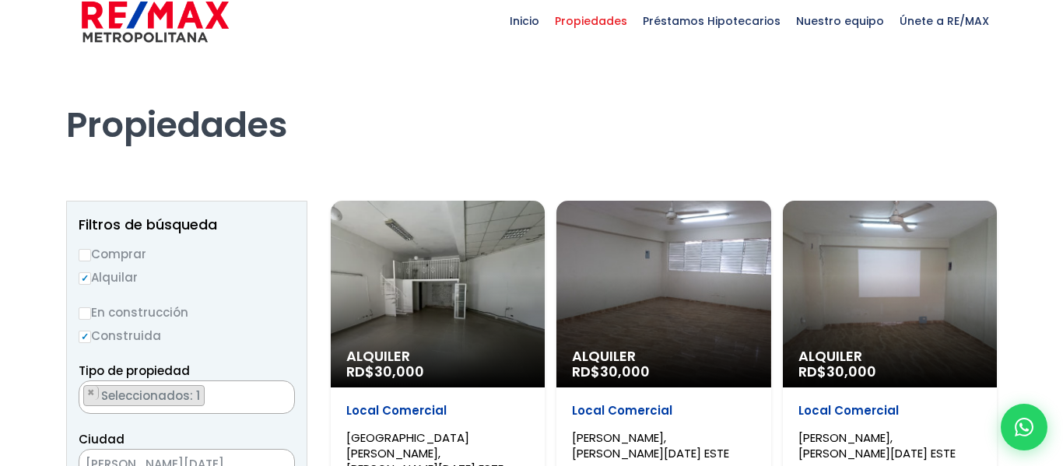
click at [86, 254] on input "Comprar" at bounding box center [85, 255] width 12 height 12
radio input "true"
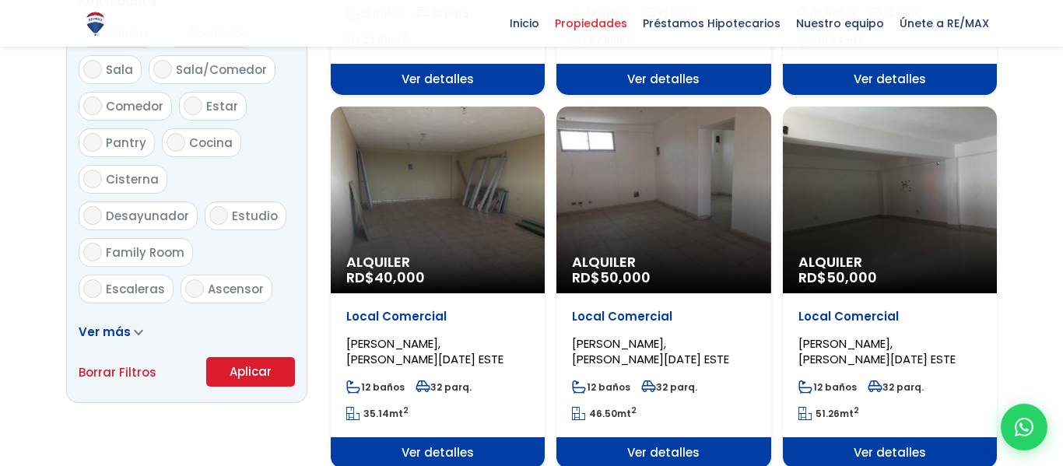
scroll to position [894, 0]
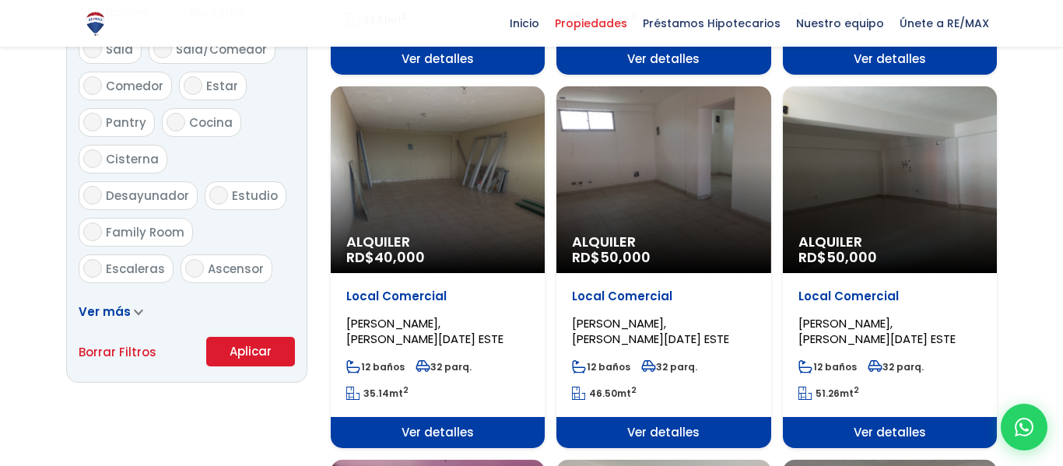
click at [234, 347] on button "Aplicar" at bounding box center [250, 352] width 89 height 30
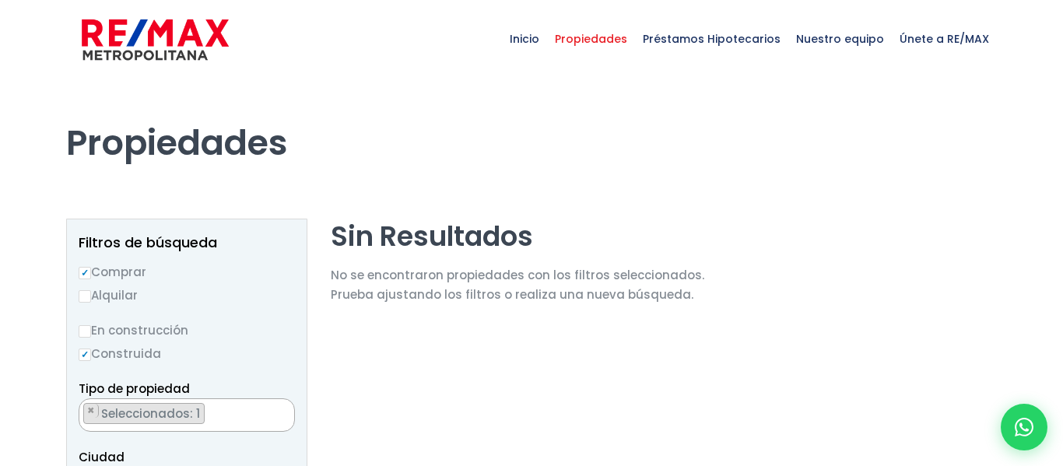
select select "16419"
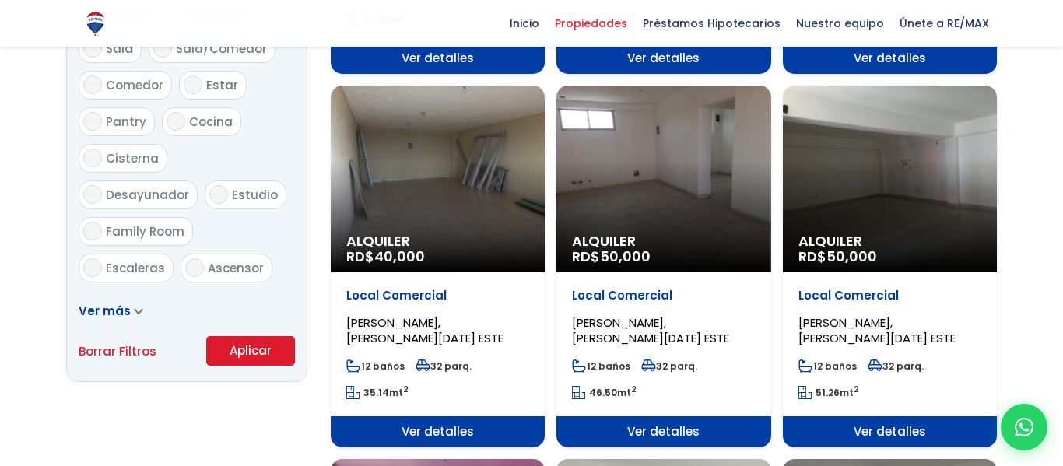
select select "16419"
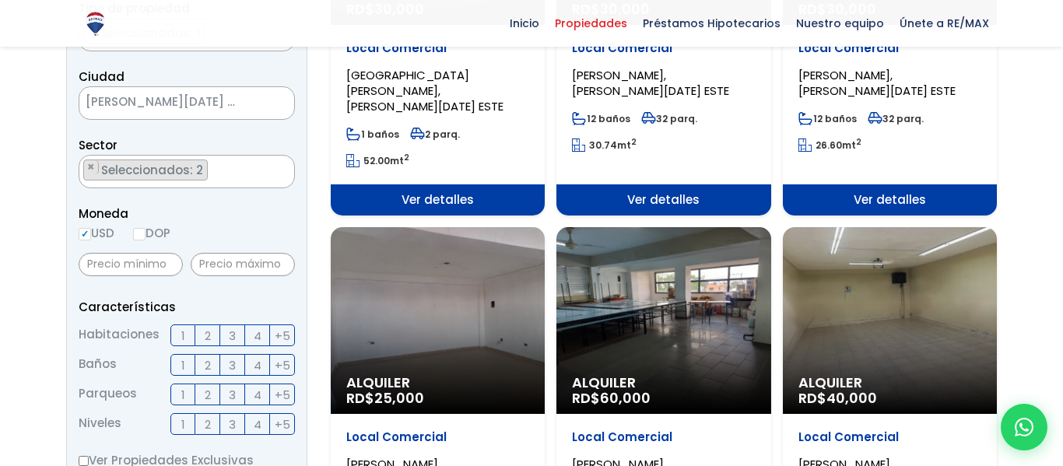
scroll to position [377, 0]
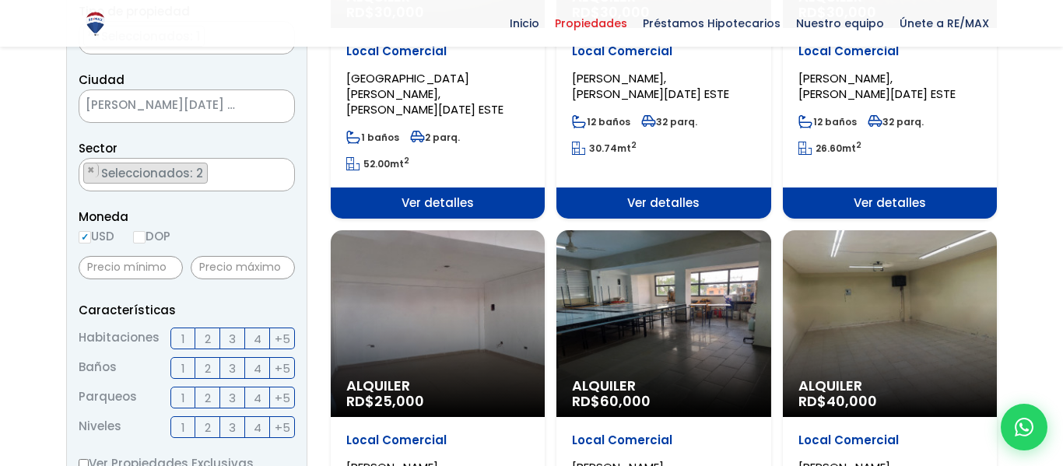
click at [688, 268] on div "Alquiler RD$ 60,000" at bounding box center [663, 323] width 214 height 187
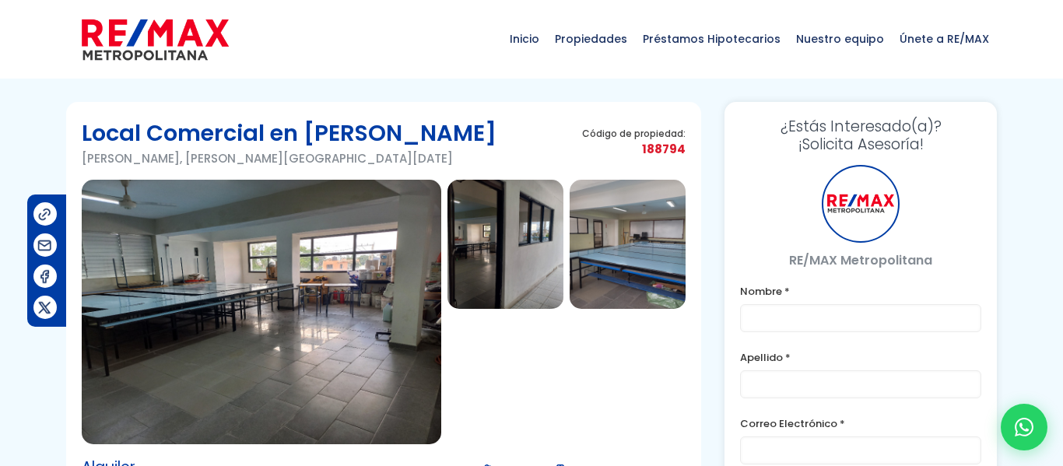
click at [218, 349] on img at bounding box center [262, 312] width 360 height 265
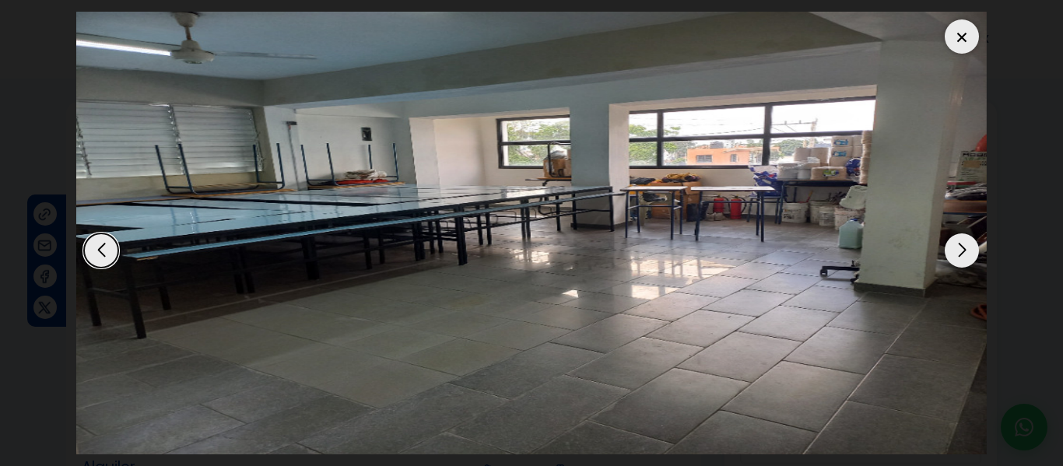
click at [954, 265] on div "Next slide" at bounding box center [962, 250] width 34 height 34
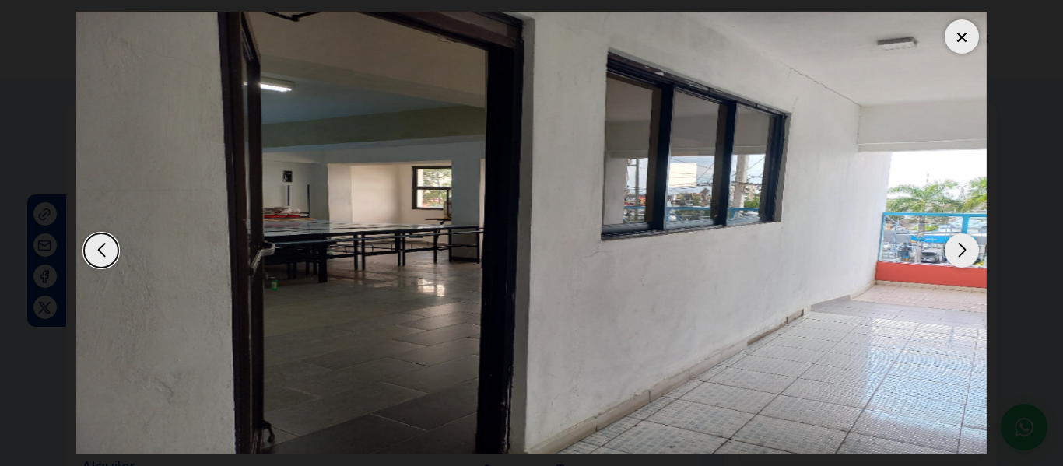
click at [954, 265] on div "Next slide" at bounding box center [962, 250] width 34 height 34
